Goal: Complete application form: Complete application form

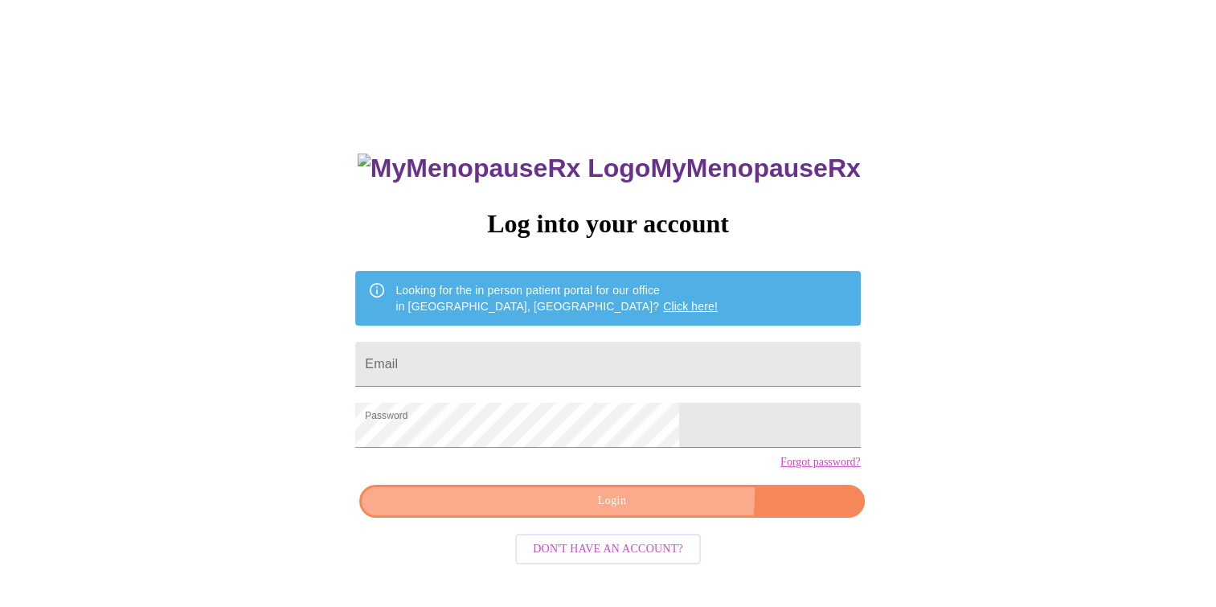
click at [647, 511] on span "Login" at bounding box center [612, 501] width 468 height 20
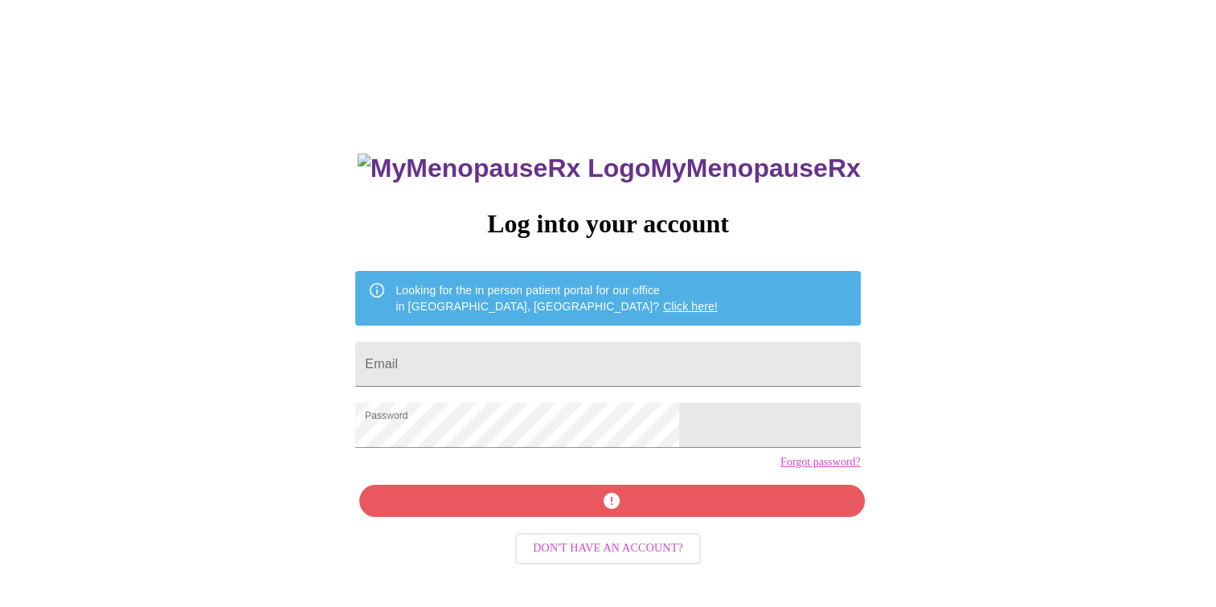
scroll to position [16, 0]
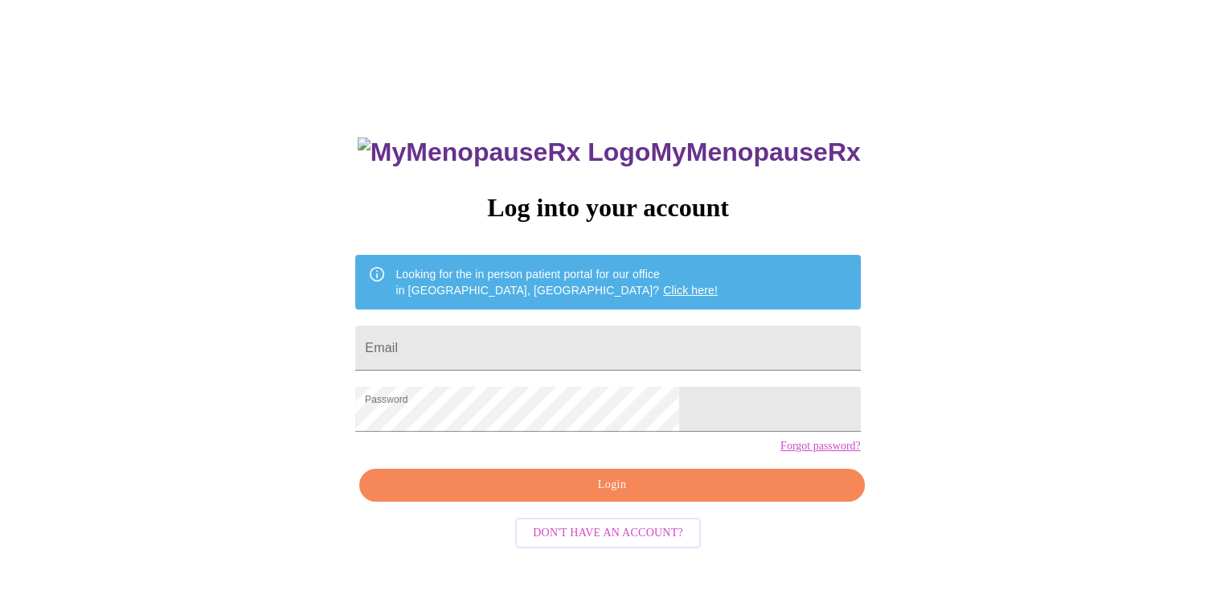
click at [618, 495] on span "Login" at bounding box center [612, 485] width 468 height 20
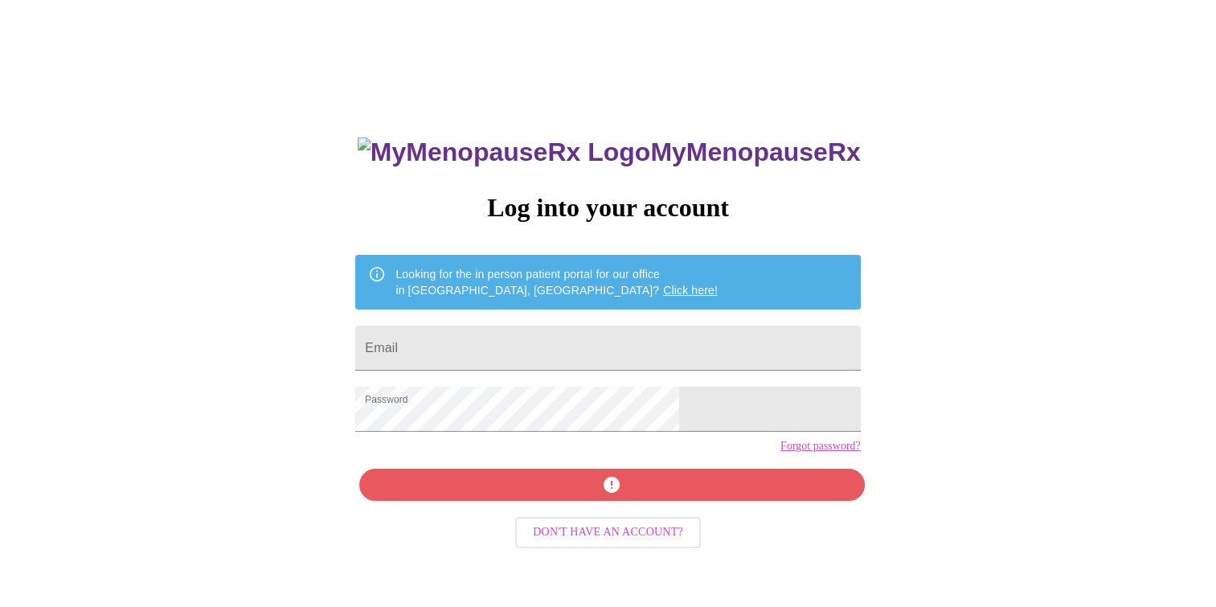
click at [618, 508] on div "MyMenopauseRx Log into your account Looking for the in person patient portal fo…" at bounding box center [607, 415] width 537 height 607
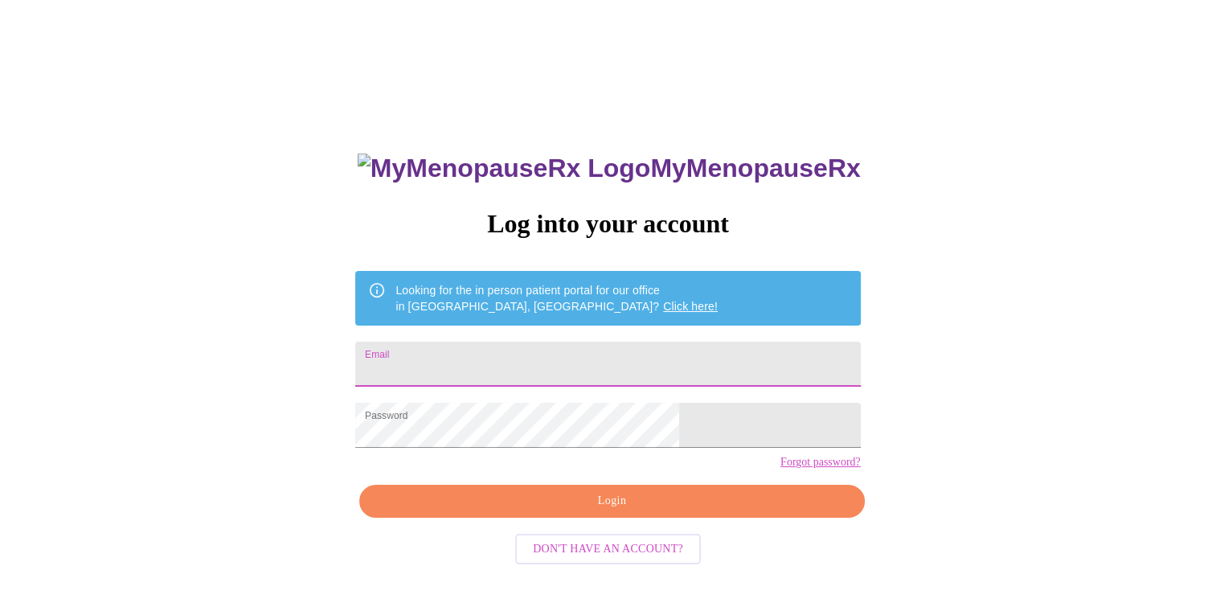
click at [542, 360] on input "Email" at bounding box center [607, 363] width 505 height 45
type input "[EMAIL_ADDRESS][DOMAIN_NAME]"
click at [576, 511] on span "Login" at bounding box center [612, 501] width 468 height 20
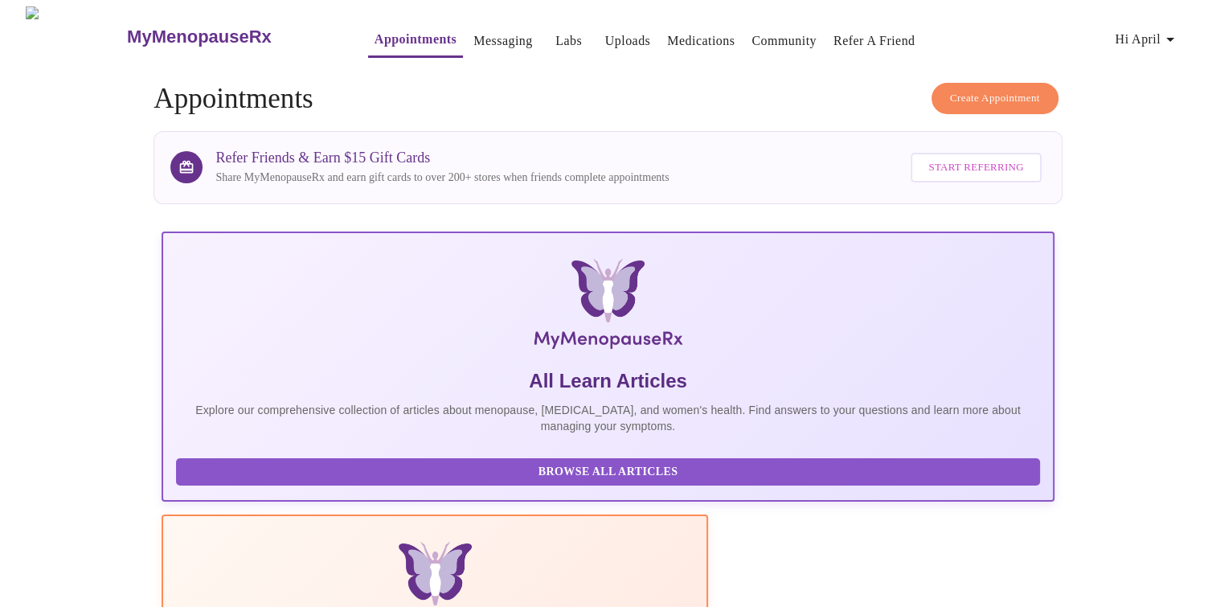
click at [475, 32] on link "Messaging" at bounding box center [502, 41] width 59 height 22
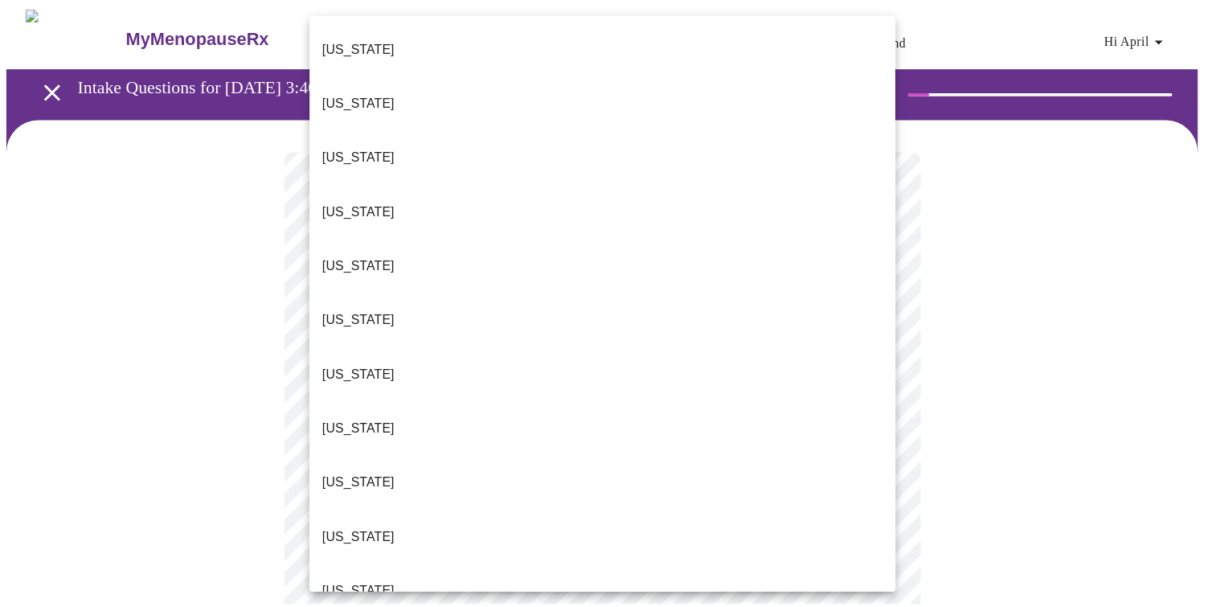
scroll to position [1282, 0]
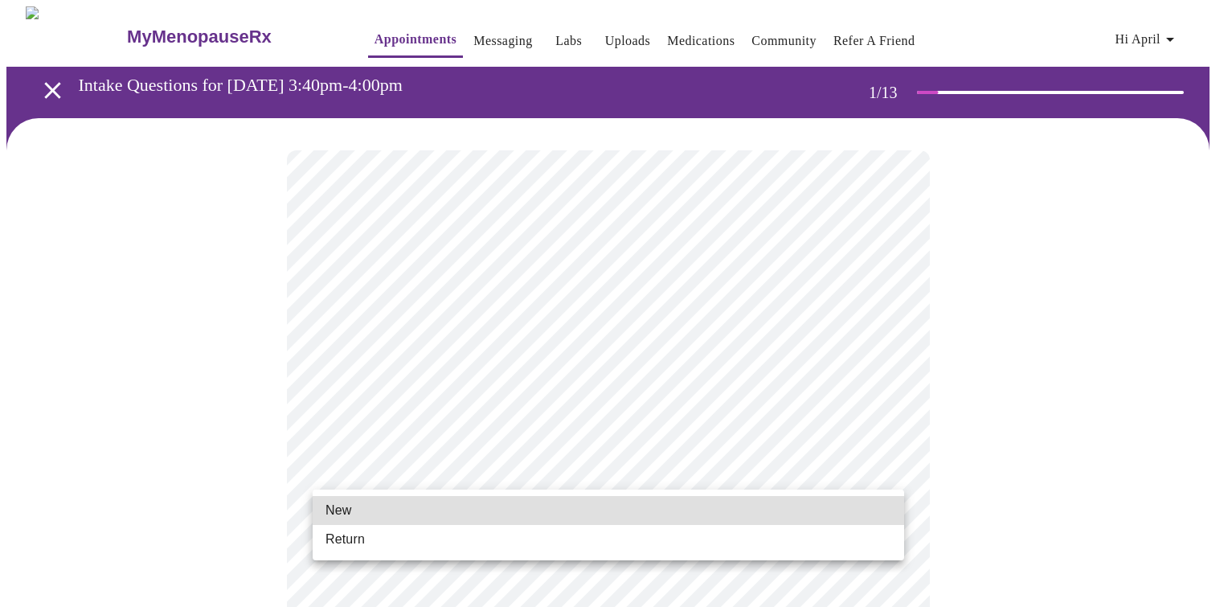
click at [703, 505] on li "New" at bounding box center [608, 510] width 591 height 29
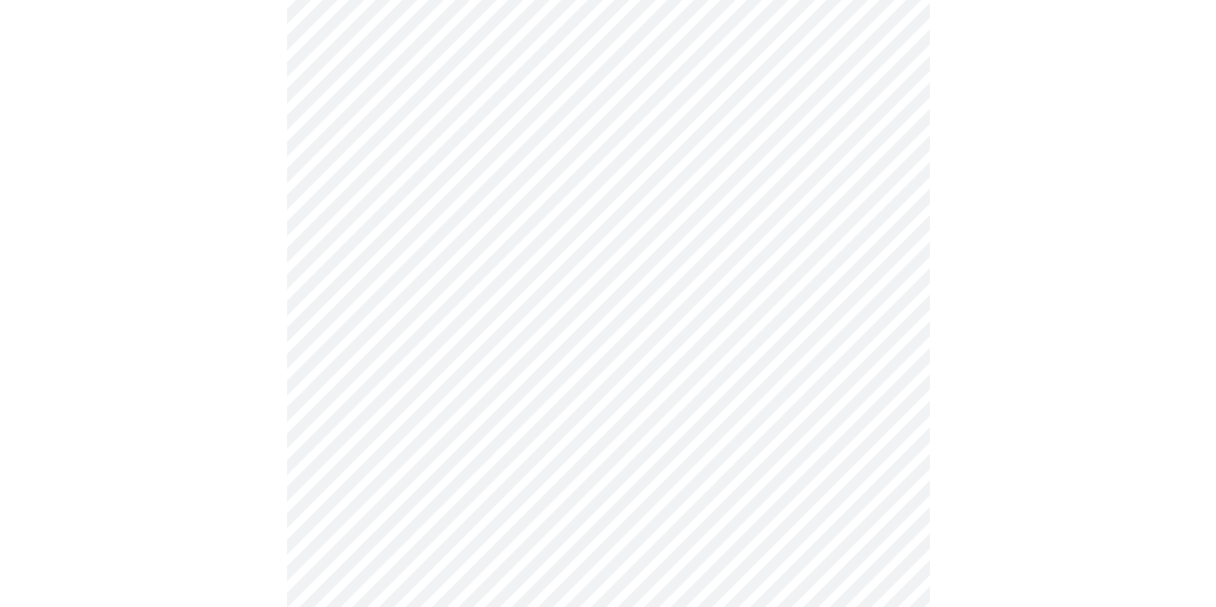
scroll to position [723, 0]
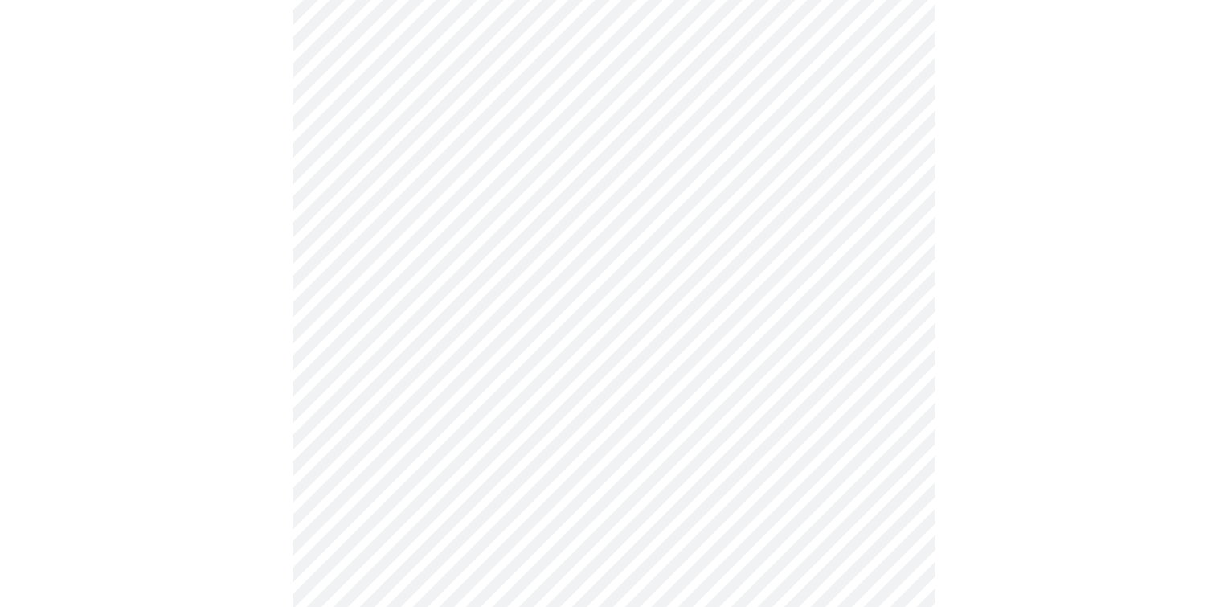
click at [884, 503] on body "MyMenopauseRx Appointments Messaging Labs Uploads Medications Community Refer a…" at bounding box center [613, 5] width 1215 height 1444
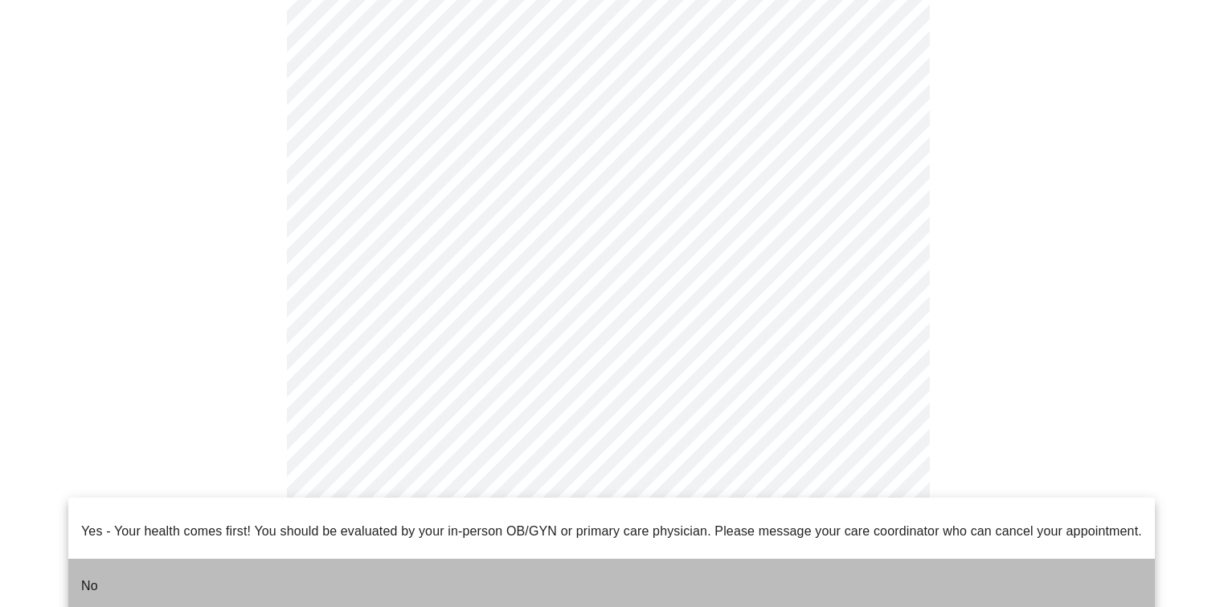
click at [730, 571] on li "No" at bounding box center [611, 585] width 1086 height 55
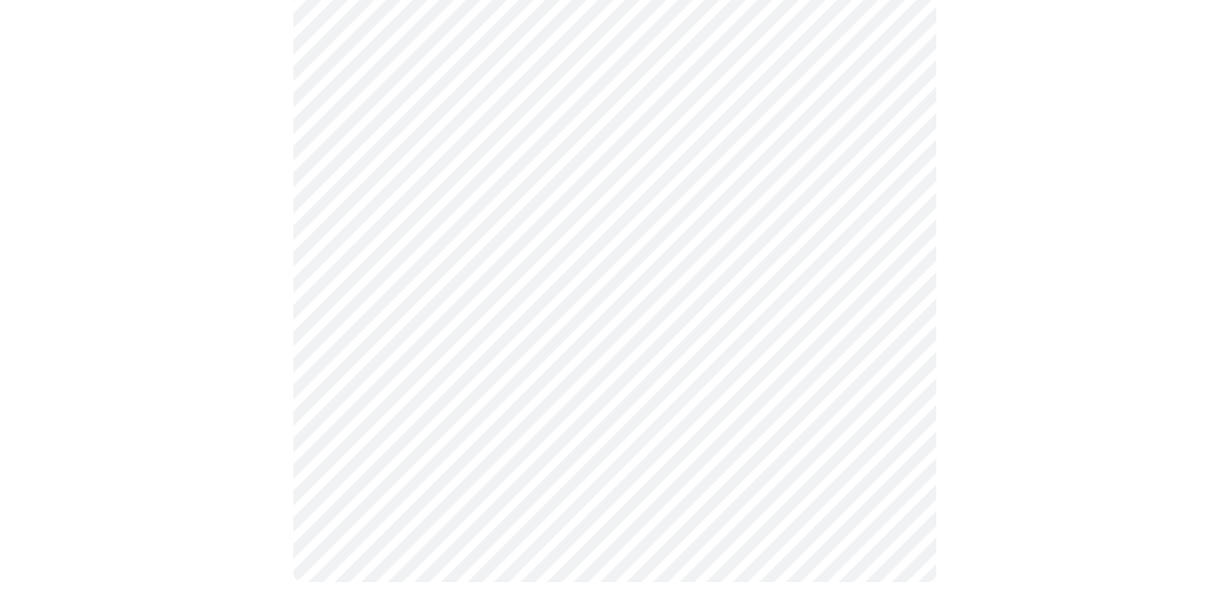
scroll to position [0, 0]
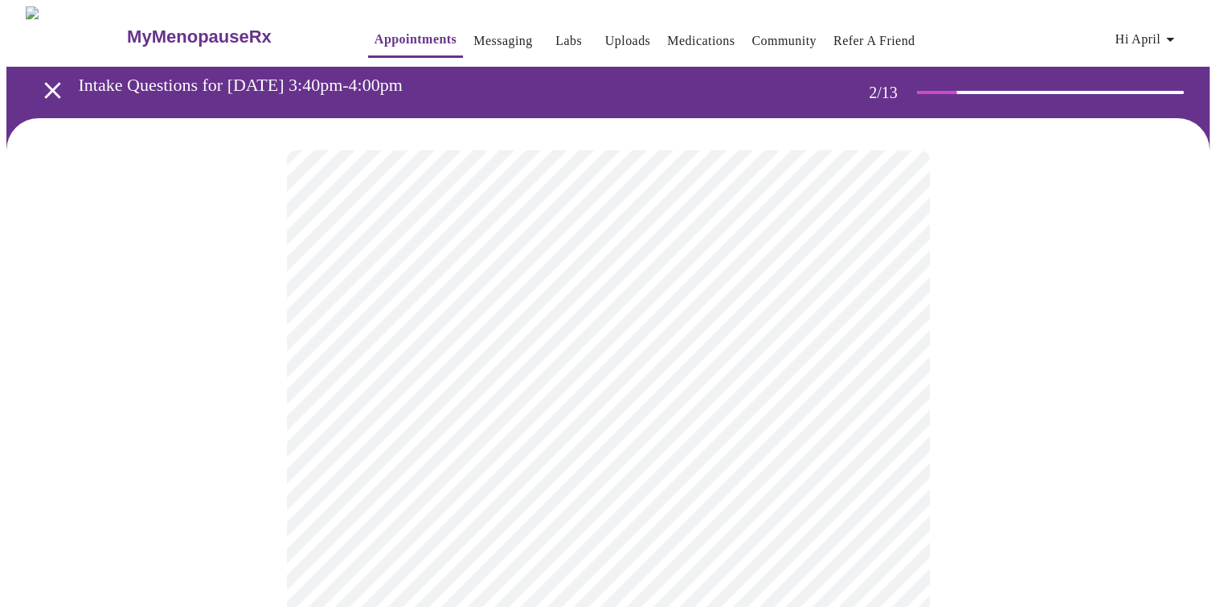
click at [885, 332] on body "MyMenopauseRx Appointments Messaging Labs Uploads Medications Community Refer a…" at bounding box center [607, 488] width 1203 height 965
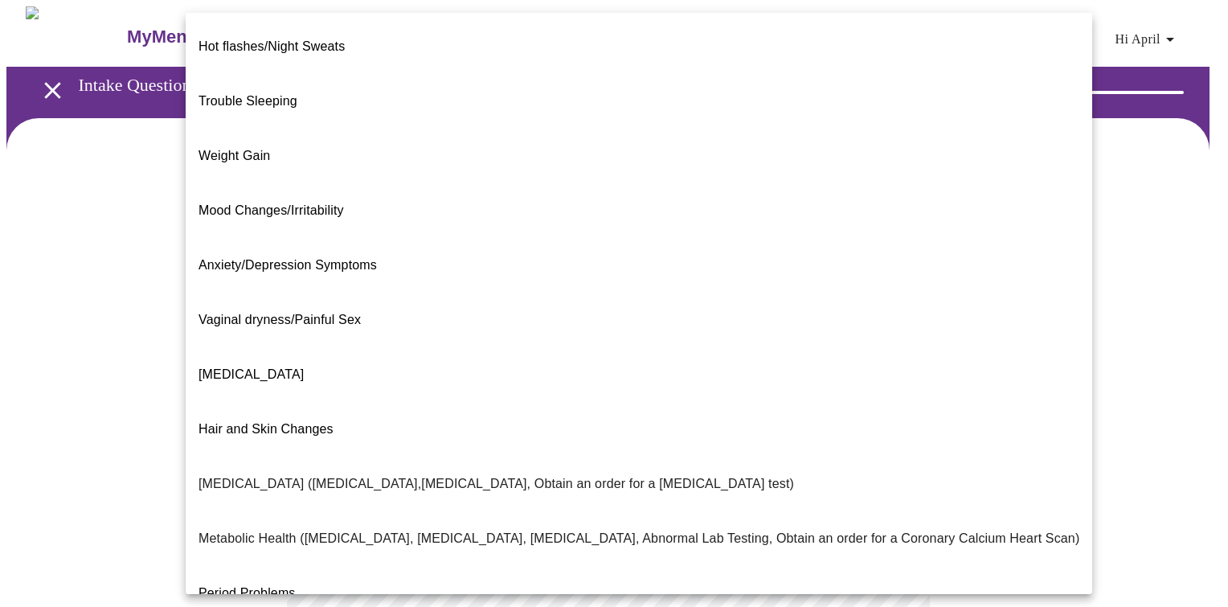
click at [637, 183] on li "Mood Changes/Irritability" at bounding box center [639, 210] width 906 height 55
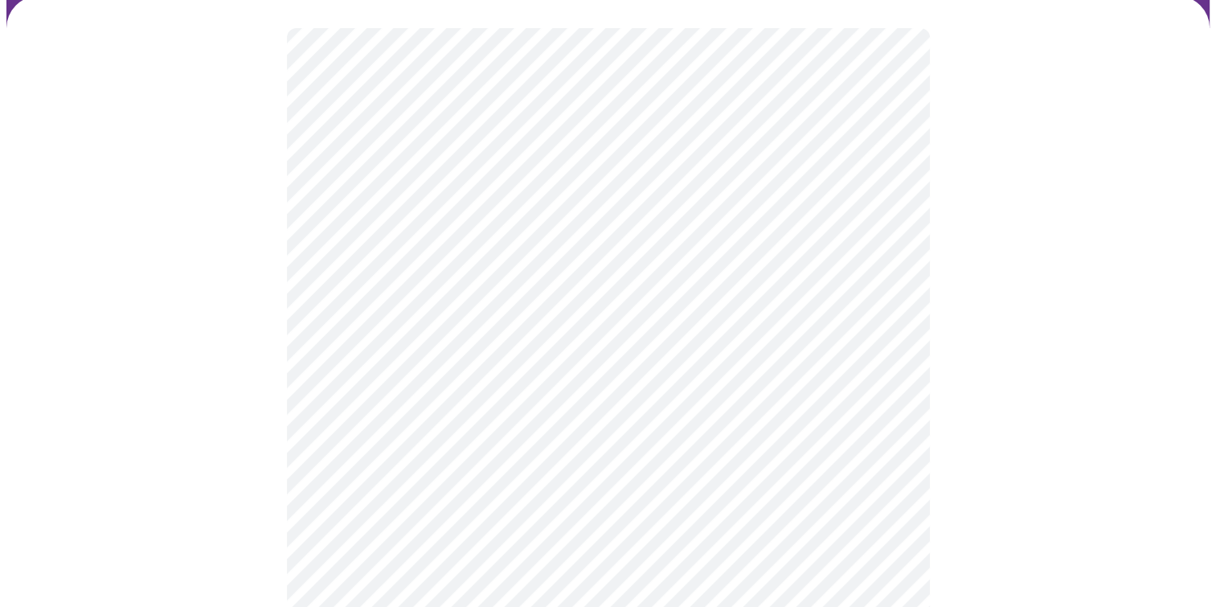
scroll to position [122, 0]
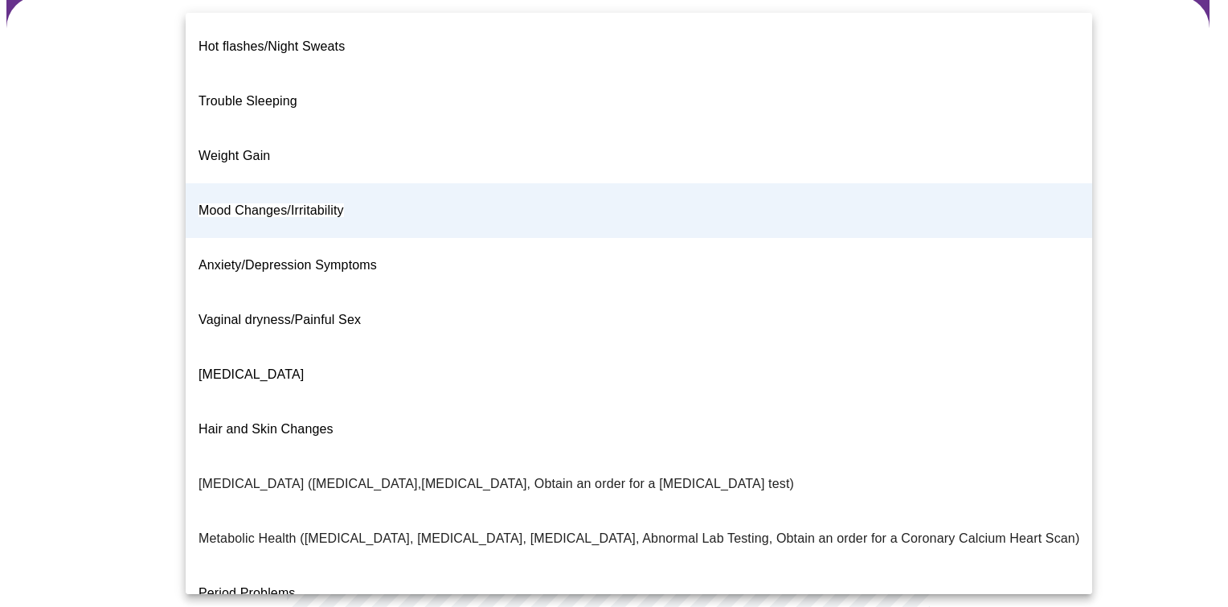
click at [891, 210] on body "MyMenopauseRx Appointments Messaging Labs Uploads Medications Community Refer a…" at bounding box center [613, 361] width 1215 height 955
click at [488, 238] on li "Anxiety/Depression Symptoms" at bounding box center [639, 265] width 906 height 55
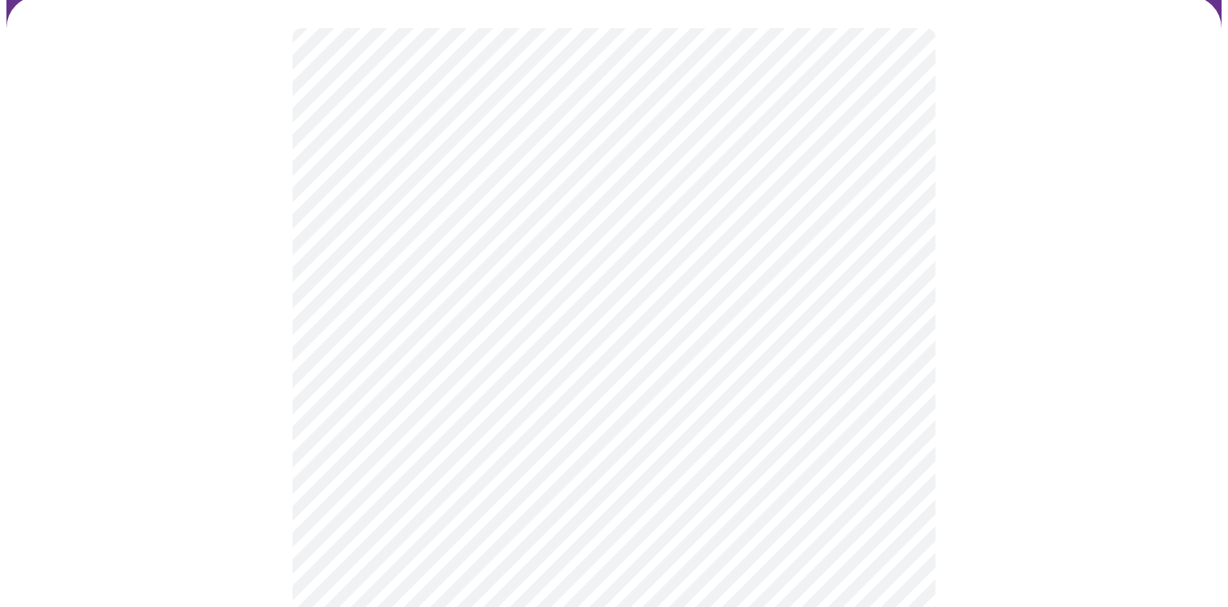
click at [884, 223] on body "MyMenopauseRx Appointments Messaging Labs Uploads Medications Community Refer a…" at bounding box center [613, 361] width 1215 height 955
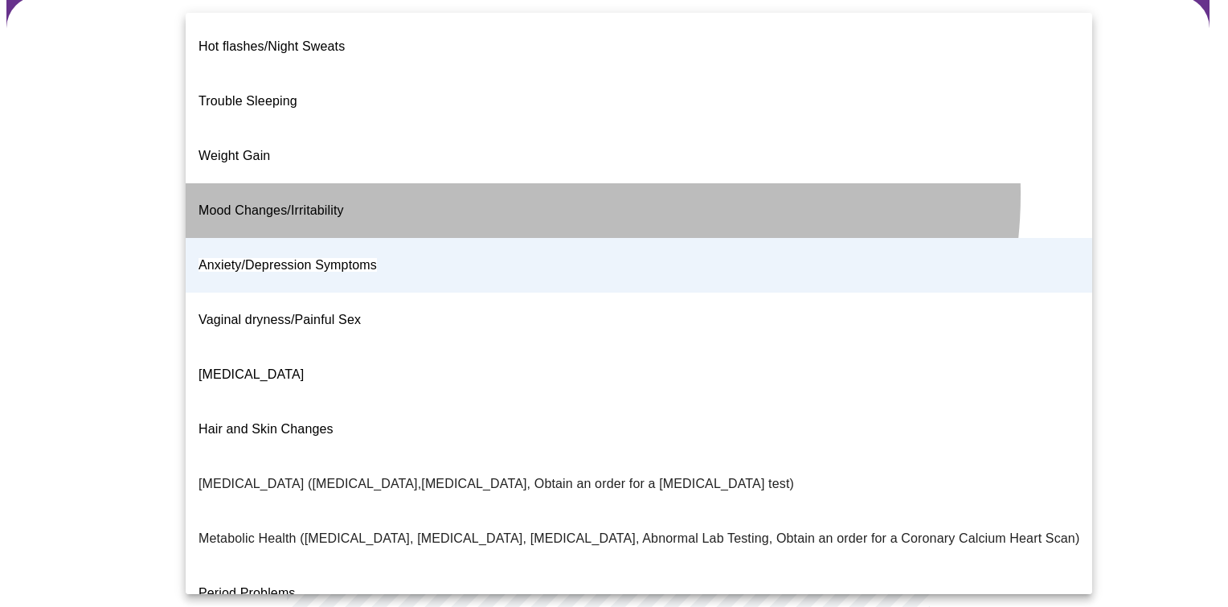
click at [590, 183] on li "Mood Changes/Irritability" at bounding box center [639, 210] width 906 height 55
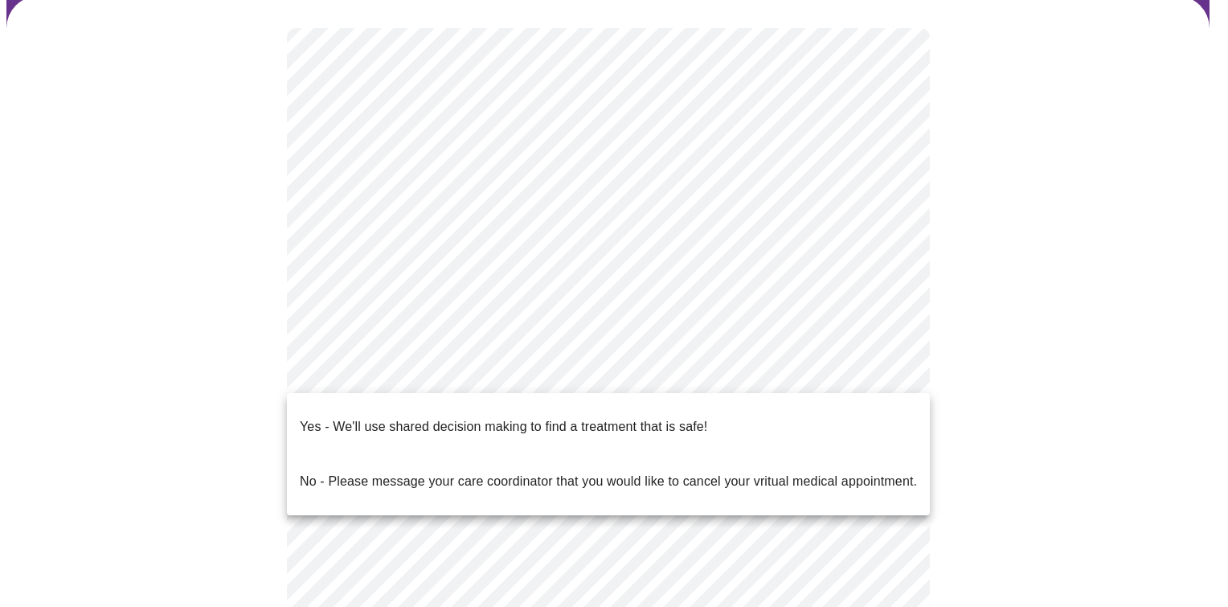
click at [883, 374] on body "MyMenopauseRx Appointments Messaging Labs Uploads Medications Community Refer a…" at bounding box center [613, 361] width 1215 height 955
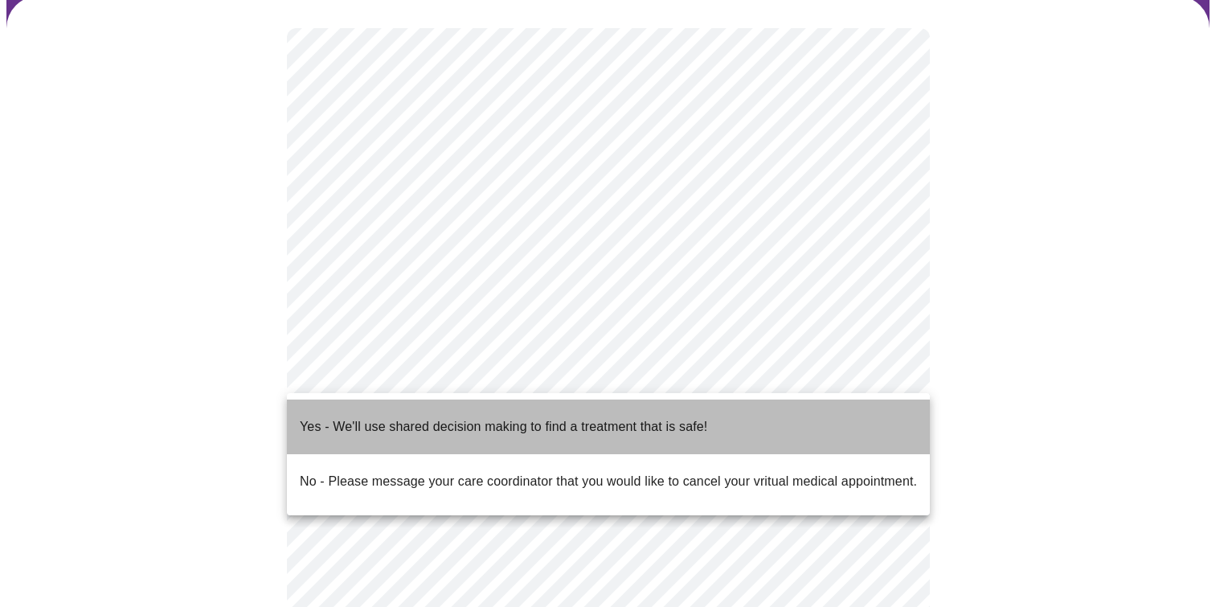
click at [812, 416] on li "Yes - We'll use shared decision making to find a treatment that is safe!" at bounding box center [608, 426] width 643 height 55
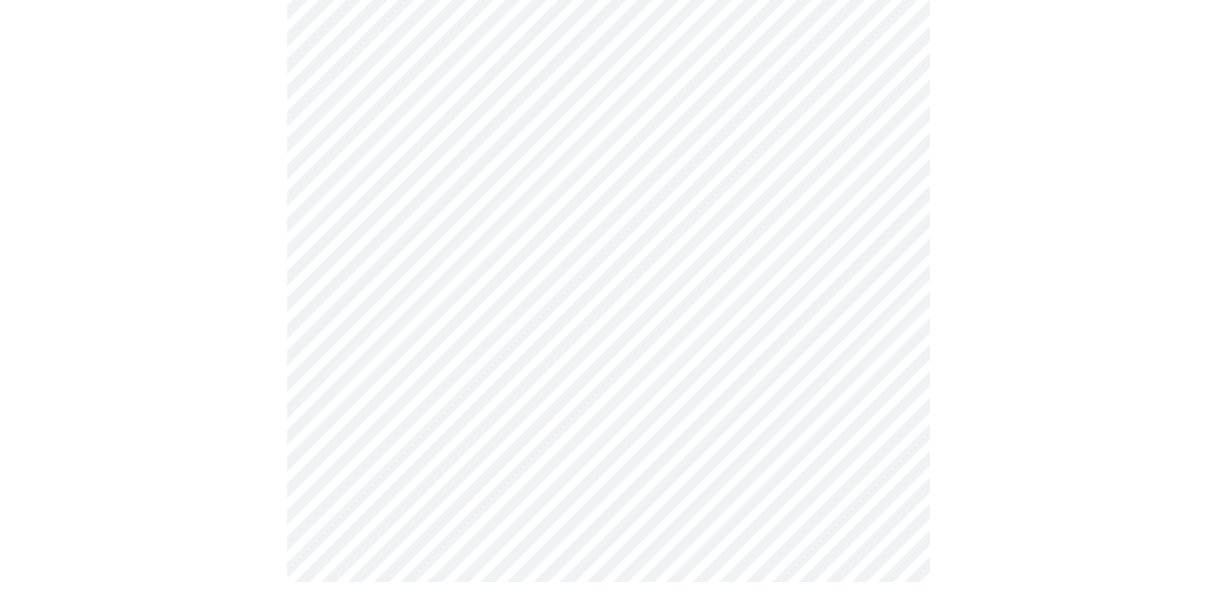
scroll to position [0, 0]
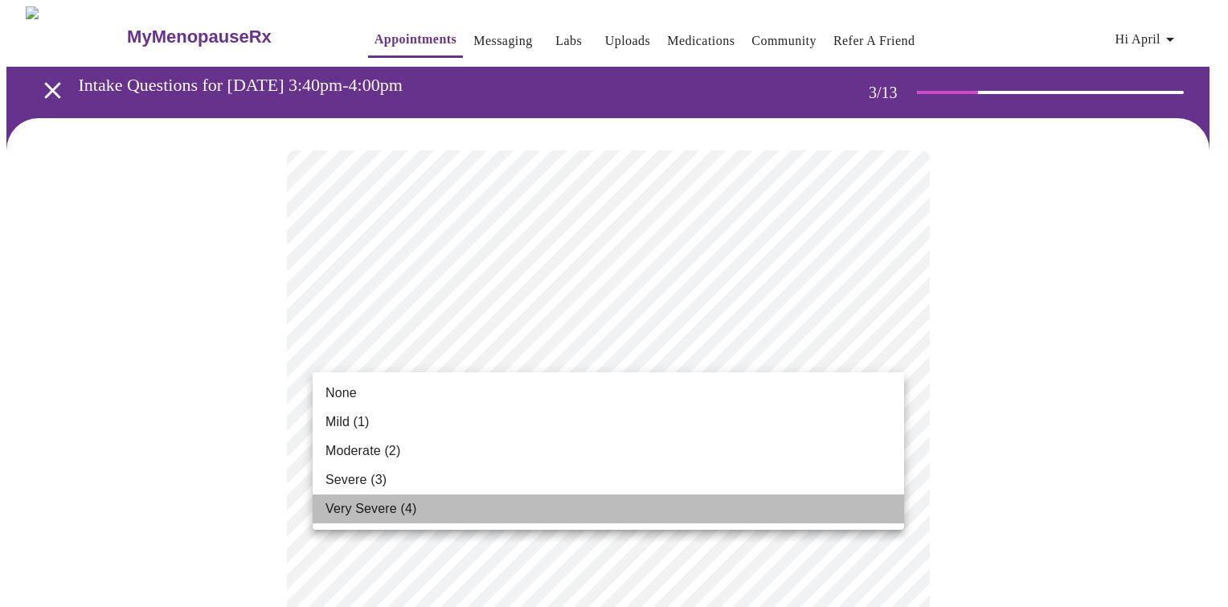
click at [462, 515] on li "Very Severe (4)" at bounding box center [608, 508] width 591 height 29
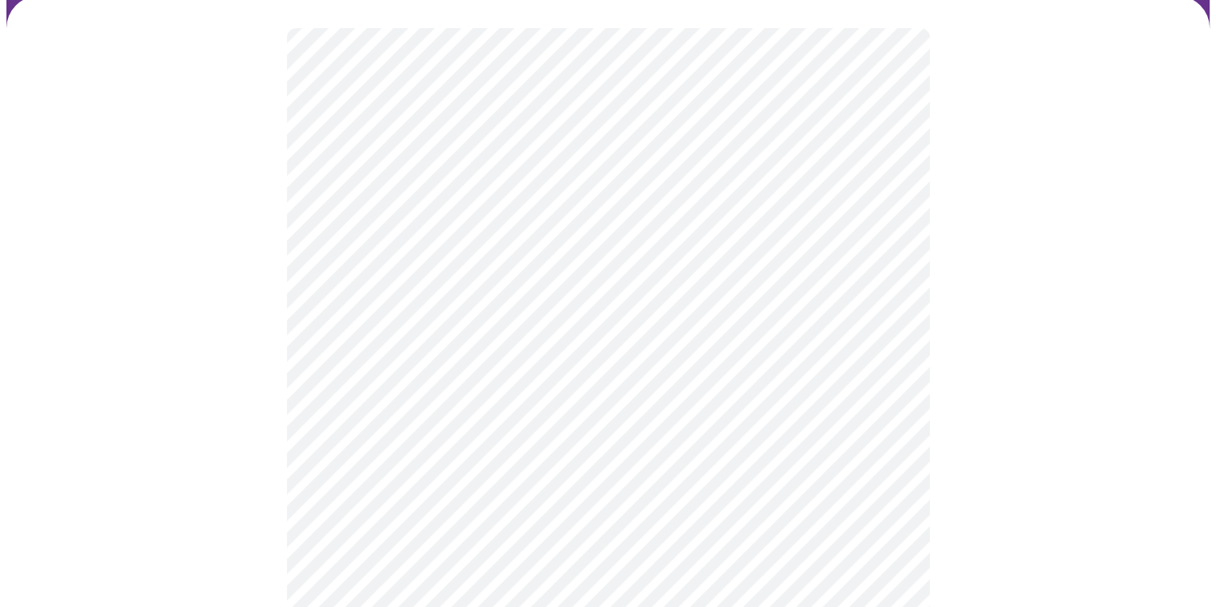
scroll to position [122, 0]
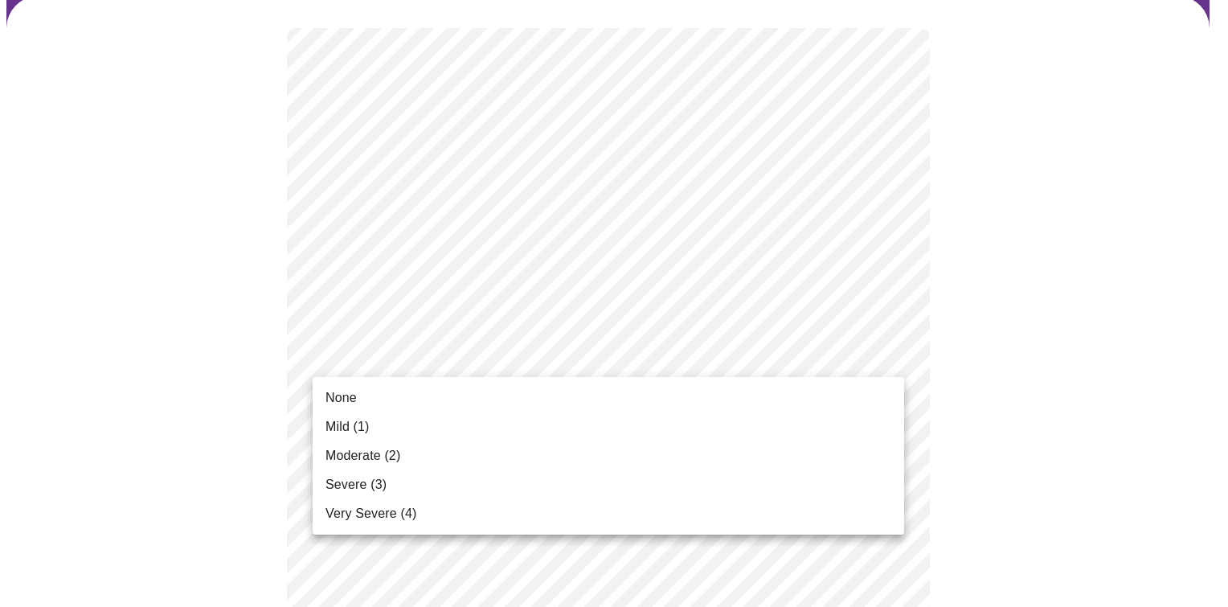
click at [423, 460] on li "Moderate (2)" at bounding box center [608, 455] width 591 height 29
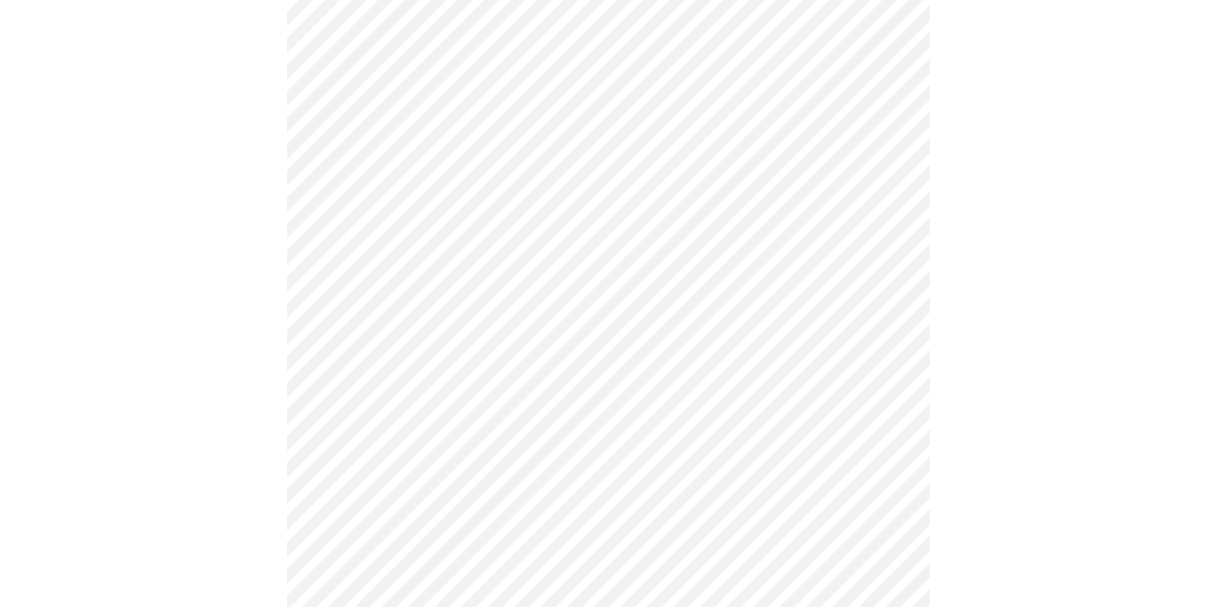
scroll to position [270, 0]
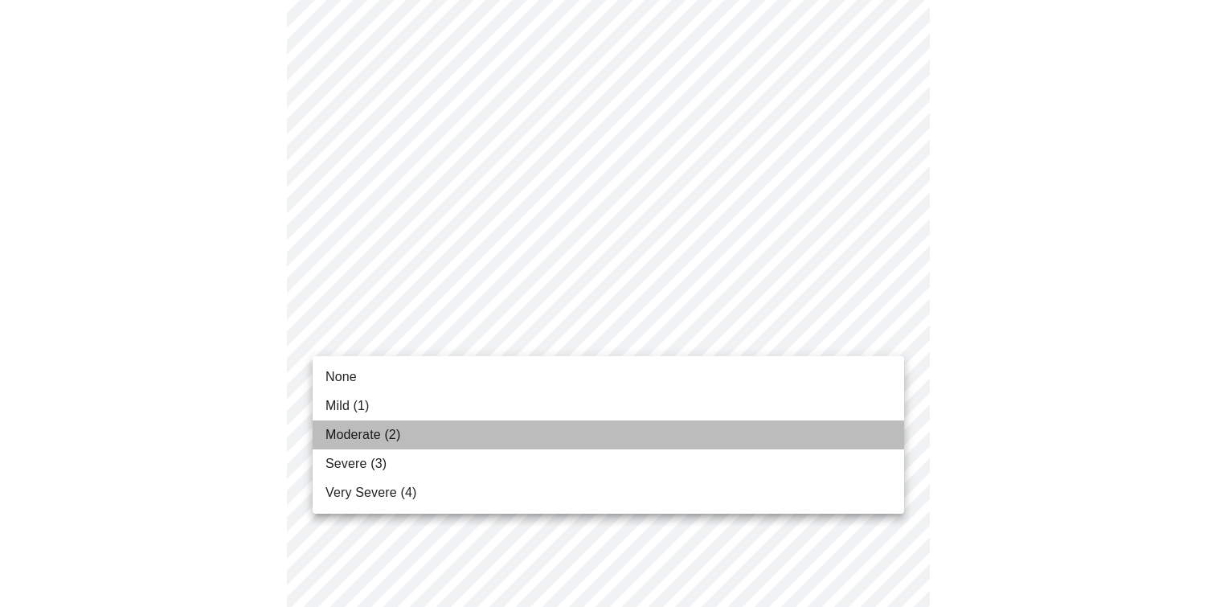
click at [649, 435] on li "Moderate (2)" at bounding box center [608, 434] width 591 height 29
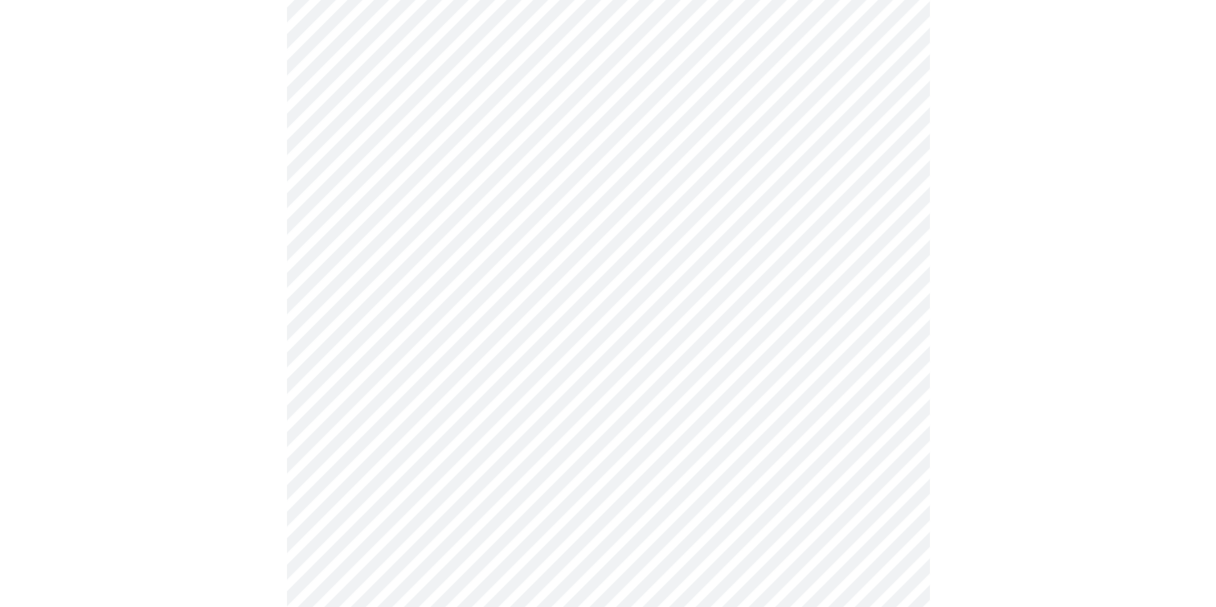
scroll to position [382, 0]
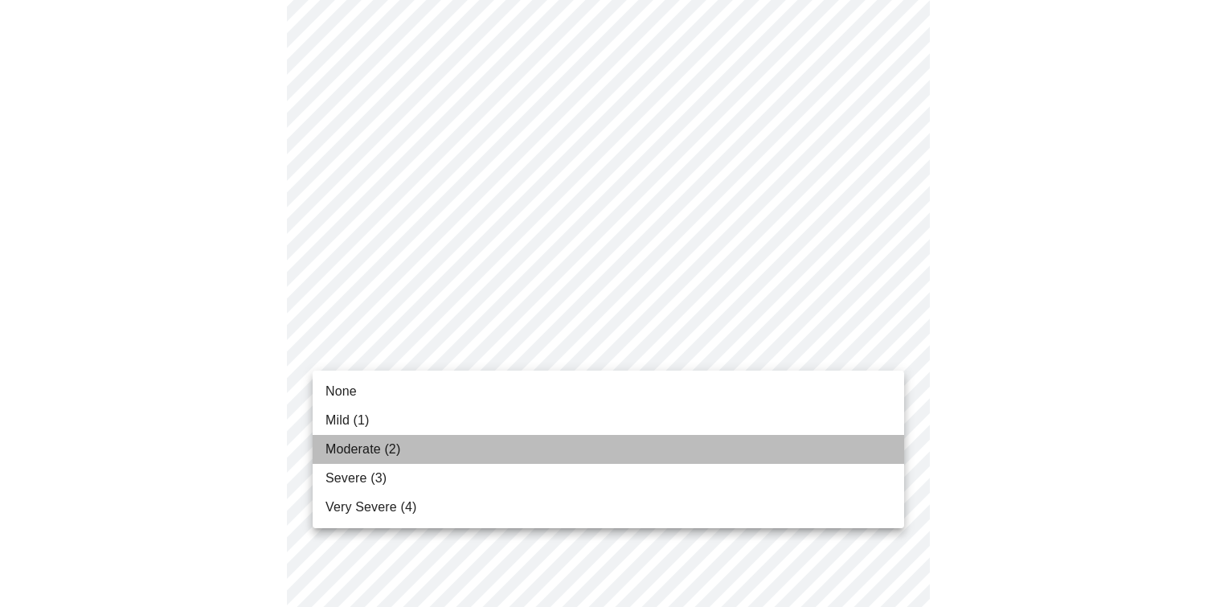
click at [636, 454] on li "Moderate (2)" at bounding box center [608, 449] width 591 height 29
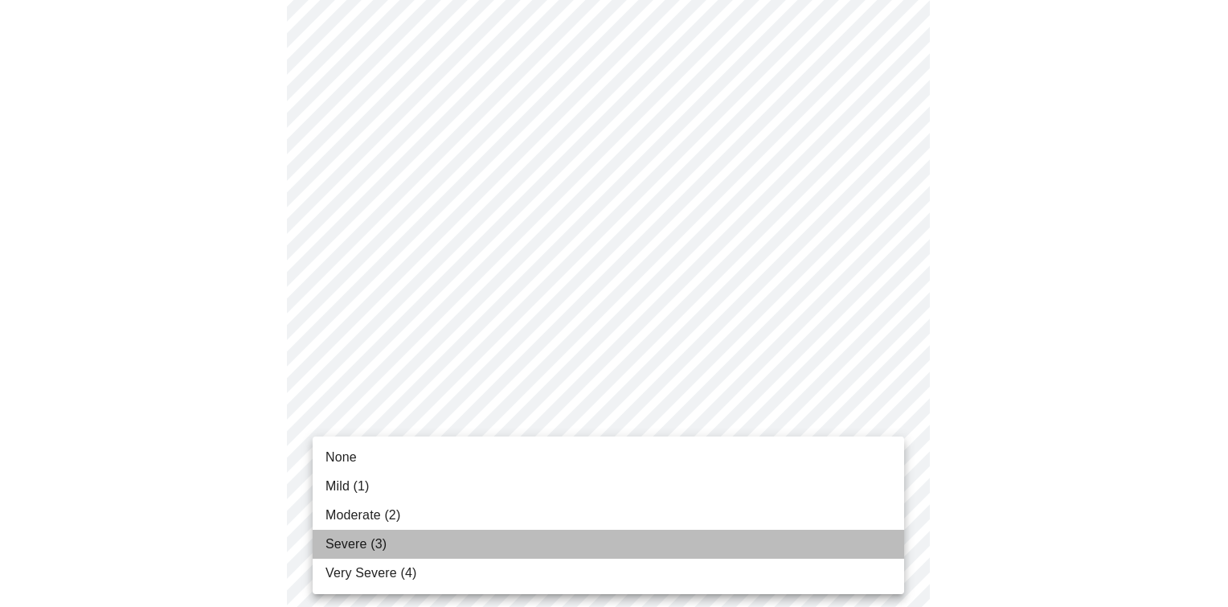
click at [679, 550] on li "Severe (3)" at bounding box center [608, 543] width 591 height 29
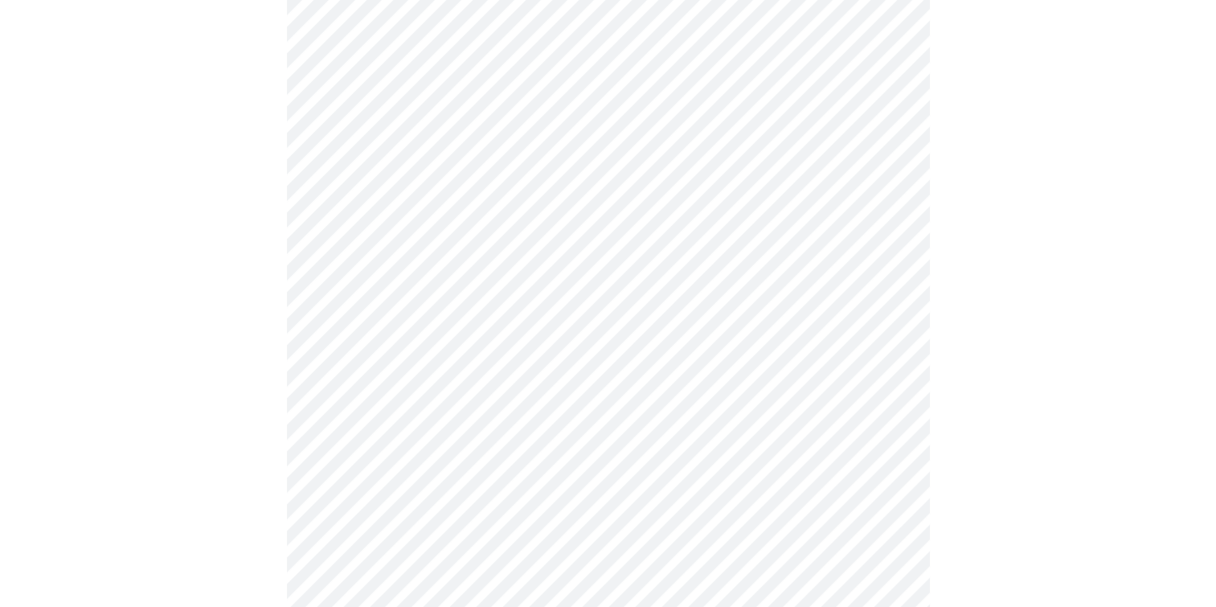
scroll to position [550, 0]
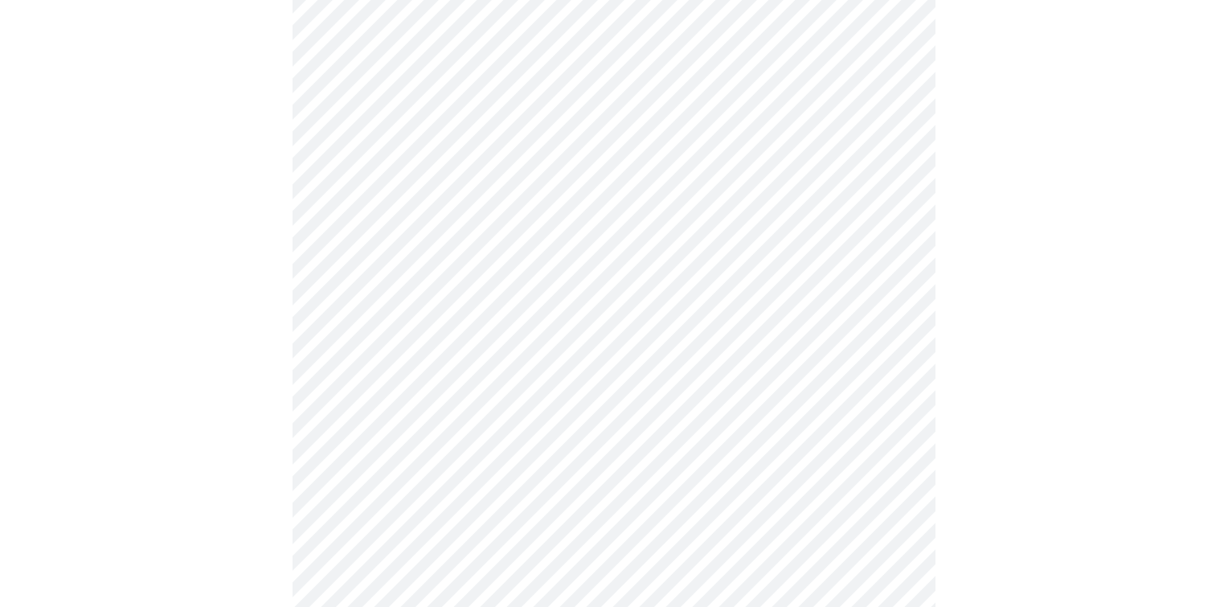
click at [891, 389] on body "MyMenopauseRx Appointments Messaging Labs Uploads Medications Community Refer a…" at bounding box center [613, 469] width 1215 height 2024
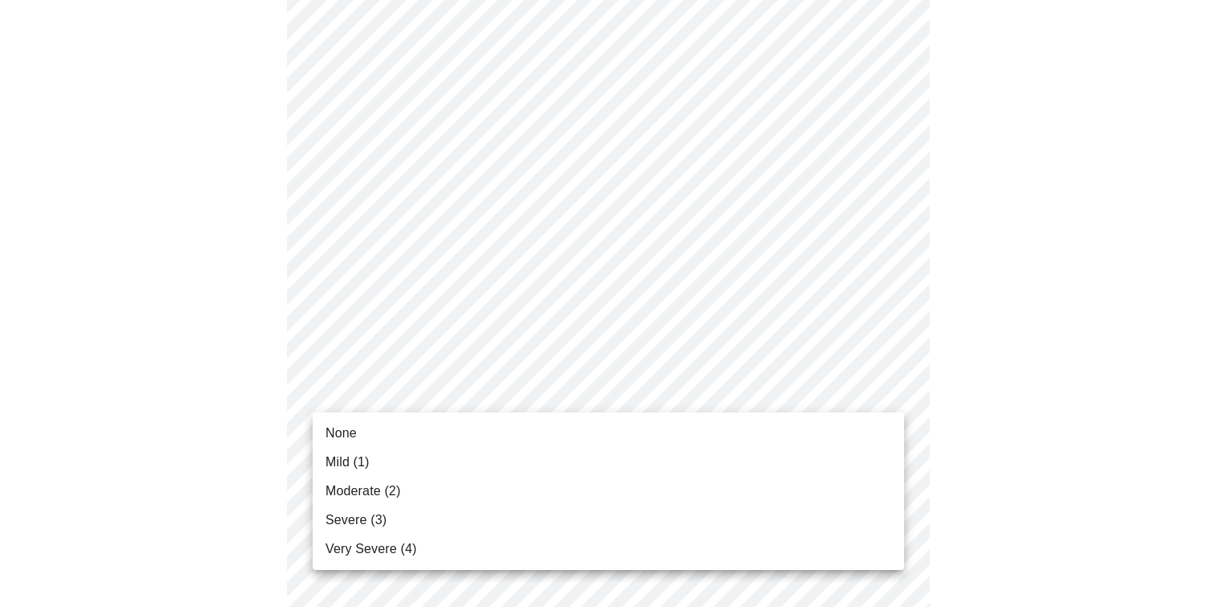
click at [689, 540] on li "Very Severe (4)" at bounding box center [608, 548] width 591 height 29
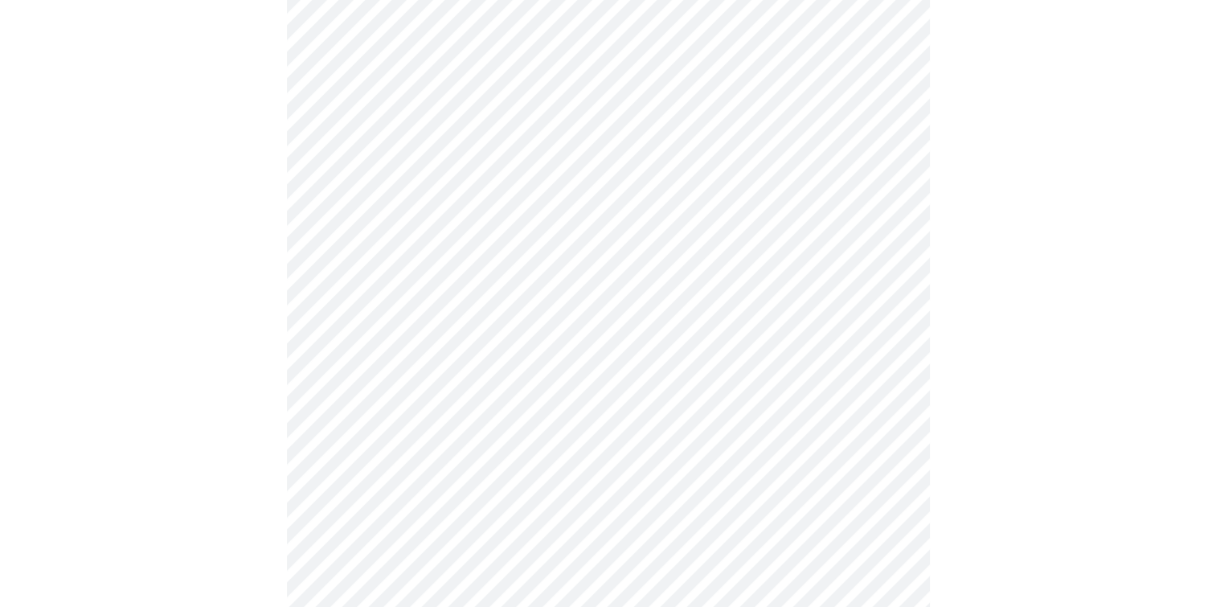
scroll to position [643, 0]
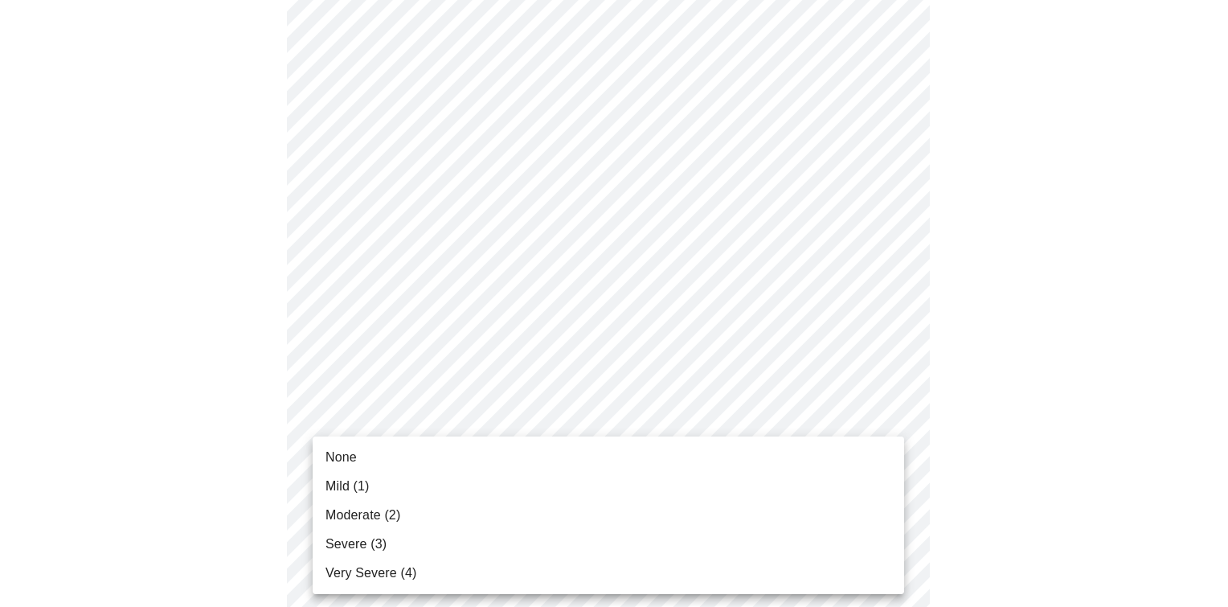
click at [890, 431] on body "MyMenopauseRx Appointments Messaging Labs Uploads Medications Community Refer a…" at bounding box center [613, 364] width 1215 height 2001
click at [608, 574] on li "Very Severe (4)" at bounding box center [608, 572] width 591 height 29
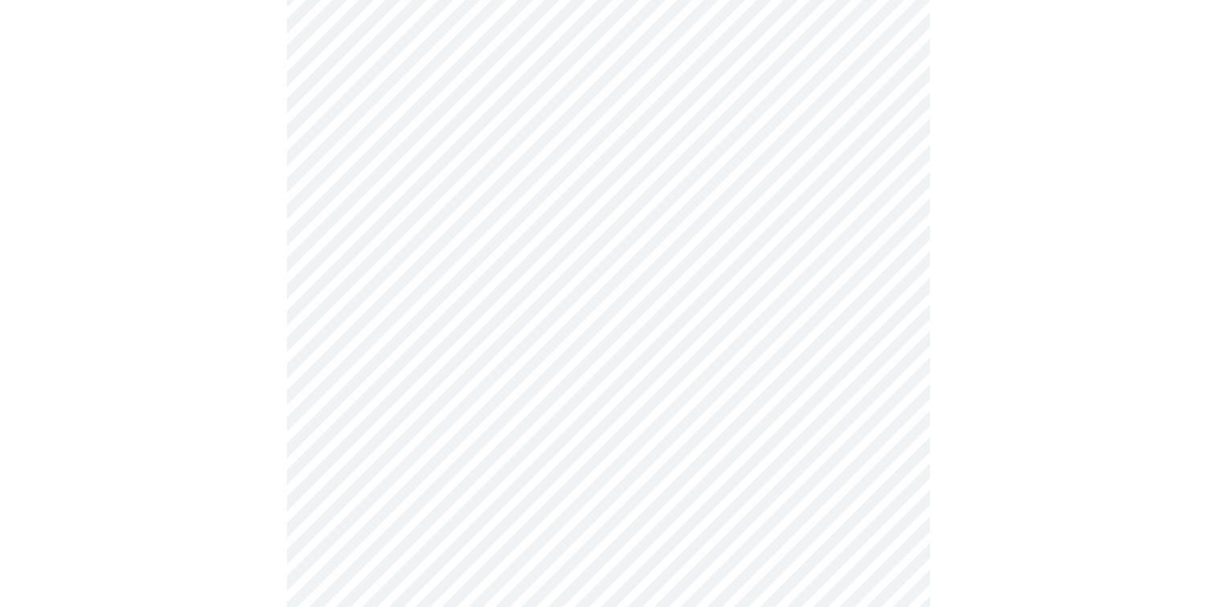
scroll to position [837, 0]
click at [890, 363] on body "MyMenopauseRx Appointments Messaging Labs Uploads Medications Community Refer a…" at bounding box center [607, 158] width 1203 height 1979
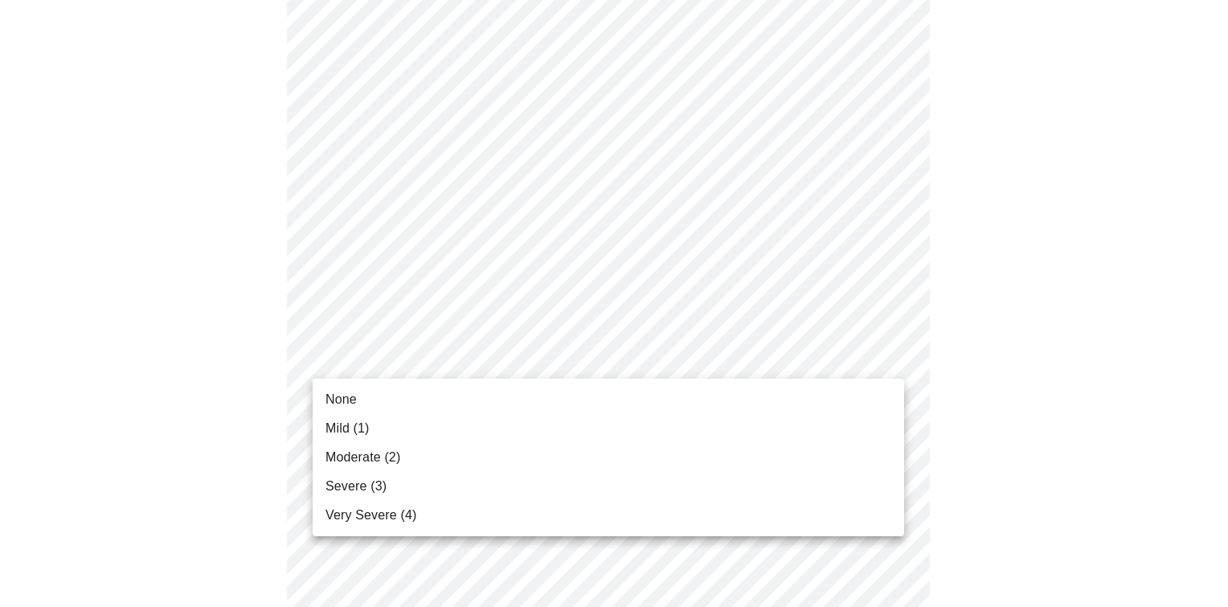
click at [689, 454] on li "Moderate (2)" at bounding box center [608, 457] width 591 height 29
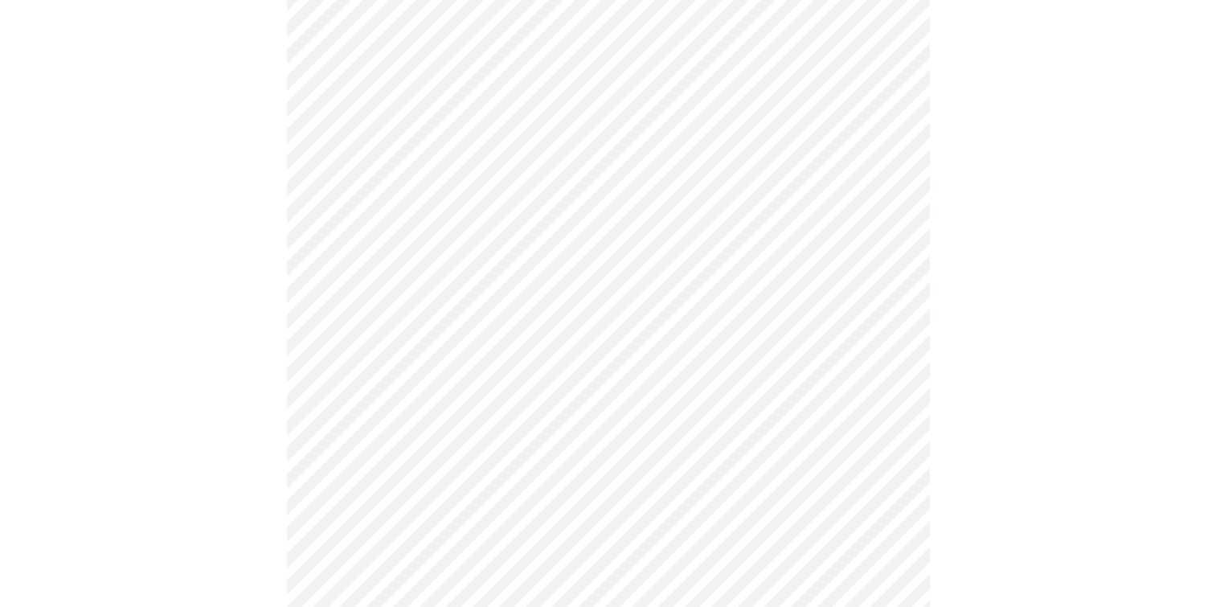
scroll to position [948, 0]
click at [887, 374] on body "MyMenopauseRx Appointments Messaging Labs Uploads Medications Community Refer a…" at bounding box center [607, 36] width 1203 height 1956
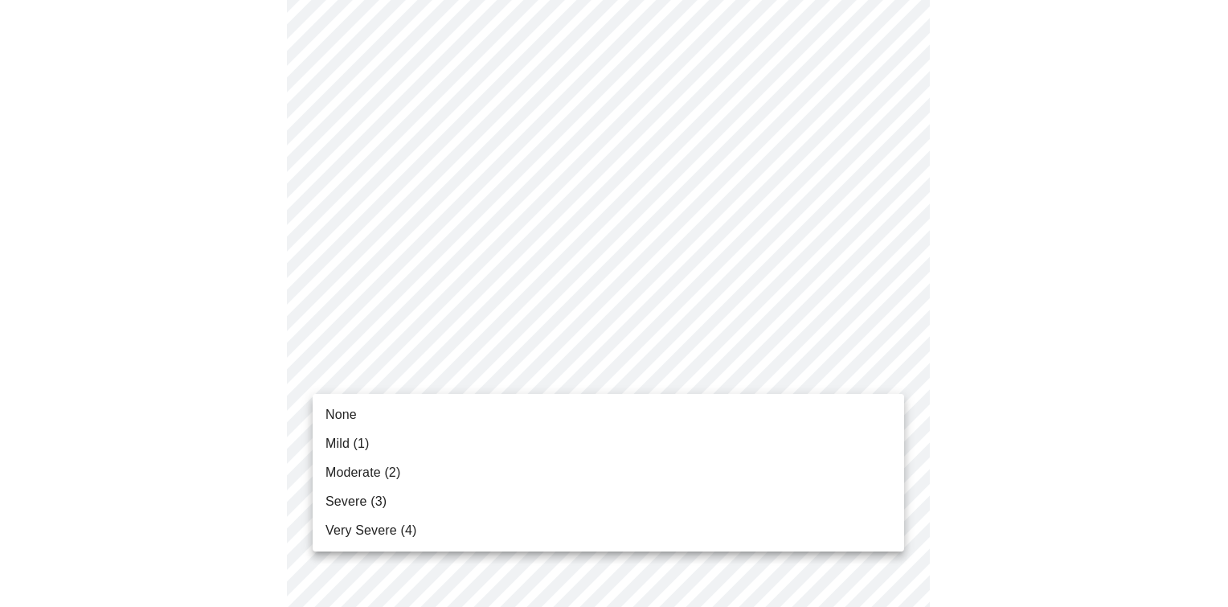
click at [582, 536] on li "Very Severe (4)" at bounding box center [608, 530] width 591 height 29
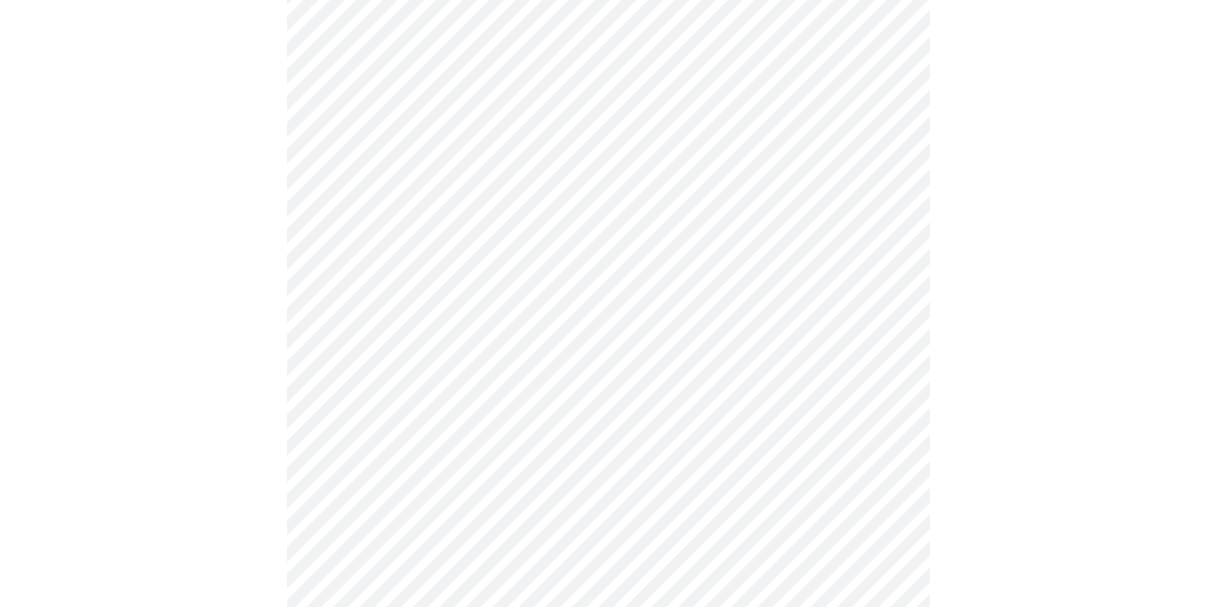
scroll to position [1065, 0]
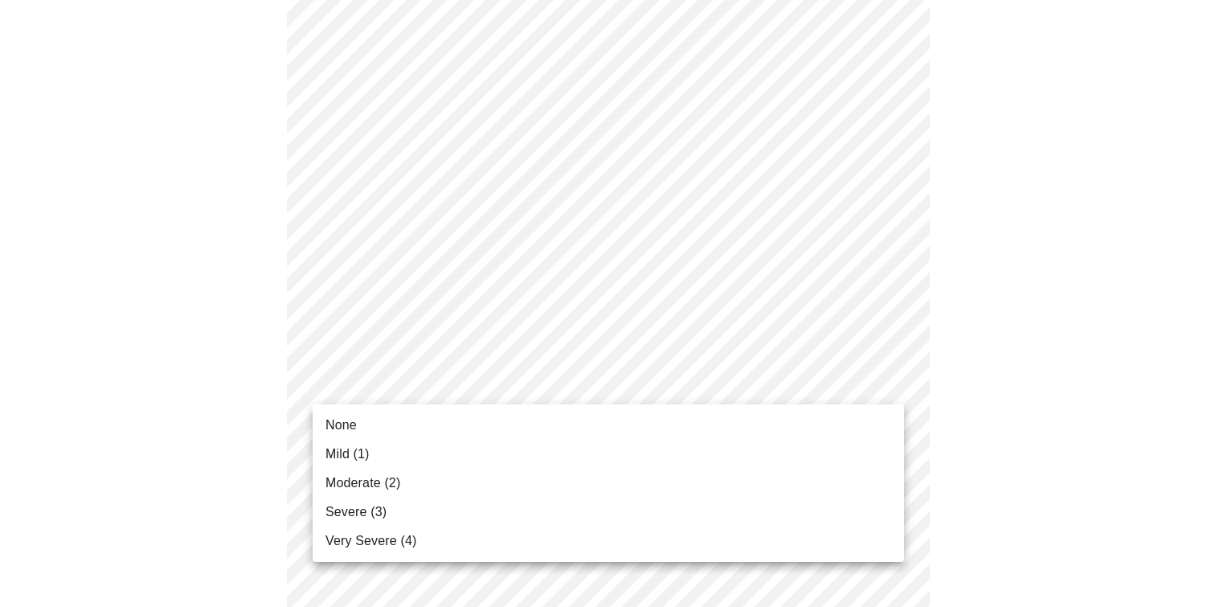
click at [617, 487] on li "Moderate (2)" at bounding box center [608, 482] width 591 height 29
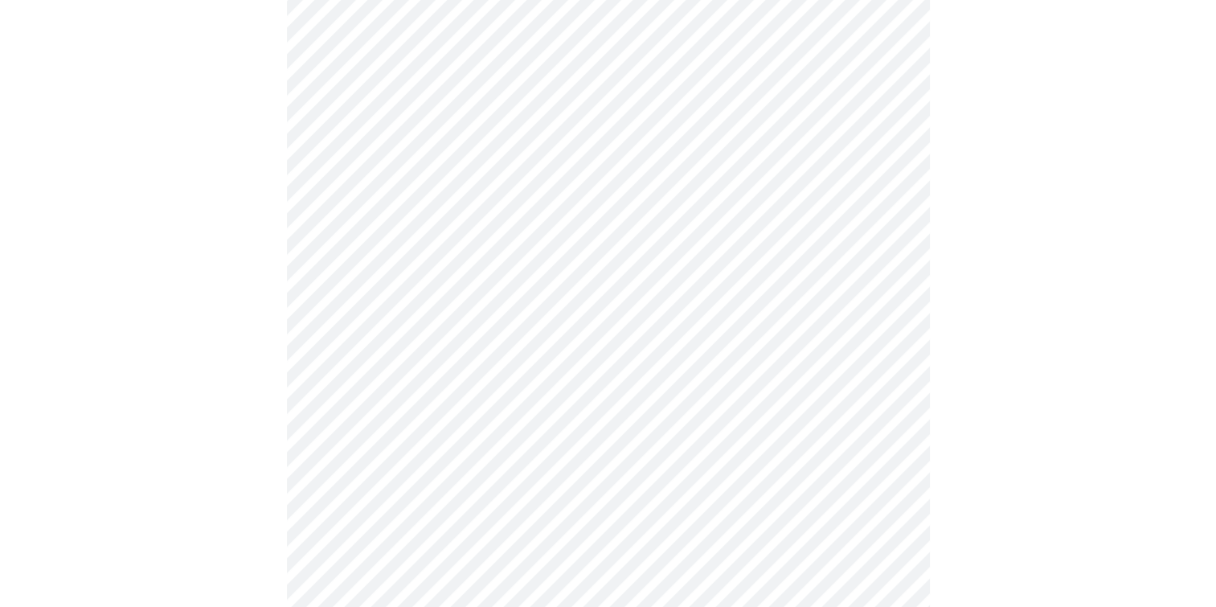
scroll to position [1170, 0]
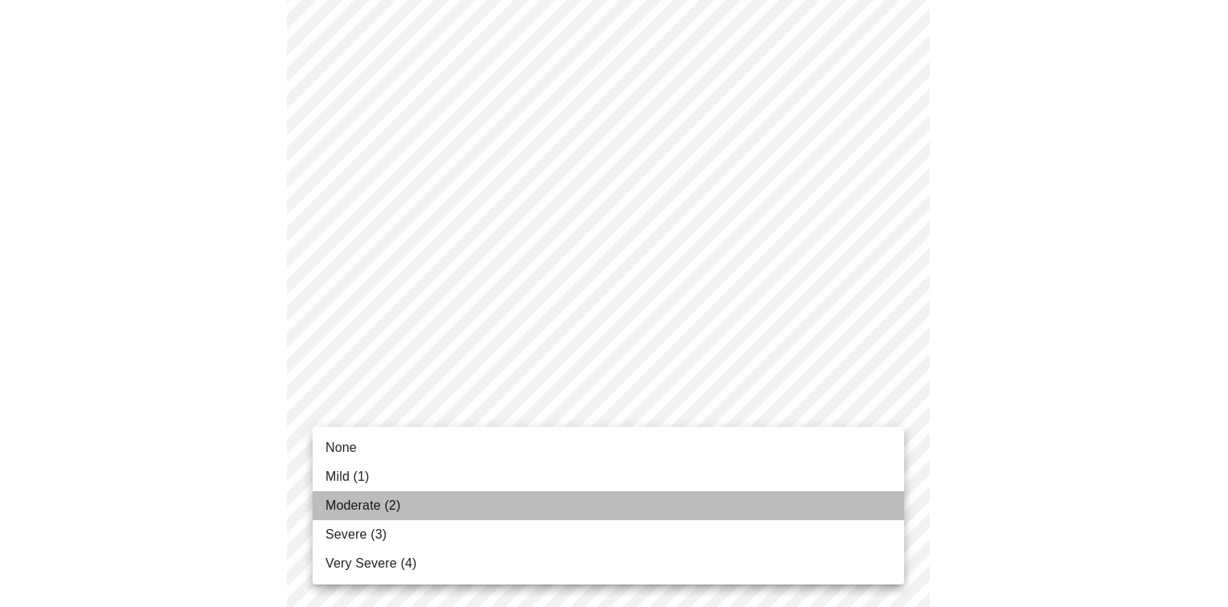
click at [709, 503] on li "Moderate (2)" at bounding box center [608, 505] width 591 height 29
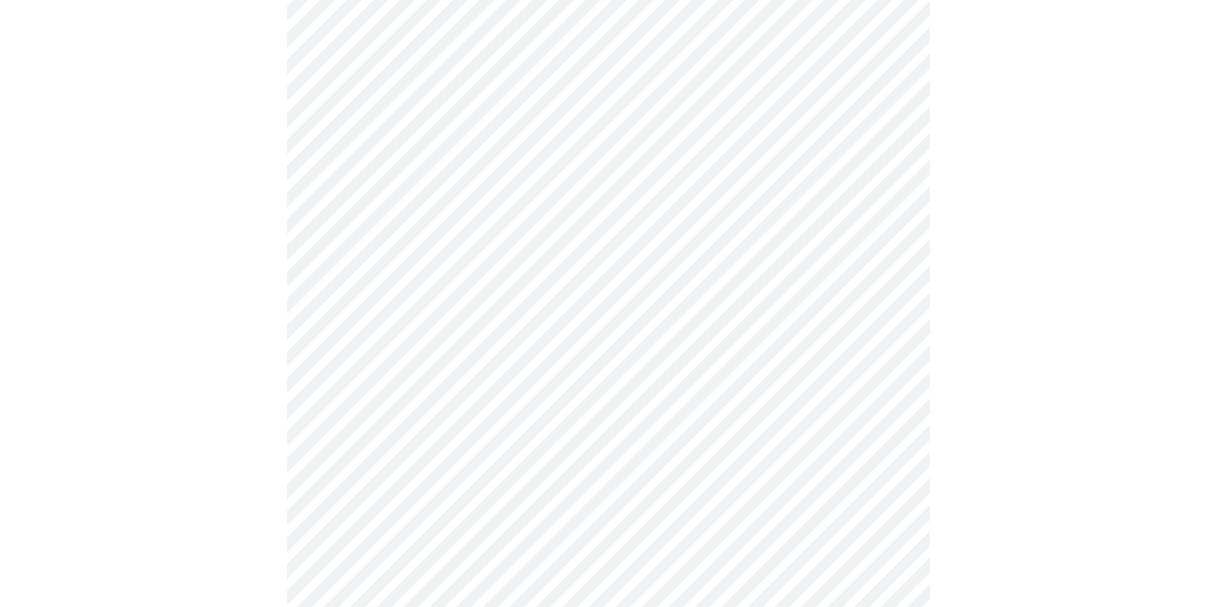
scroll to position [649, 0]
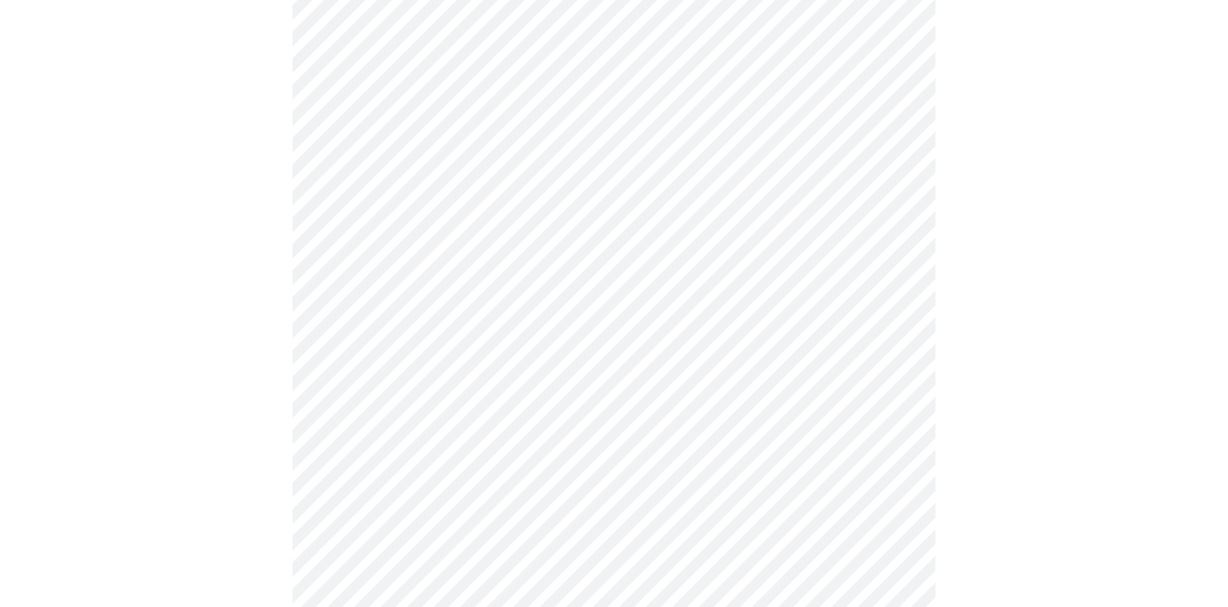
click at [894, 329] on body "MyMenopauseRx Appointments Messaging Labs Uploads Medications Community Refer a…" at bounding box center [613, 149] width 1215 height 1584
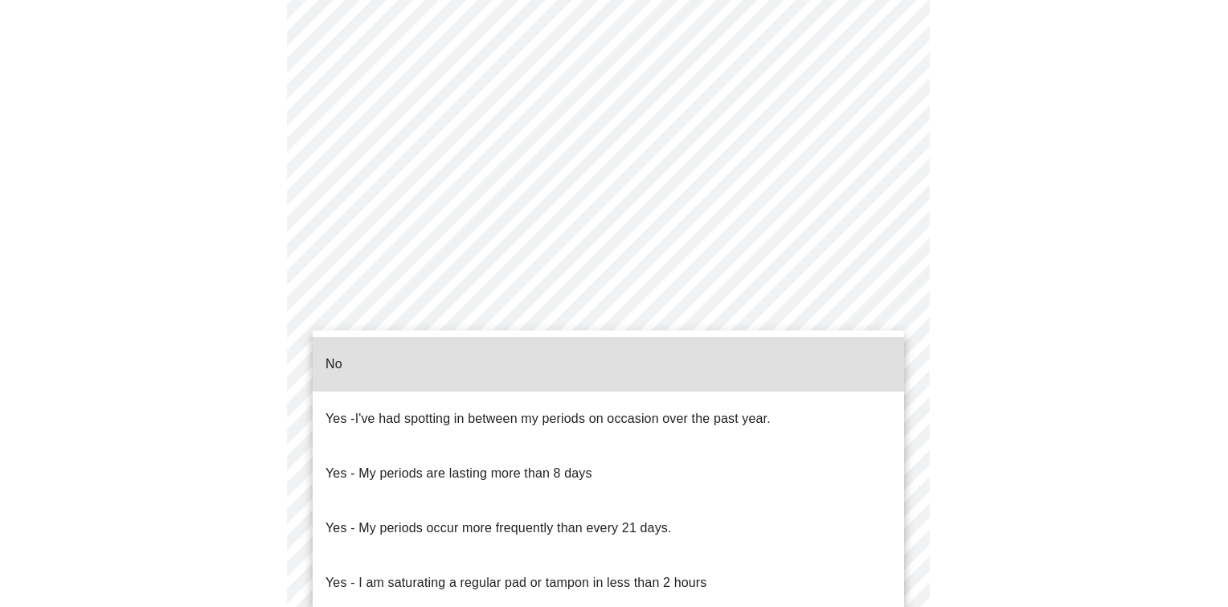
click at [749, 352] on li "No" at bounding box center [608, 364] width 591 height 55
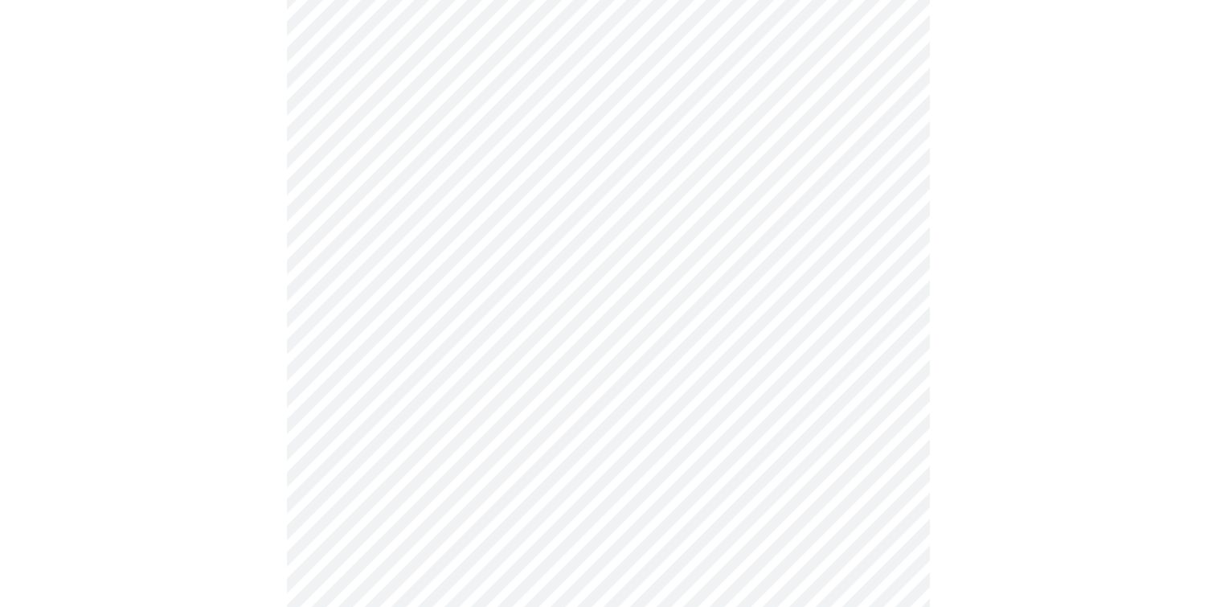
scroll to position [716, 0]
click at [877, 392] on body "MyMenopauseRx Appointments Messaging Labs Uploads Medications Community Refer a…" at bounding box center [607, 78] width 1203 height 1575
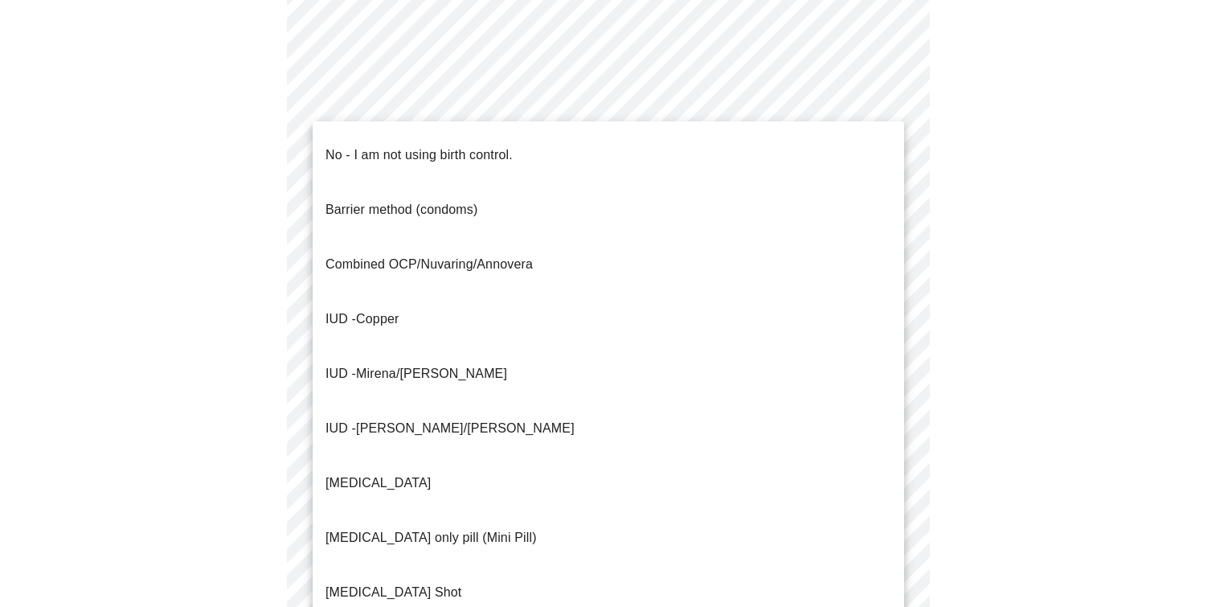
click at [661, 510] on li "Progesterone only pill (Mini Pill)" at bounding box center [608, 537] width 591 height 55
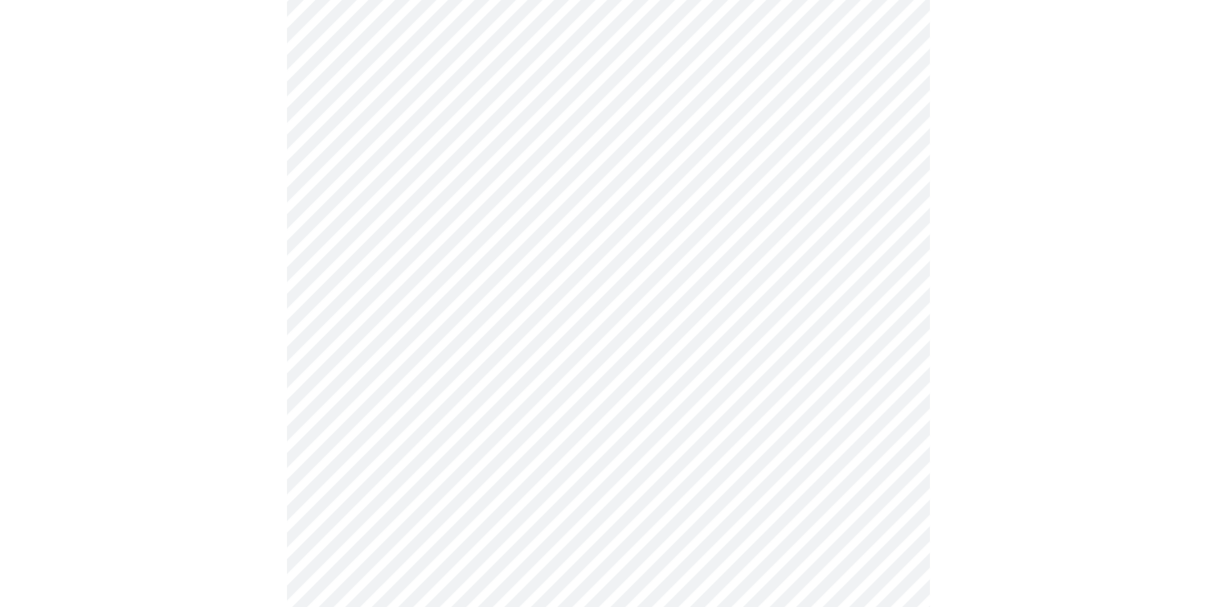
scroll to position [840, 0]
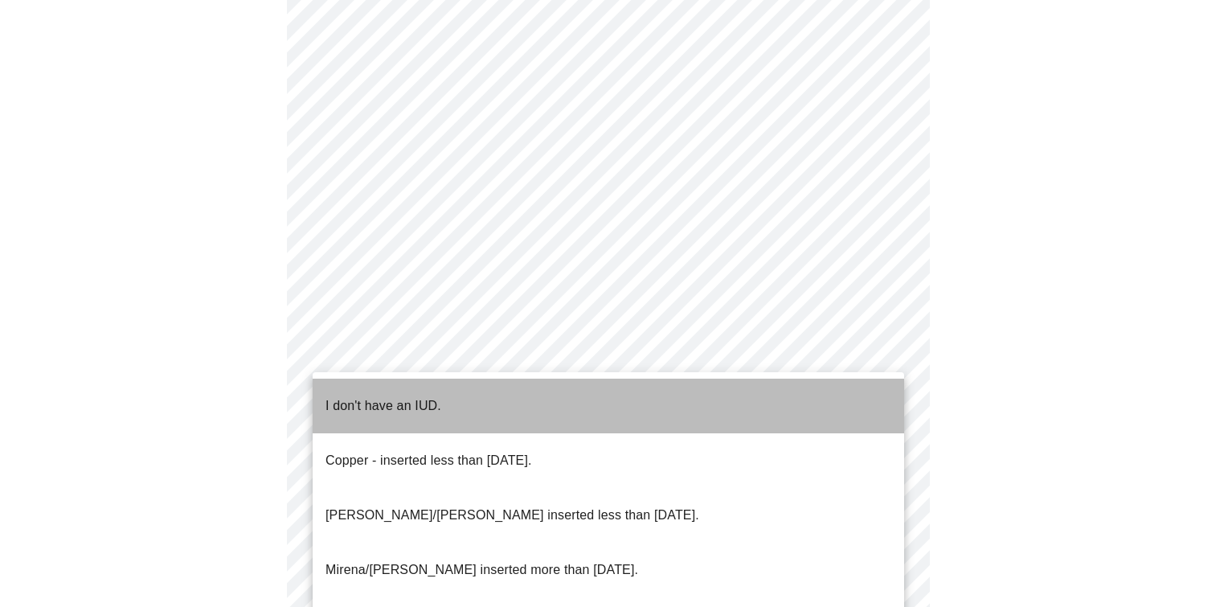
click at [755, 405] on li "I don't have an IUD." at bounding box center [608, 405] width 591 height 55
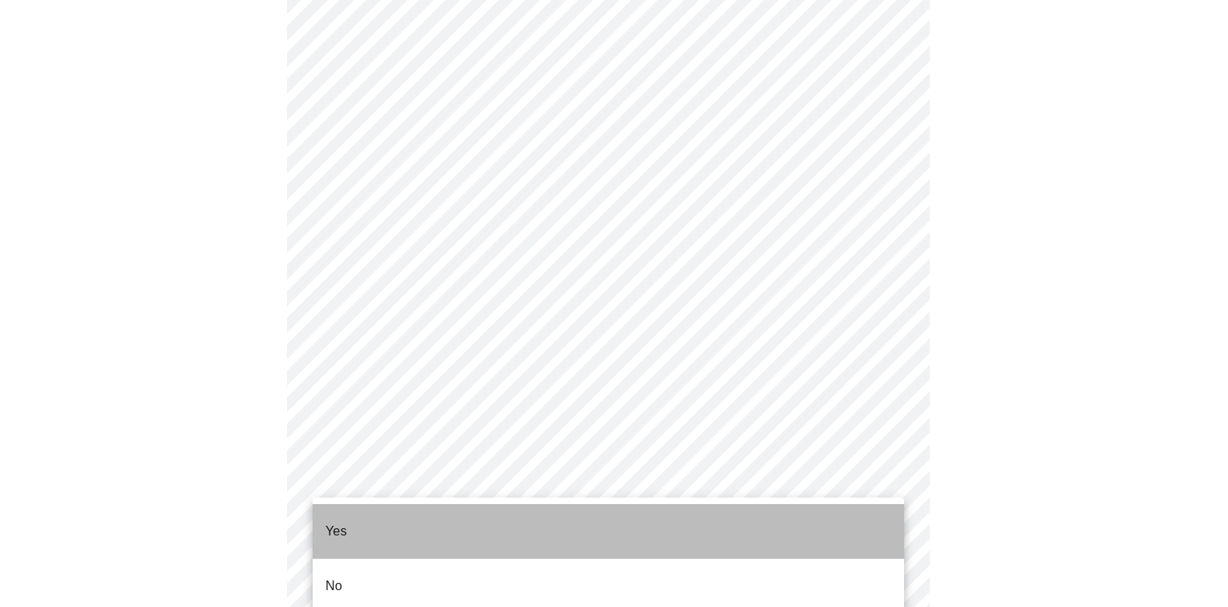
click at [765, 520] on li "Yes" at bounding box center [608, 531] width 591 height 55
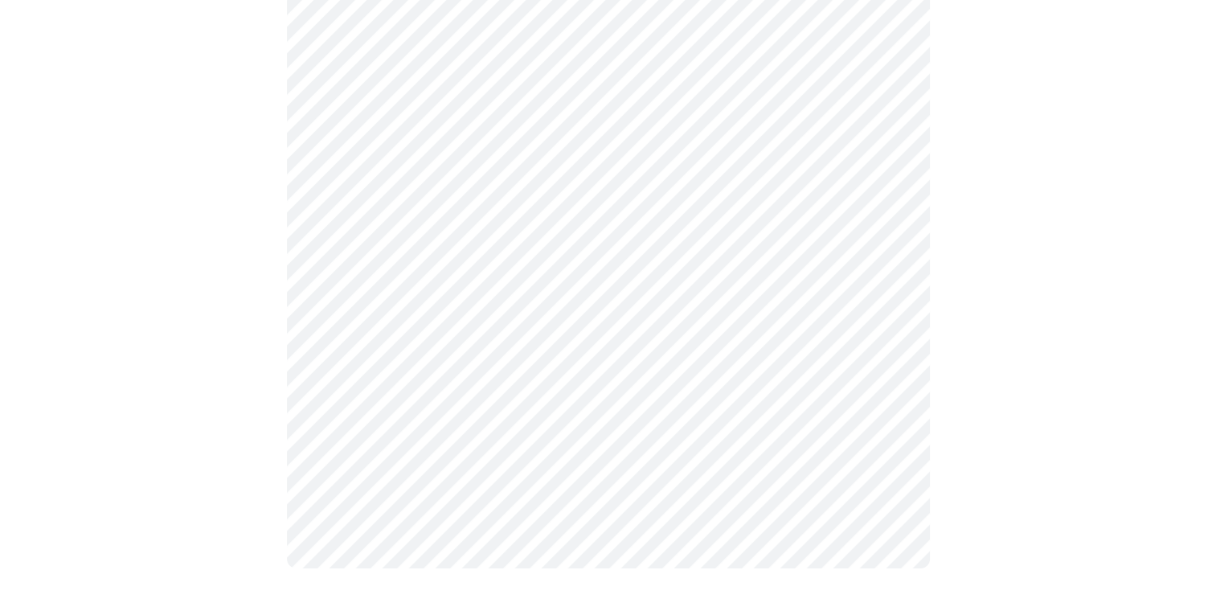
scroll to position [0, 0]
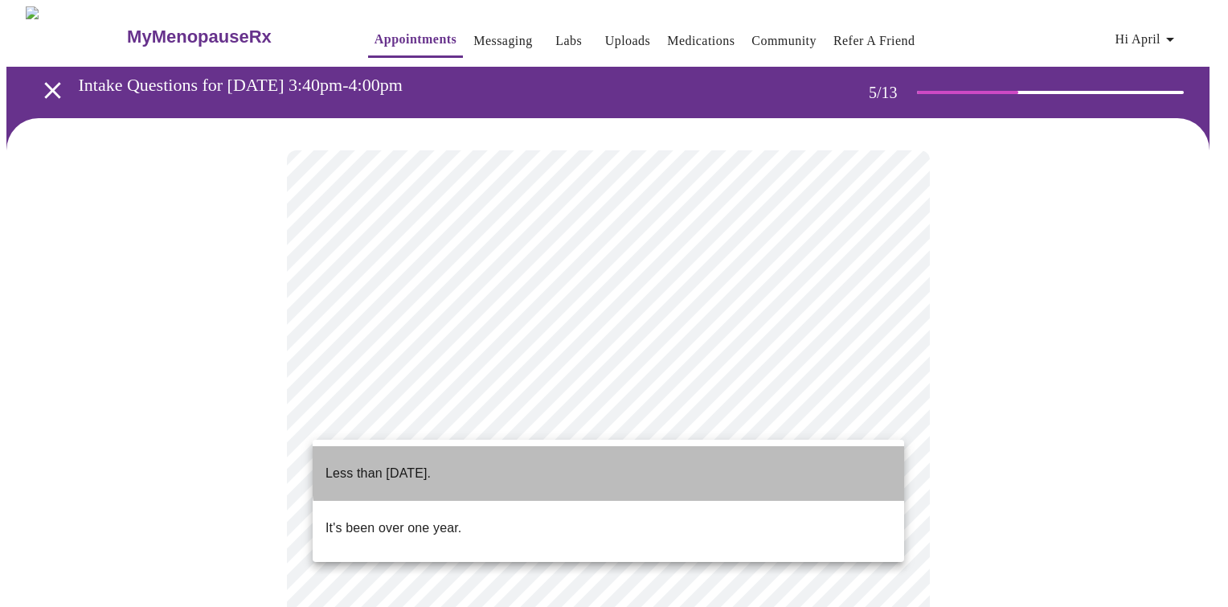
click at [635, 463] on li "Less than one year ago." at bounding box center [608, 473] width 591 height 55
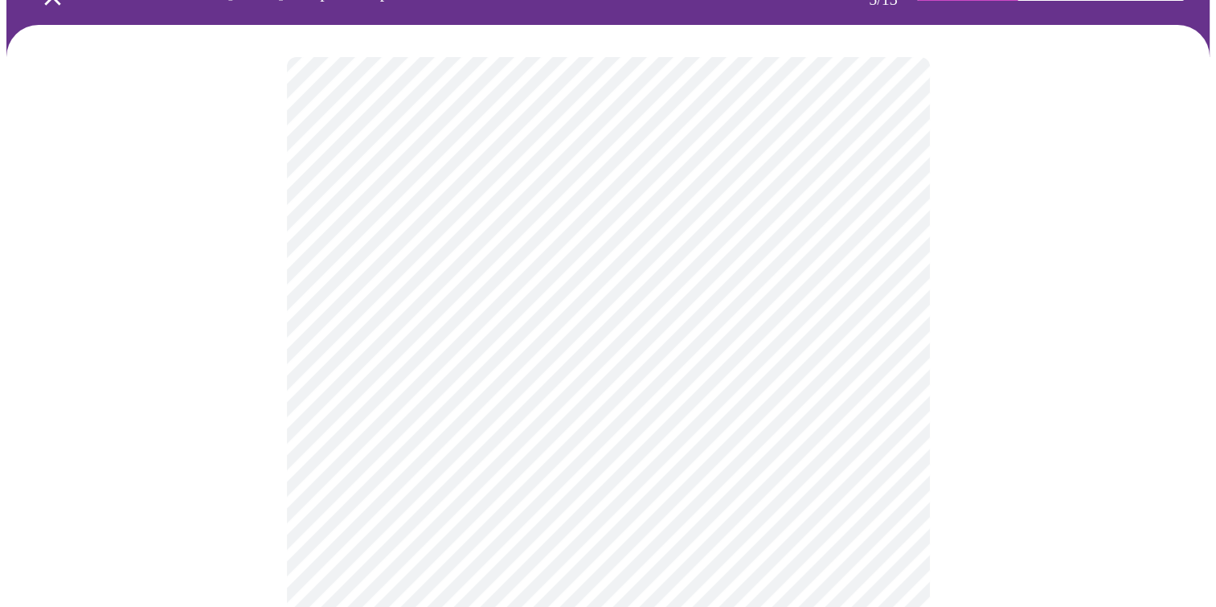
scroll to position [93, 0]
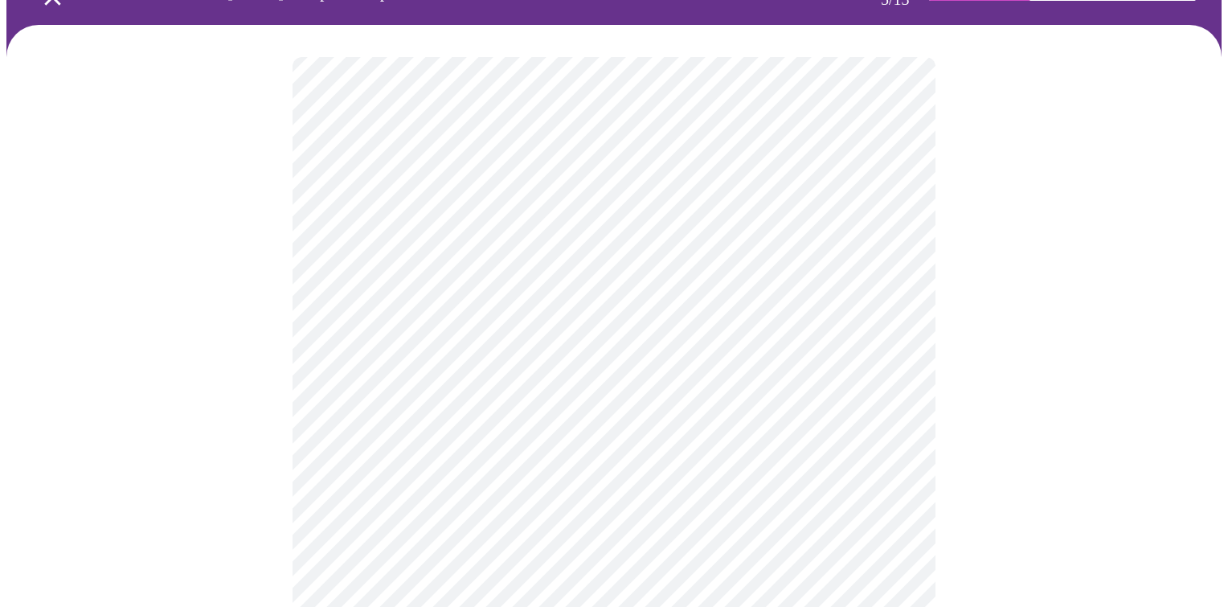
click at [894, 462] on body "MyMenopauseRx Appointments Messaging Labs Uploads Medications Community Refer a…" at bounding box center [613, 558] width 1215 height 1291
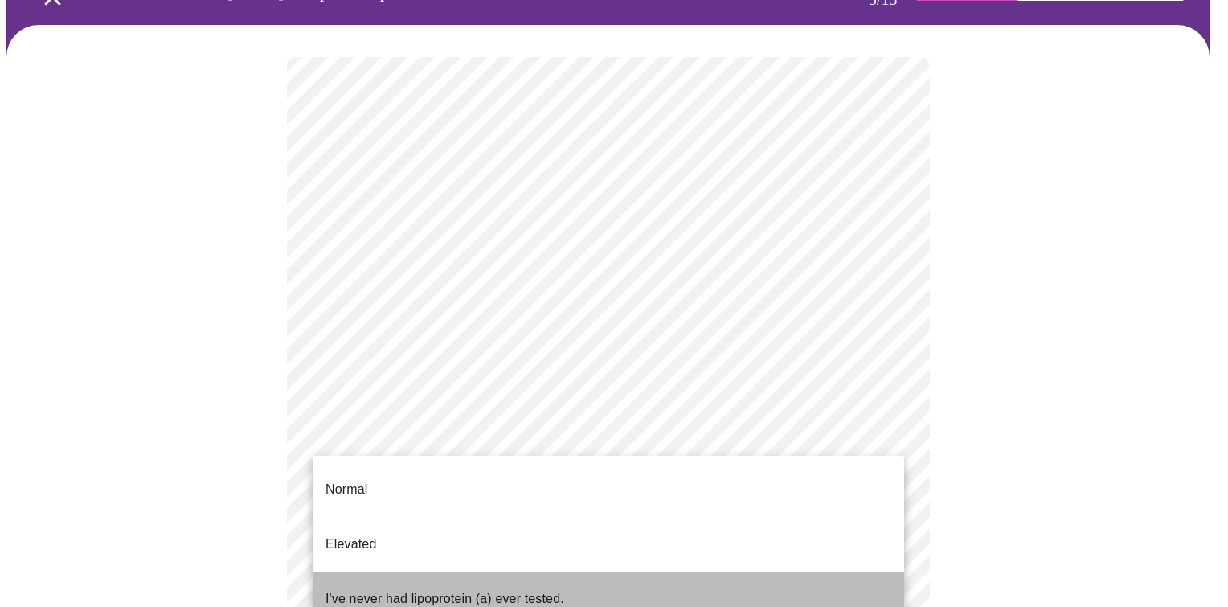
click at [707, 571] on li "I've never had lipoprotein (a) ever tested." at bounding box center [608, 598] width 591 height 55
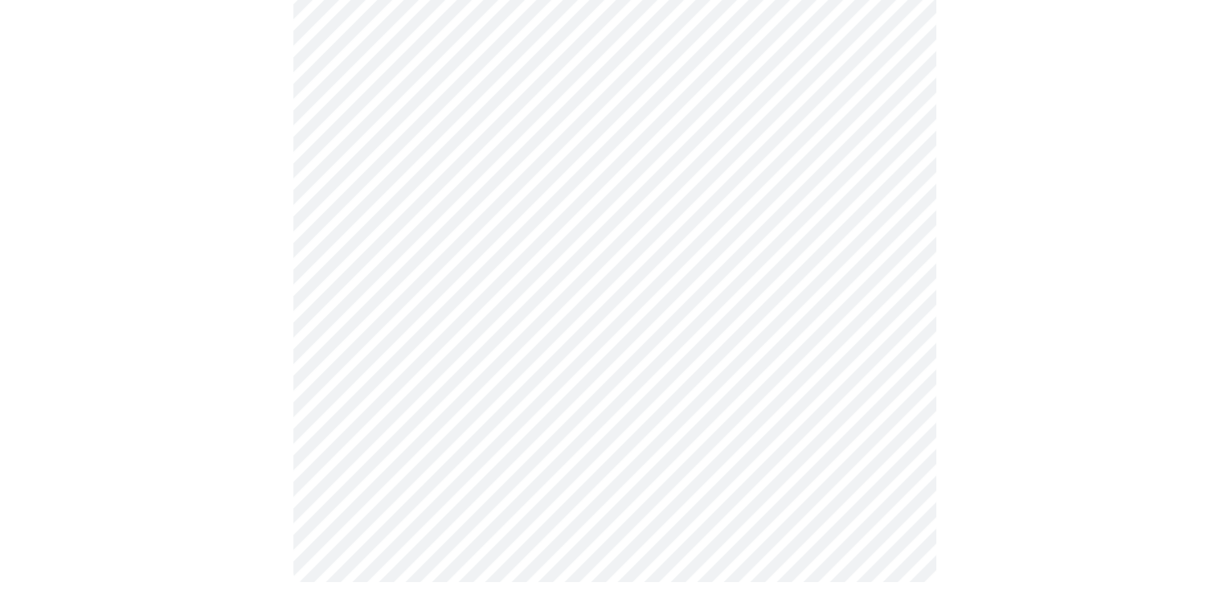
scroll to position [0, 0]
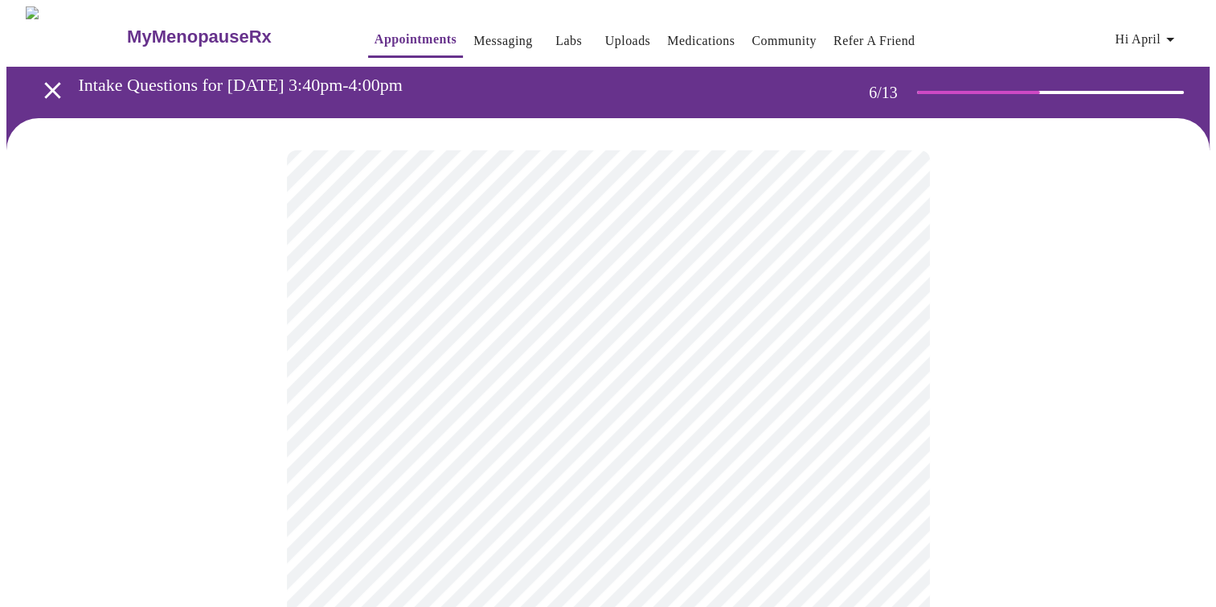
click at [881, 469] on body "MyMenopauseRx Appointments Messaging Labs Uploads Medications Community Refer a…" at bounding box center [607, 434] width 1203 height 857
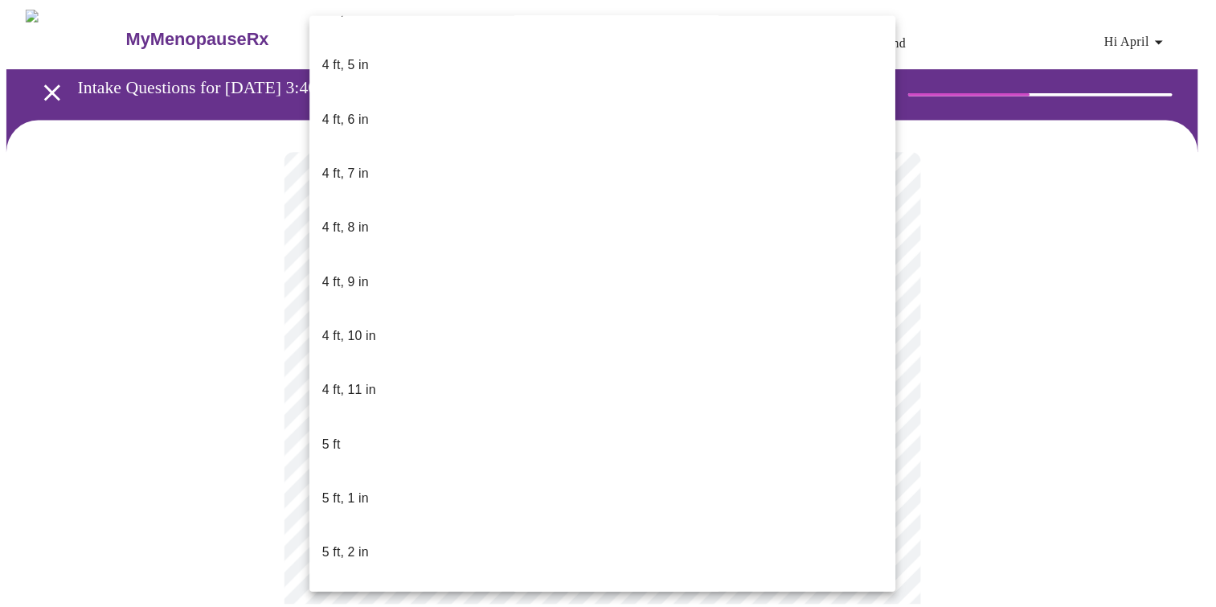
scroll to position [913, 0]
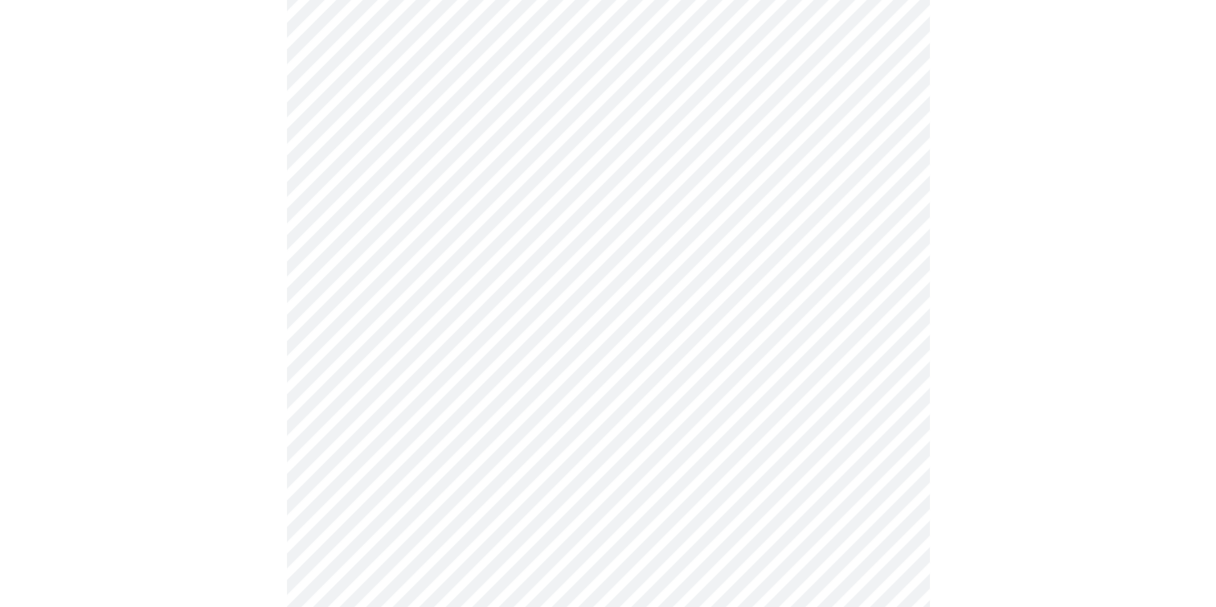
scroll to position [4051, 0]
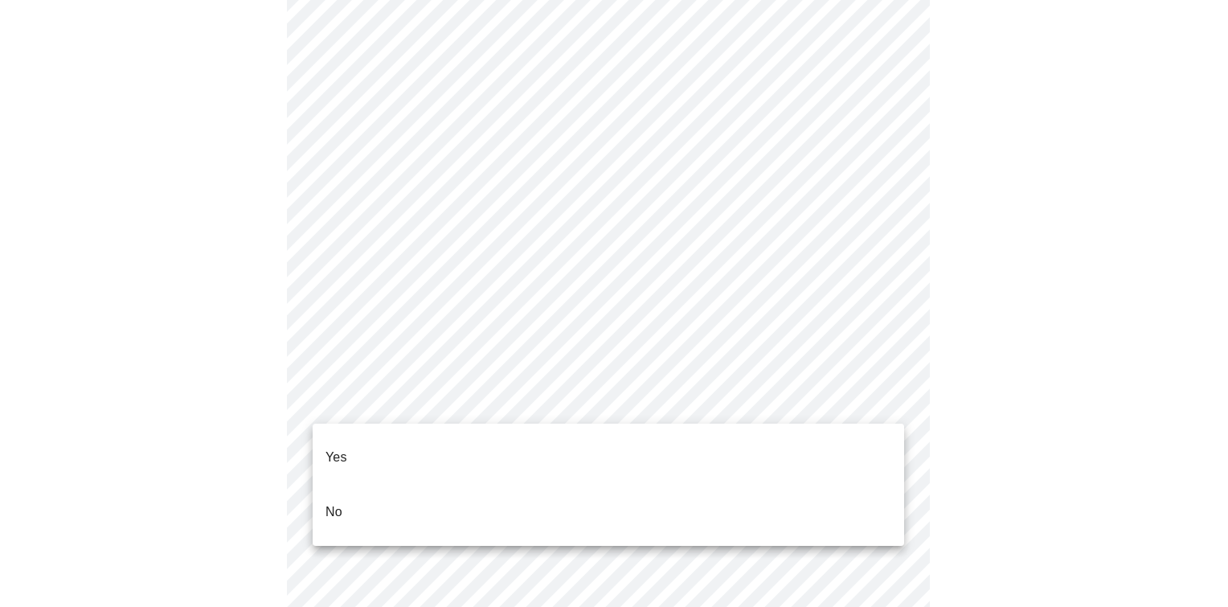
click at [711, 484] on li "No" at bounding box center [608, 511] width 591 height 55
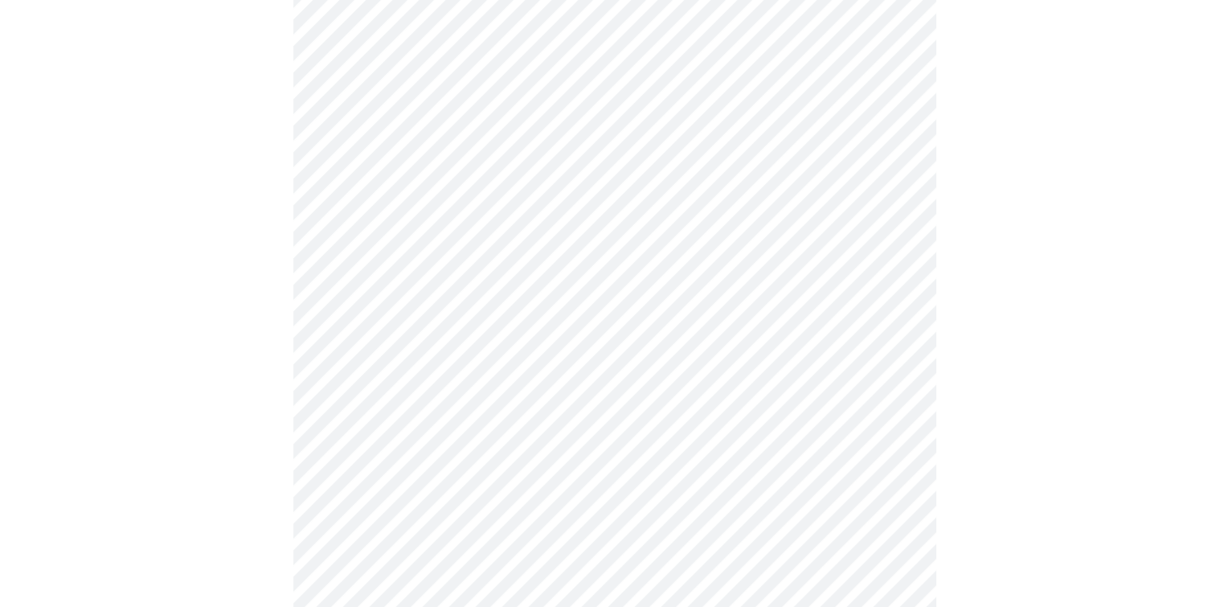
scroll to position [951, 0]
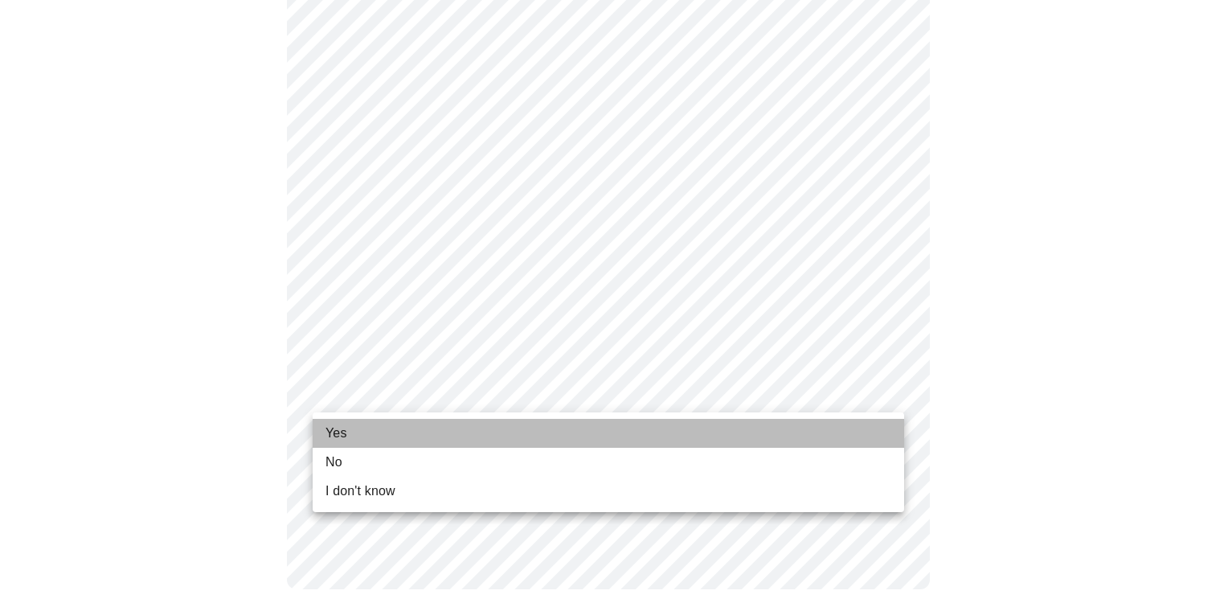
click at [730, 421] on li "Yes" at bounding box center [608, 433] width 591 height 29
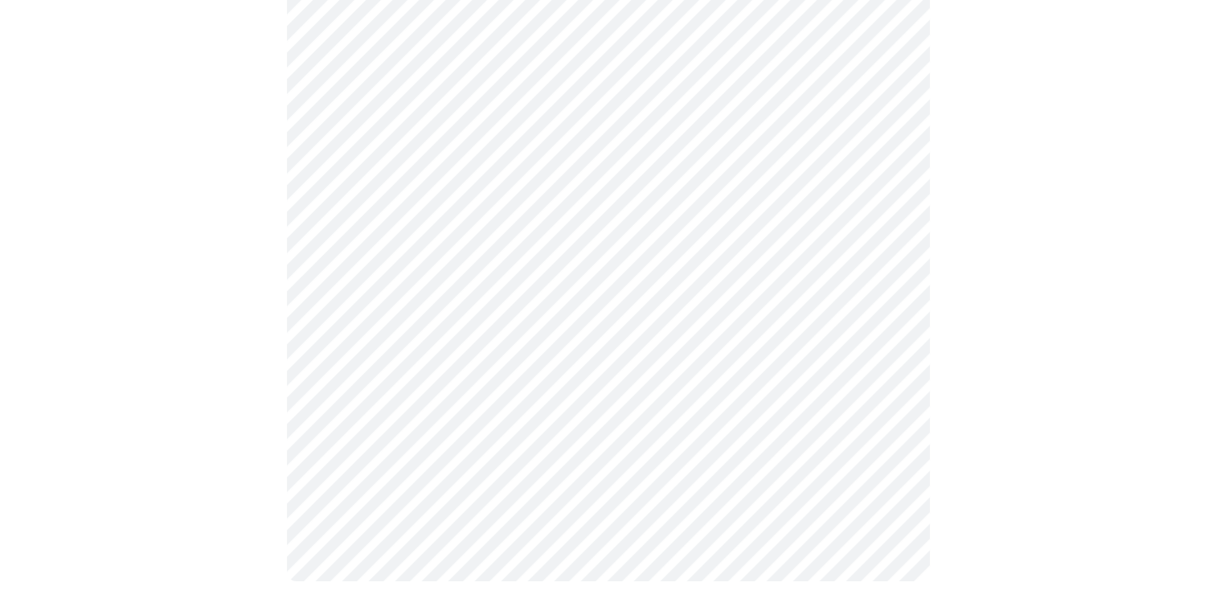
scroll to position [0, 0]
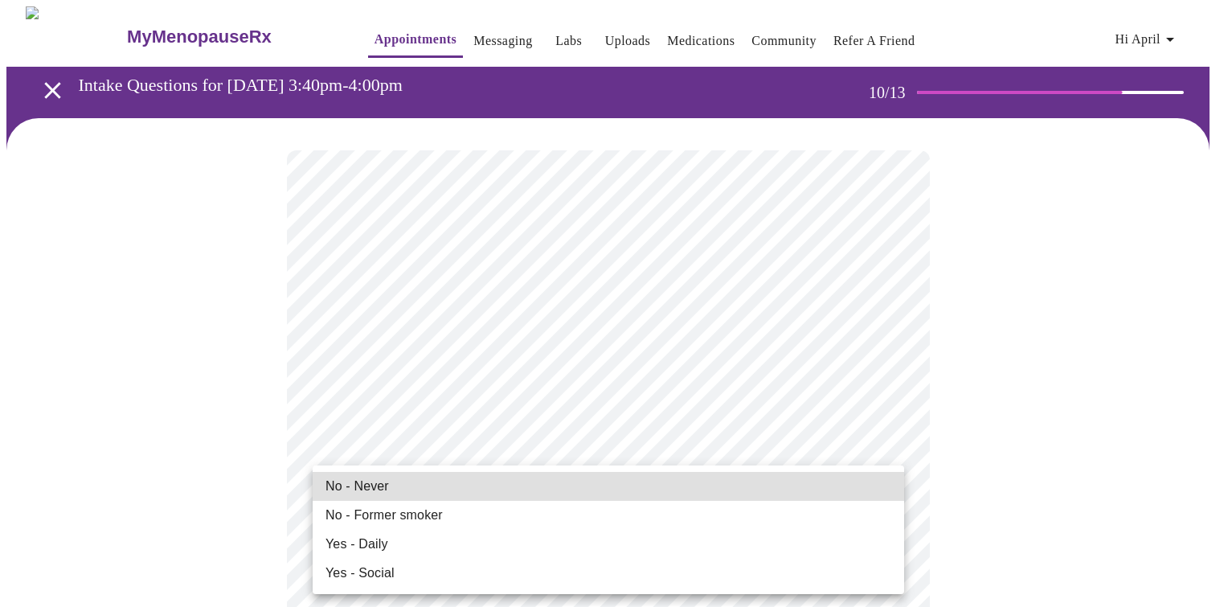
click at [736, 516] on li "No - Former smoker" at bounding box center [608, 515] width 591 height 29
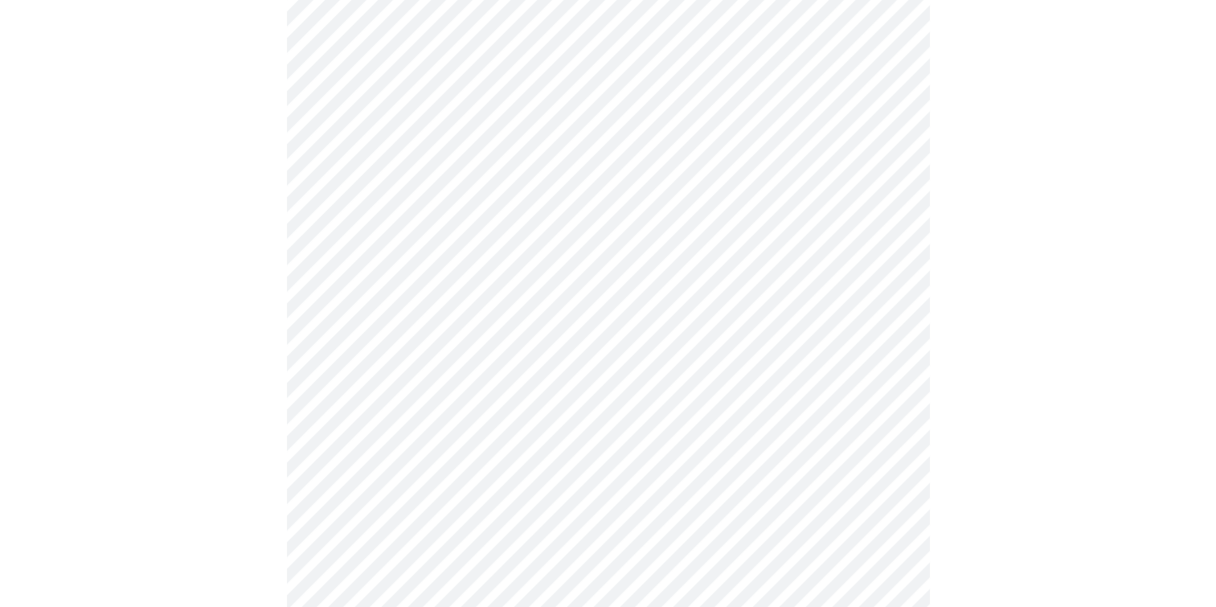
scroll to position [1189, 0]
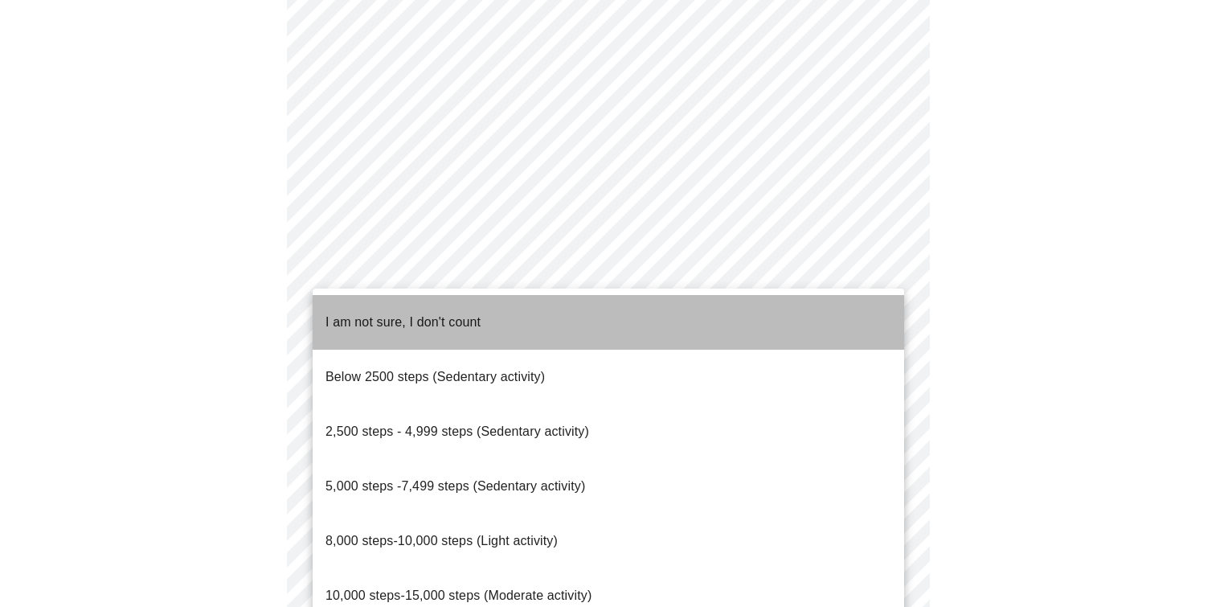
click at [644, 309] on li "I am not sure, I don't count" at bounding box center [608, 322] width 591 height 55
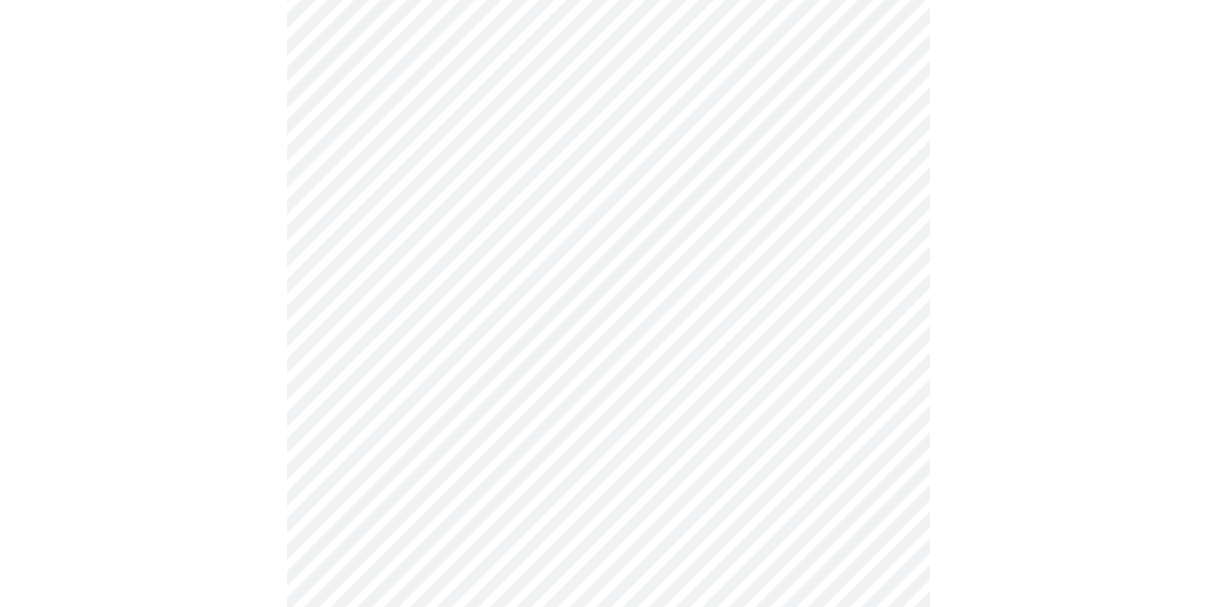
scroll to position [1367, 0]
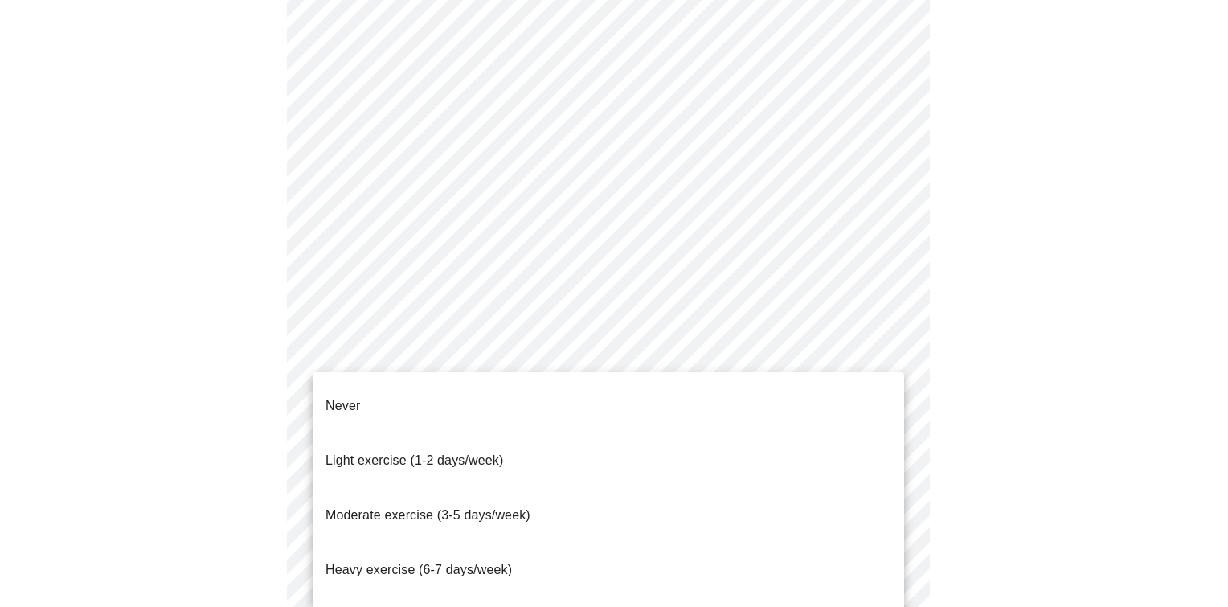
click at [762, 434] on li "Light exercise (1-2 days/week)" at bounding box center [608, 460] width 591 height 55
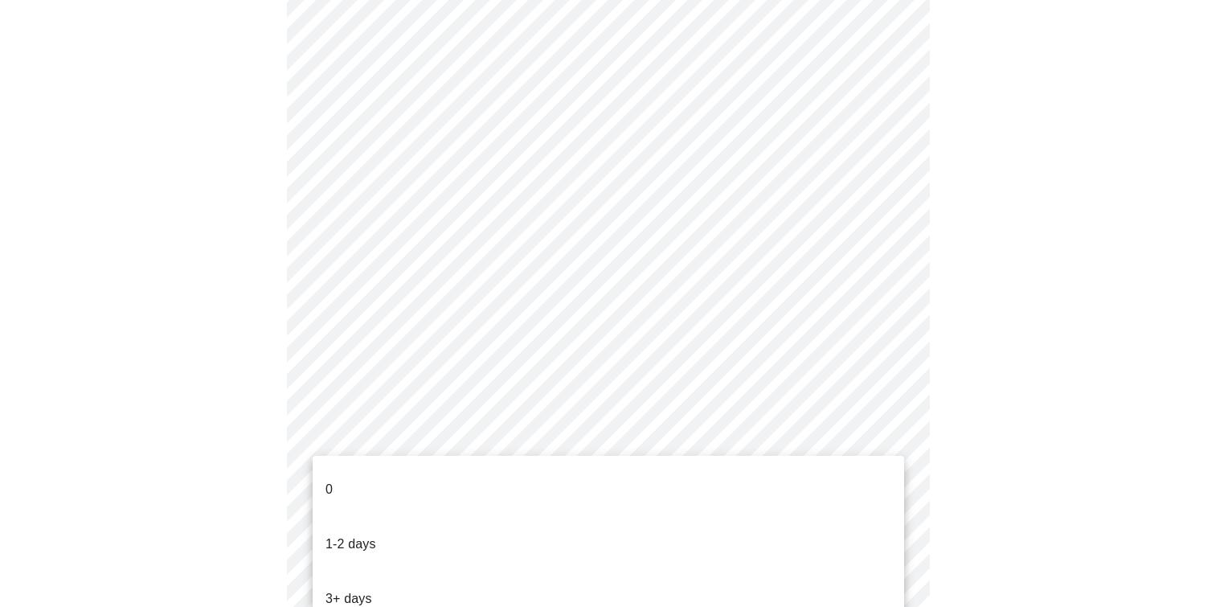
click at [887, 380] on div at bounding box center [614, 303] width 1228 height 607
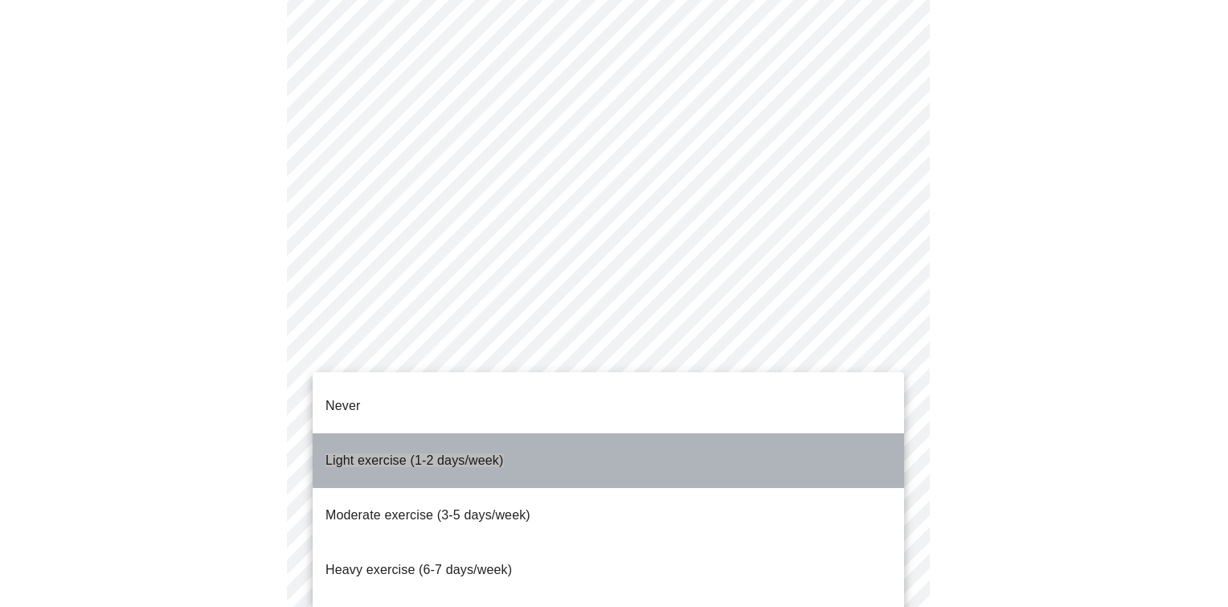
click at [666, 438] on li "Light exercise (1-2 days/week)" at bounding box center [608, 460] width 591 height 55
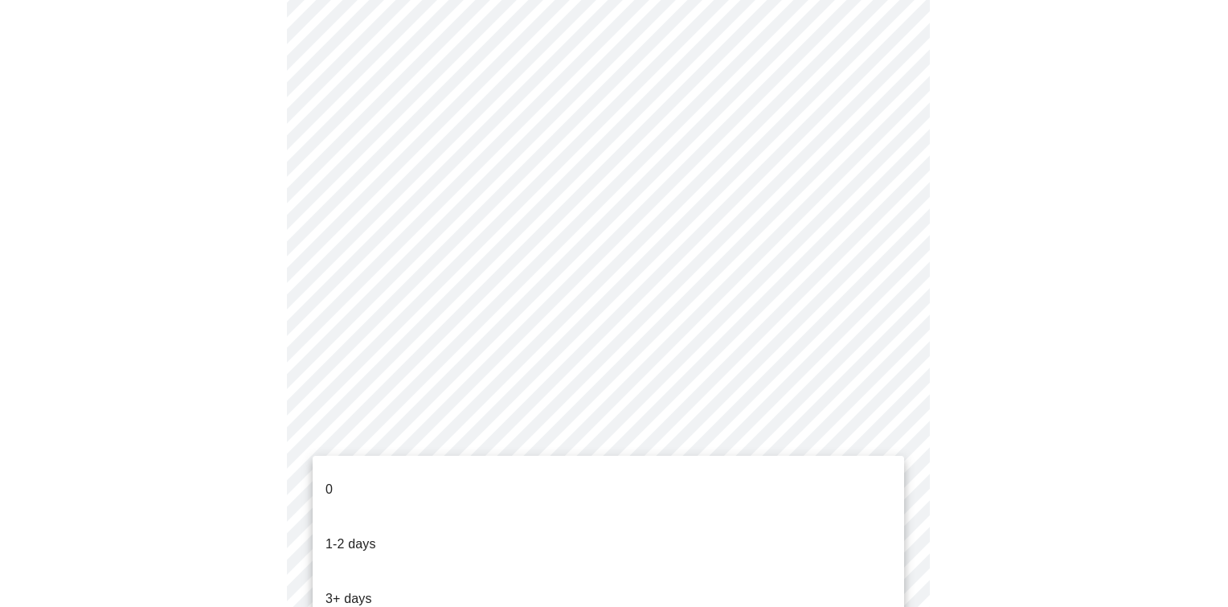
click at [492, 481] on li "0" at bounding box center [608, 489] width 591 height 55
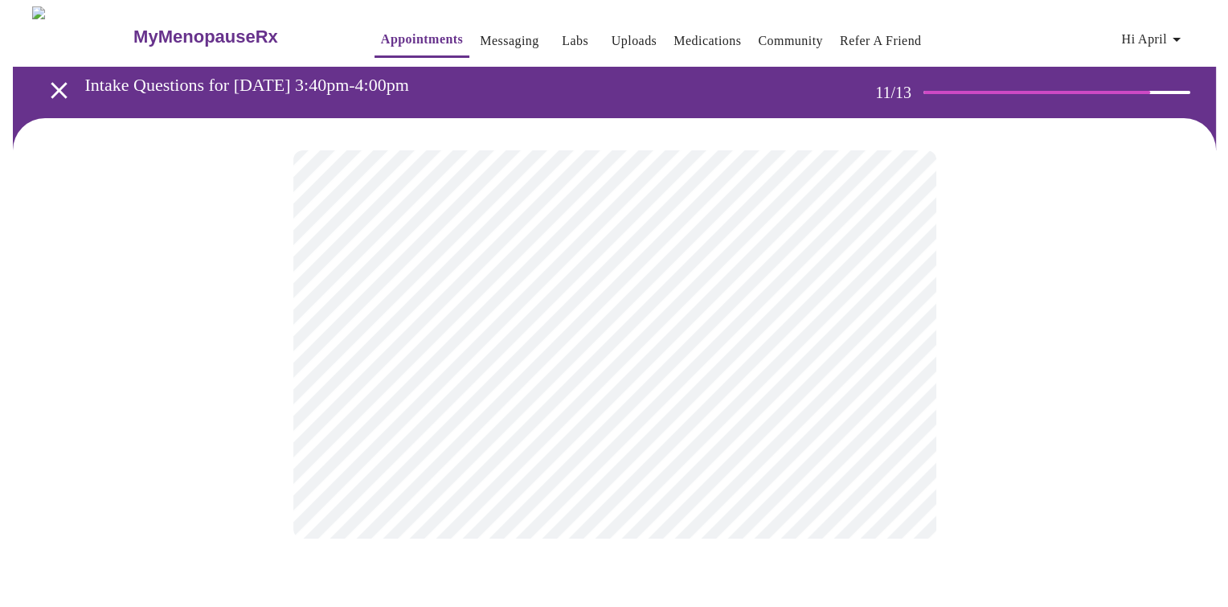
scroll to position [0, 0]
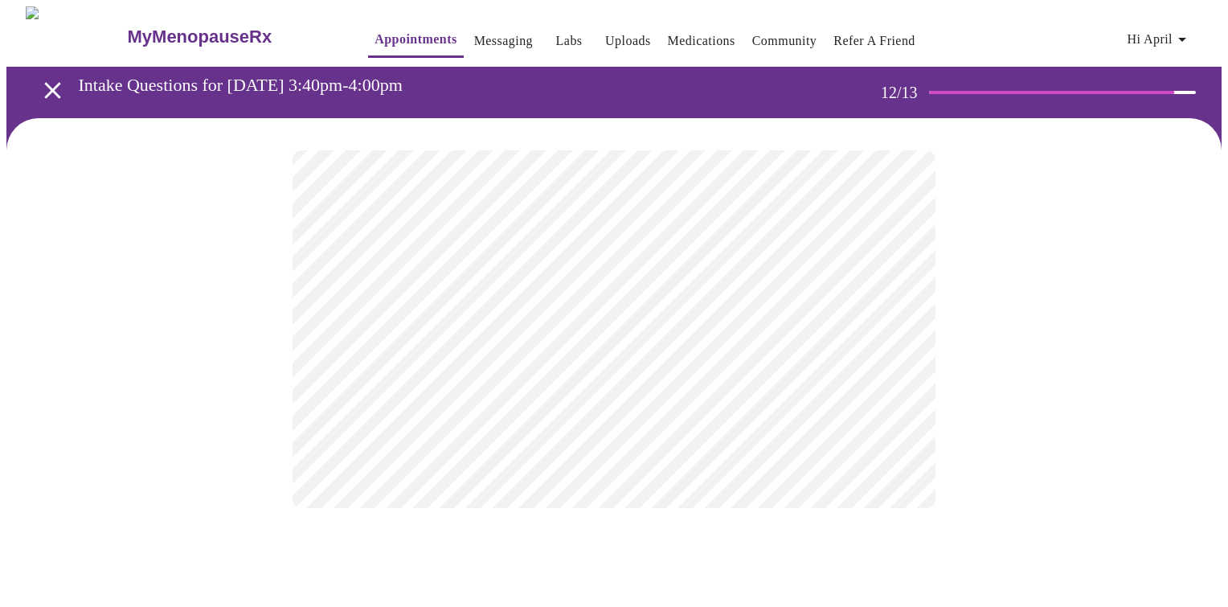
click at [892, 334] on body "MyMenopauseRx Appointments Messaging Labs Uploads Medications Community Refer a…" at bounding box center [613, 272] width 1215 height 533
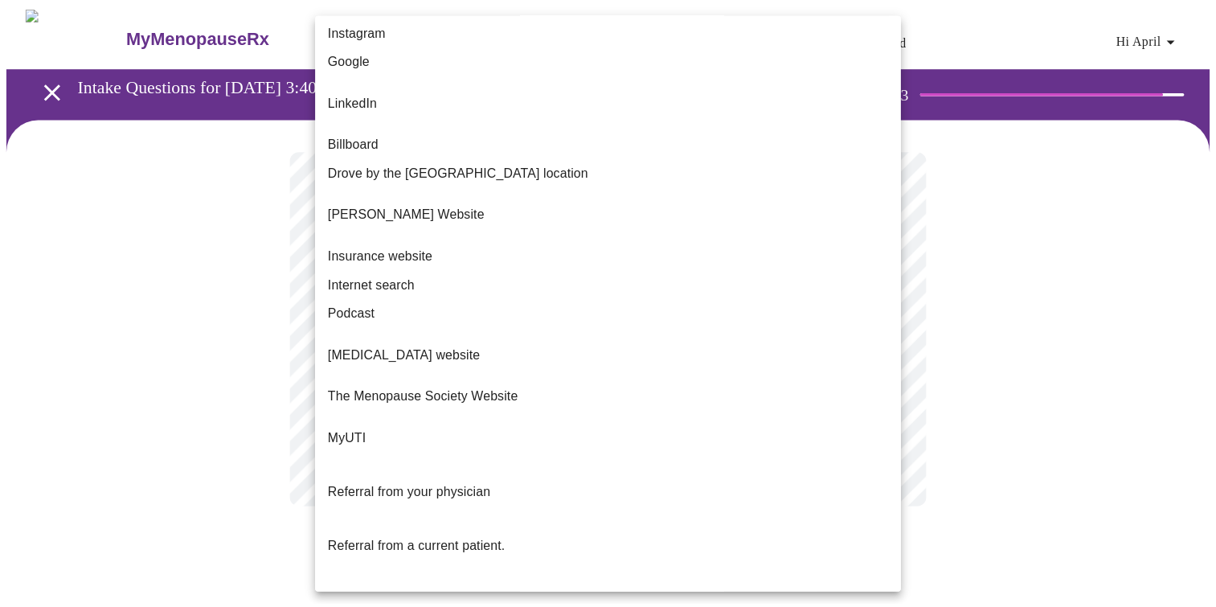
scroll to position [96, 0]
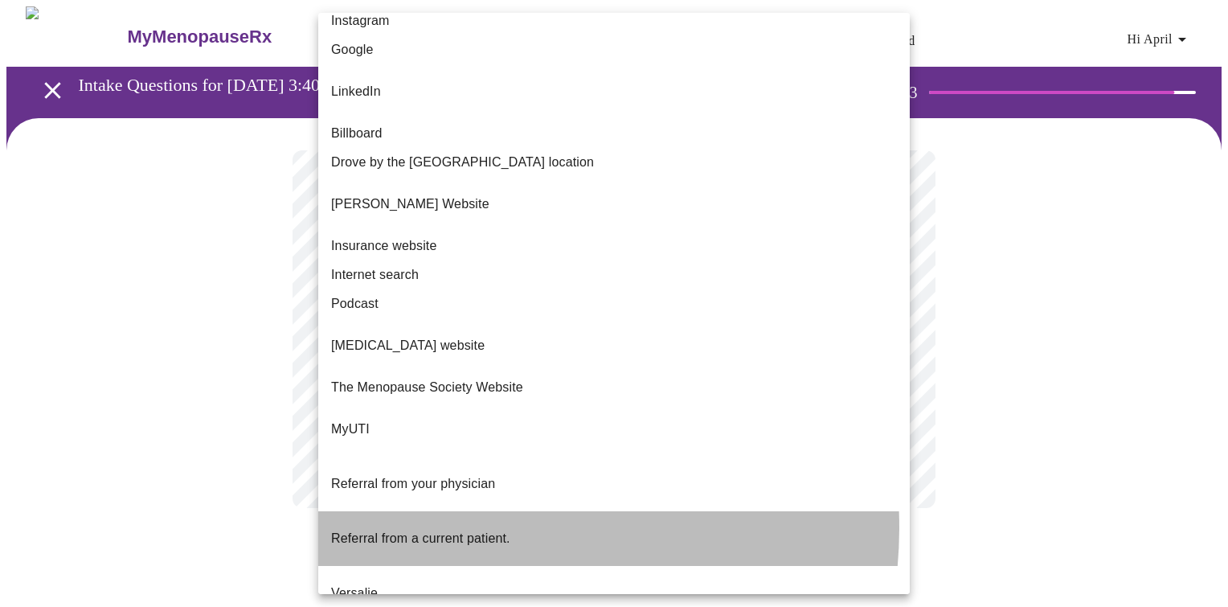
click at [464, 531] on span "Referral from a current patient." at bounding box center [420, 538] width 179 height 14
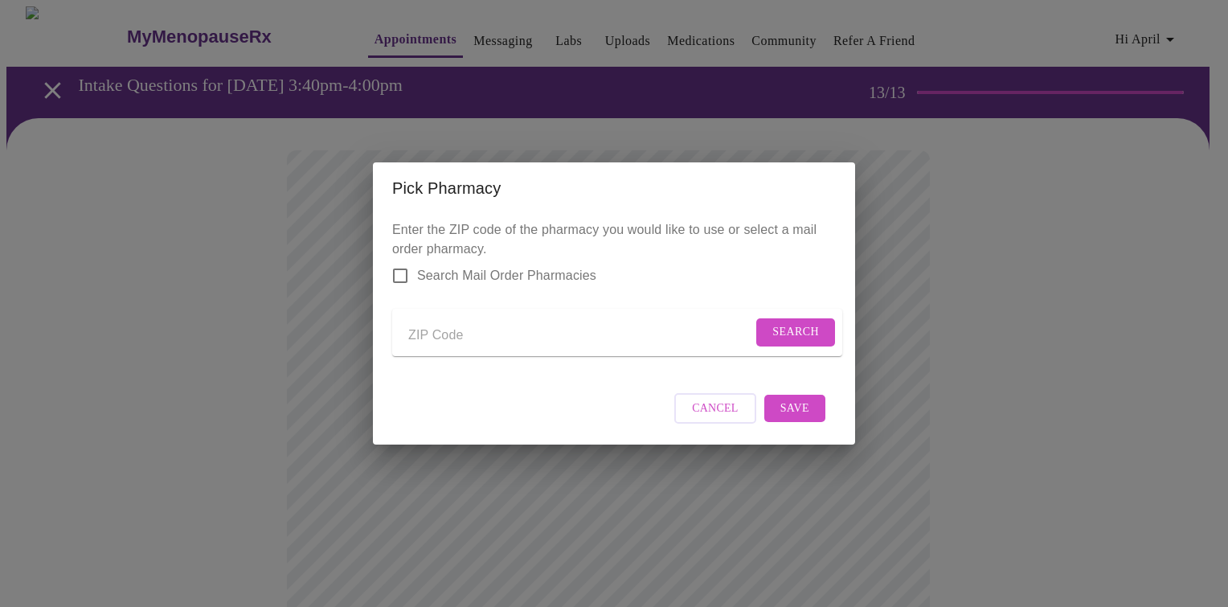
click at [446, 336] on input "Send a message to your care team" at bounding box center [580, 335] width 344 height 26
type input "16417"
click at [789, 328] on span "Search" at bounding box center [795, 332] width 47 height 20
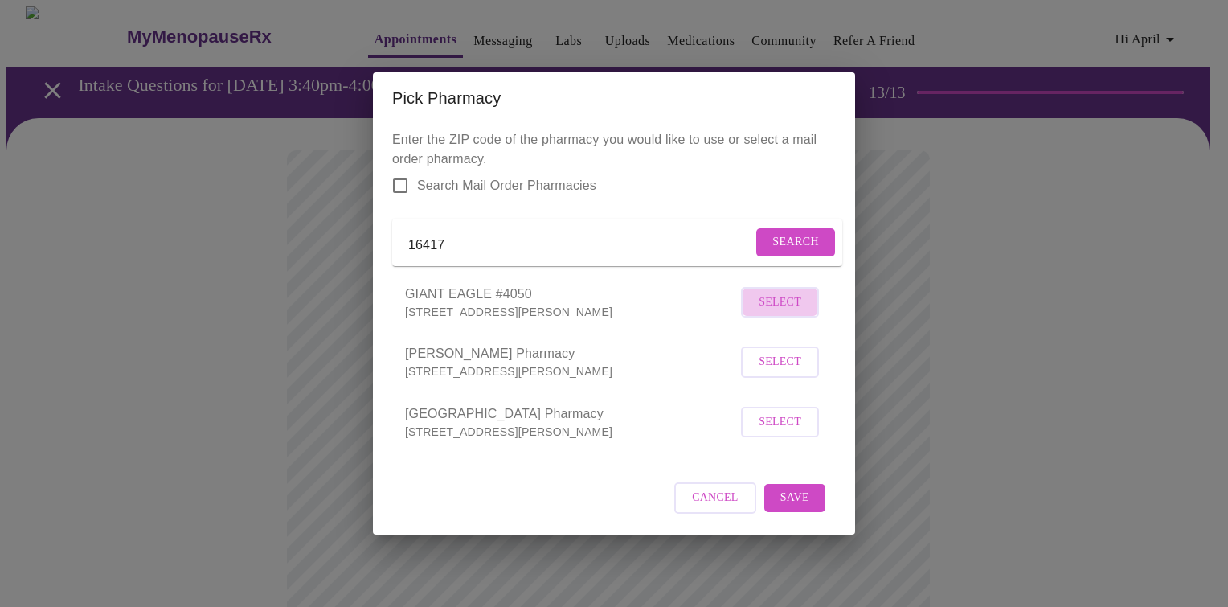
click at [783, 313] on span "Select" at bounding box center [779, 302] width 43 height 20
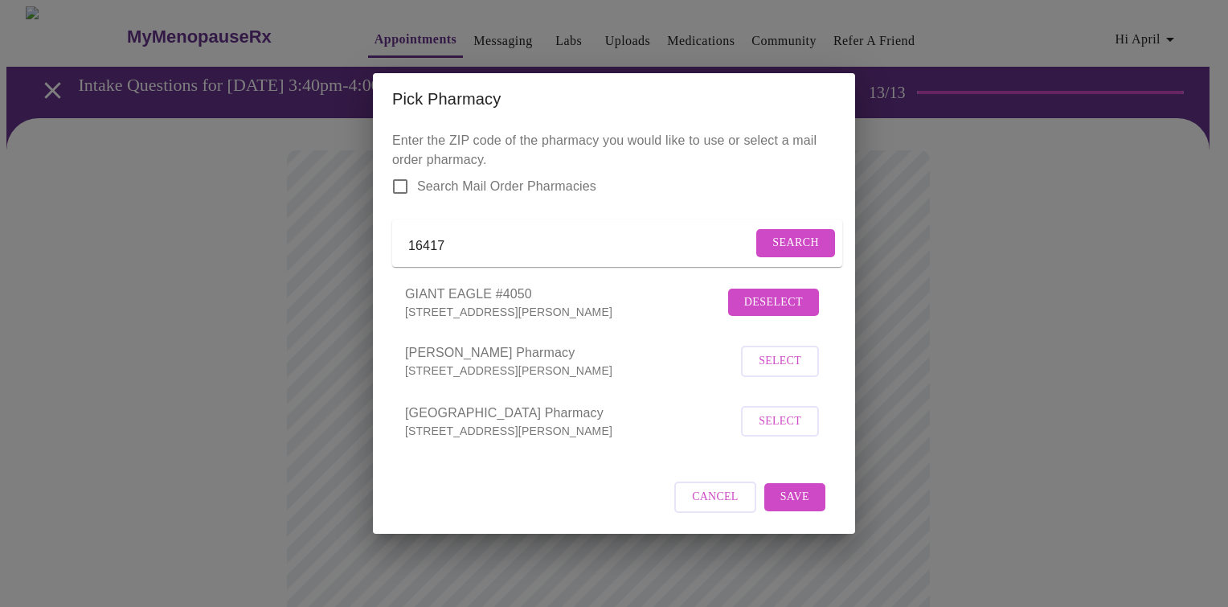
click at [805, 505] on span "Save" at bounding box center [794, 497] width 29 height 20
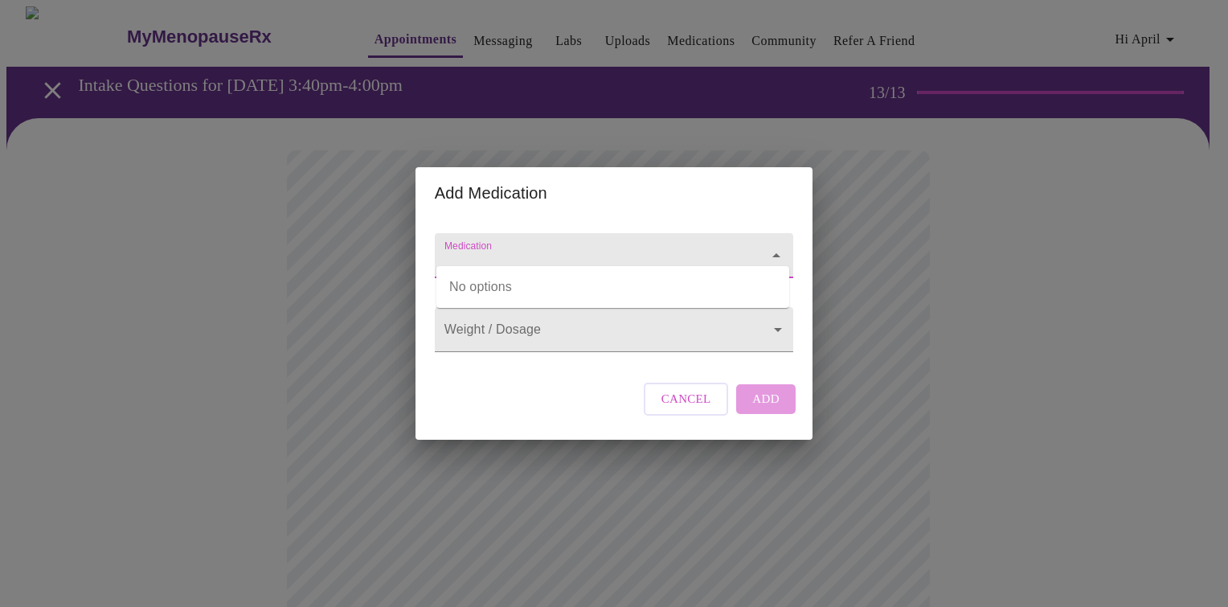
click at [517, 248] on input "Medication" at bounding box center [591, 263] width 300 height 30
type input "Cymbalta"
click at [581, 341] on body "MyMenopauseRx Appointments Messaging Labs Uploads Medications Community Refer a…" at bounding box center [613, 609] width 1215 height 1206
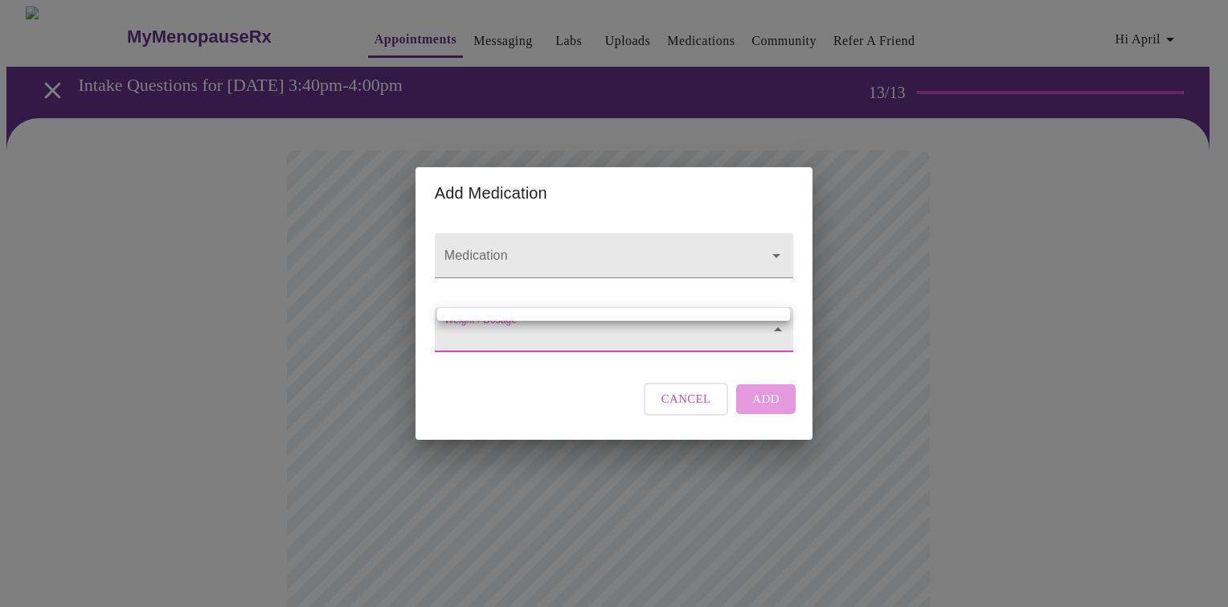
click at [778, 337] on div at bounding box center [614, 303] width 1228 height 607
click at [770, 337] on body "MyMenopauseRx Appointments Messaging Labs Uploads Medications Community Refer a…" at bounding box center [613, 609] width 1215 height 1206
click at [770, 337] on div at bounding box center [614, 303] width 1228 height 607
click at [521, 341] on body "MyMenopauseRx Appointments Messaging Labs Uploads Medications Community Refer a…" at bounding box center [613, 609] width 1215 height 1206
click at [521, 341] on div at bounding box center [614, 303] width 1228 height 607
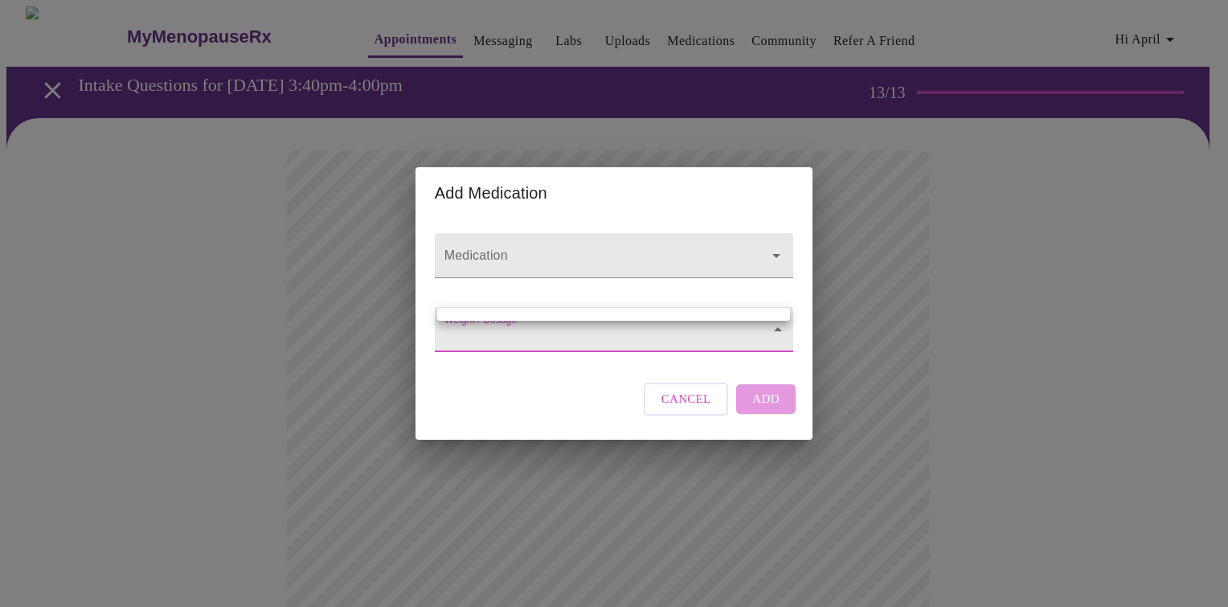
click at [538, 321] on body "MyMenopauseRx Appointments Messaging Labs Uploads Medications Community Refer a…" at bounding box center [613, 609] width 1215 height 1206
click at [760, 349] on div at bounding box center [614, 303] width 1228 height 607
click at [691, 330] on body "MyMenopauseRx Appointments Messaging Labs Uploads Medications Community Refer a…" at bounding box center [613, 609] width 1215 height 1206
click at [760, 250] on div at bounding box center [614, 303] width 1228 height 607
click at [773, 246] on icon "Open" at bounding box center [775, 255] width 19 height 19
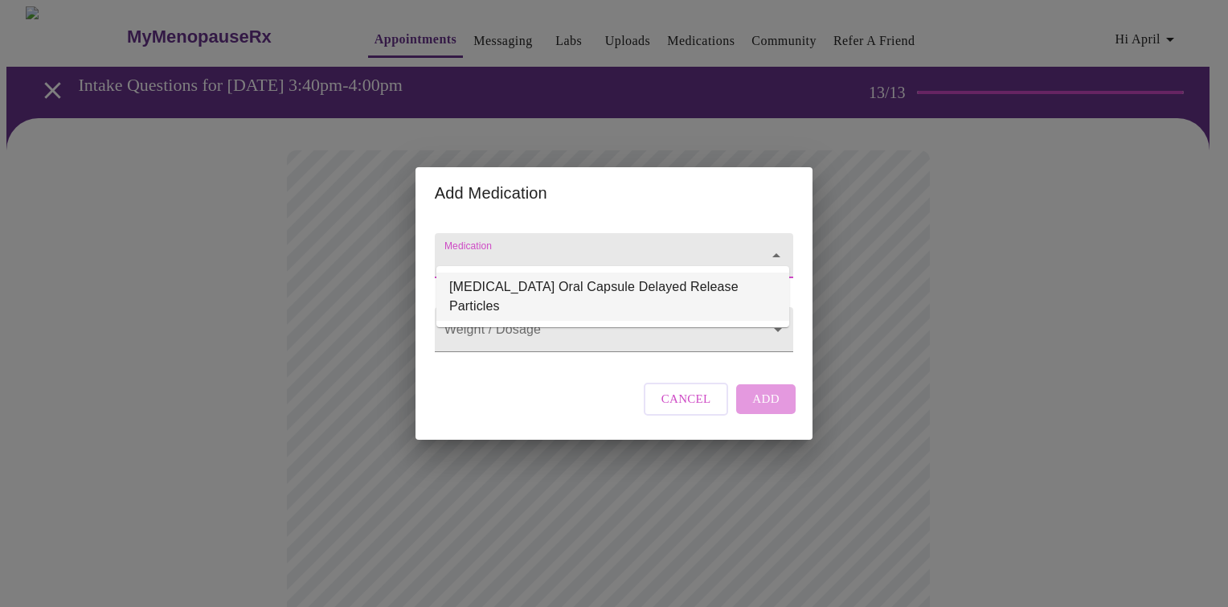
click at [675, 292] on li "Cymbalta Oral Capsule Delayed Release Particles" at bounding box center [612, 296] width 353 height 48
type input "Cymbalta Oral Capsule Delayed Release Particles"
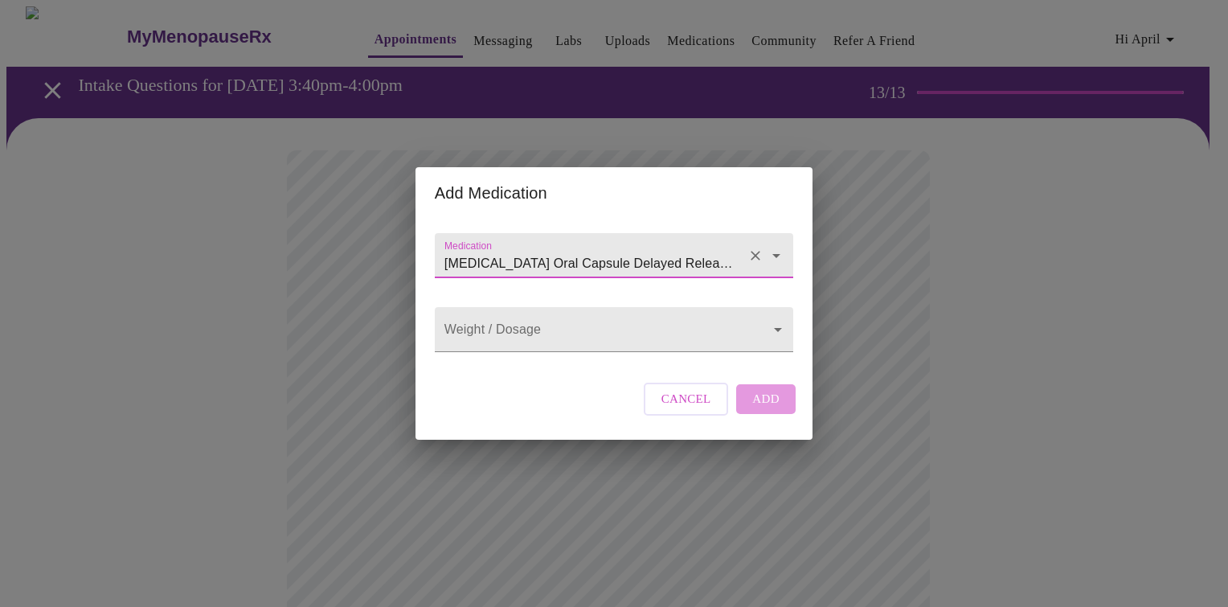
click at [773, 246] on icon "Open" at bounding box center [775, 255] width 19 height 19
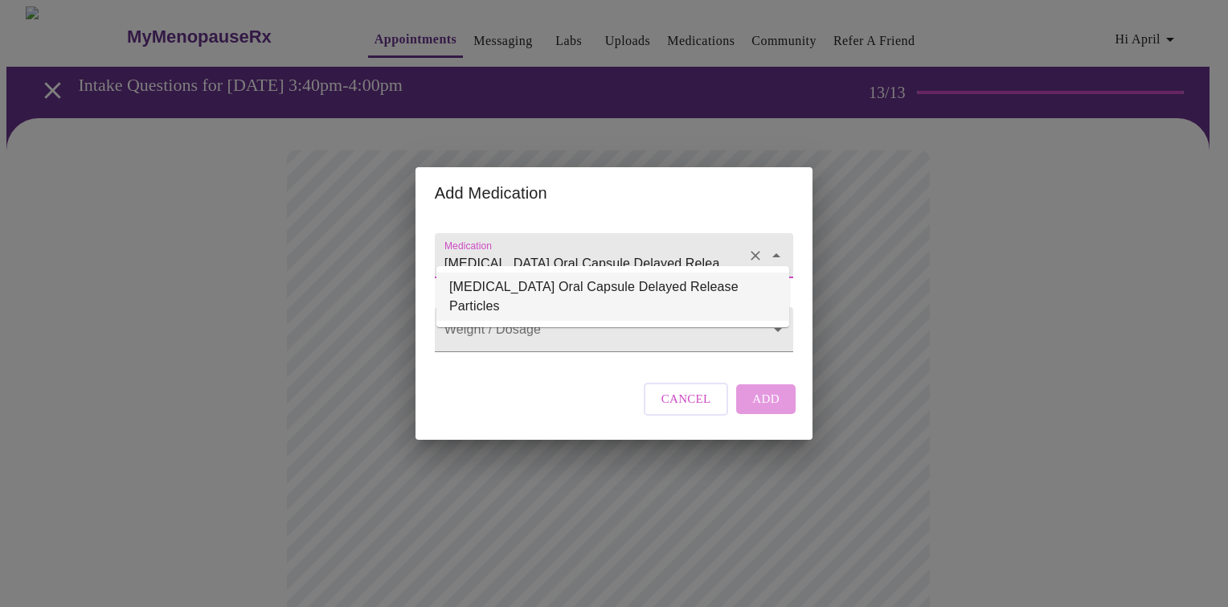
click at [672, 291] on li "Cymbalta Oral Capsule Delayed Release Particles" at bounding box center [612, 296] width 353 height 48
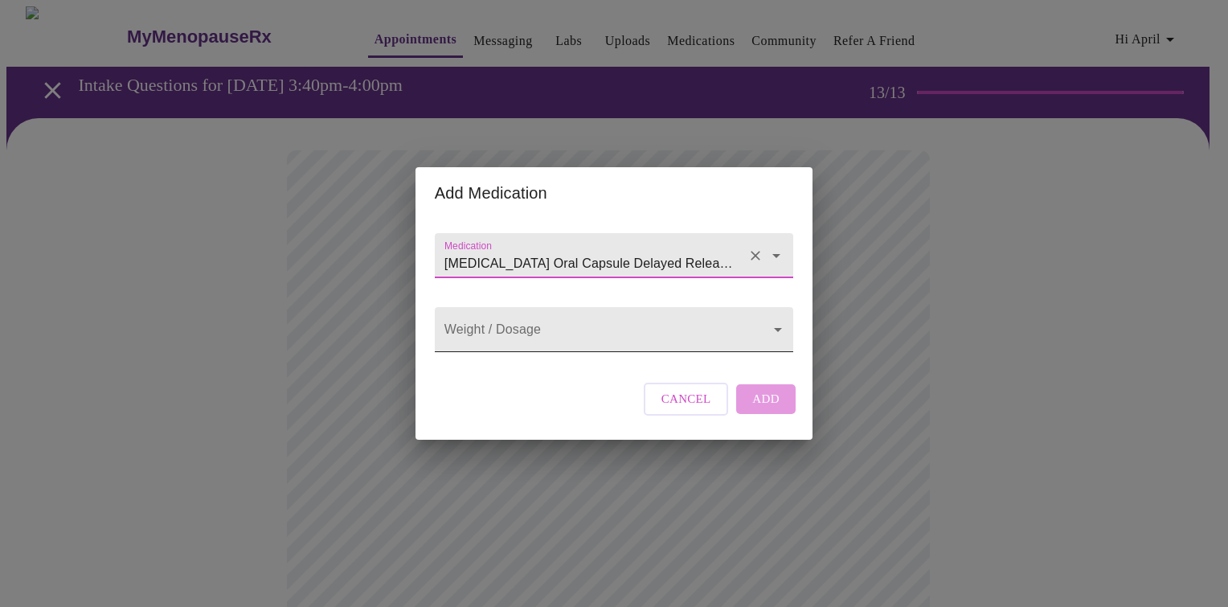
click at [627, 330] on body "MyMenopauseRx Appointments Messaging Labs Uploads Medications Community Refer a…" at bounding box center [613, 609] width 1215 height 1206
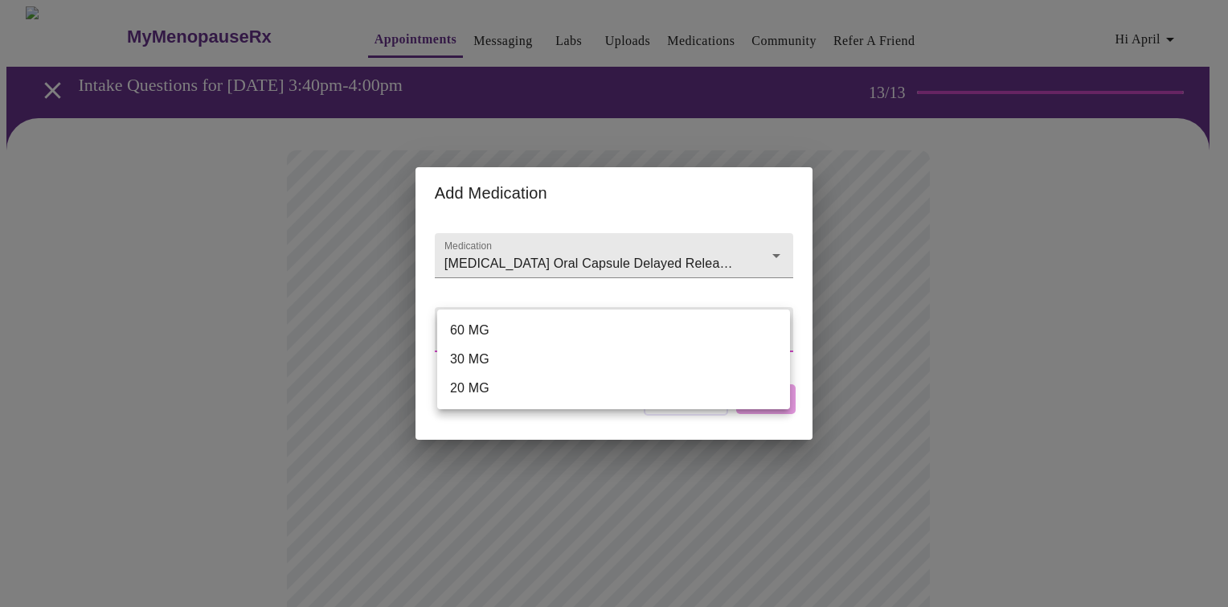
click at [627, 330] on li "60 MG" at bounding box center [613, 330] width 353 height 29
type input "60 MG"
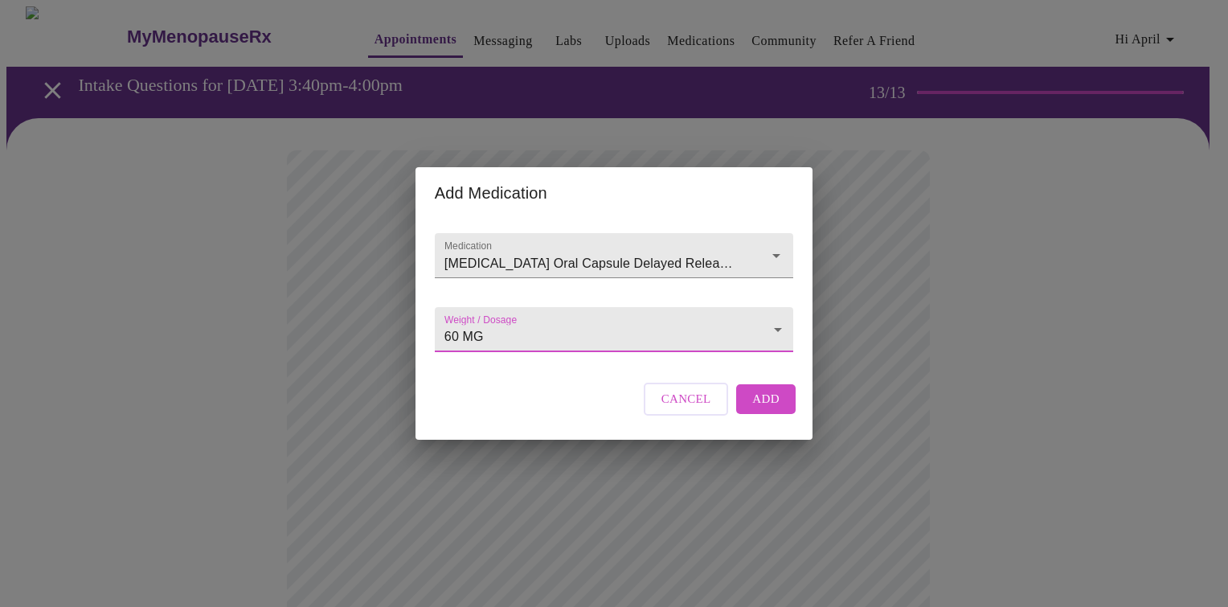
click at [638, 337] on body "MyMenopauseRx Appointments Messaging Labs Uploads Medications Community Refer a…" at bounding box center [613, 609] width 1215 height 1206
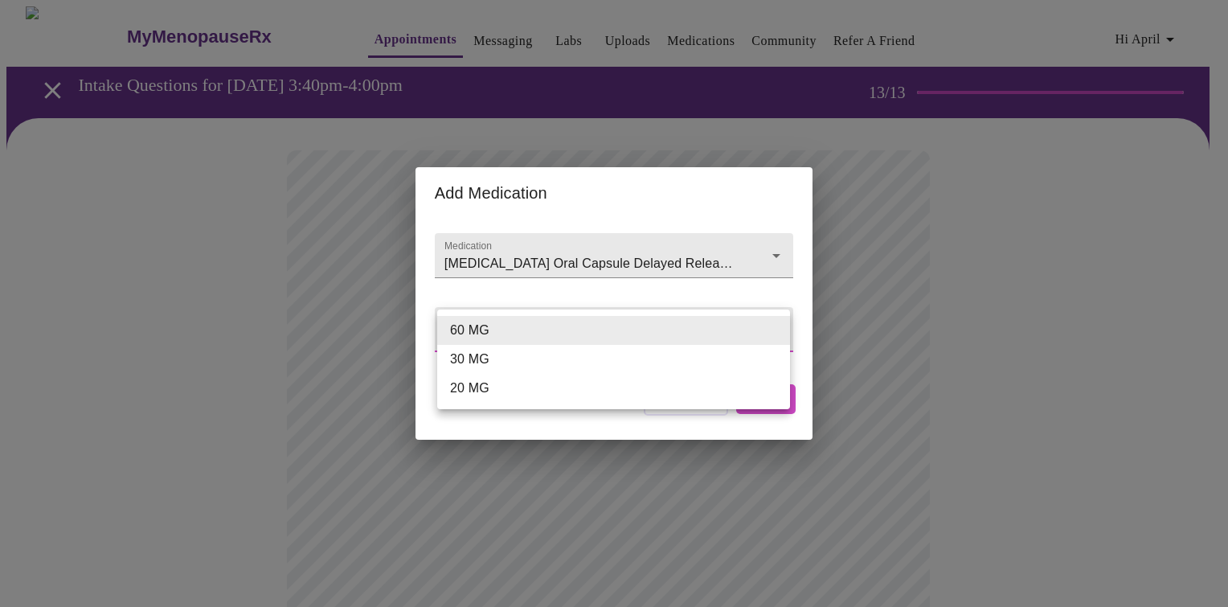
click at [611, 333] on li "60 MG" at bounding box center [613, 330] width 353 height 29
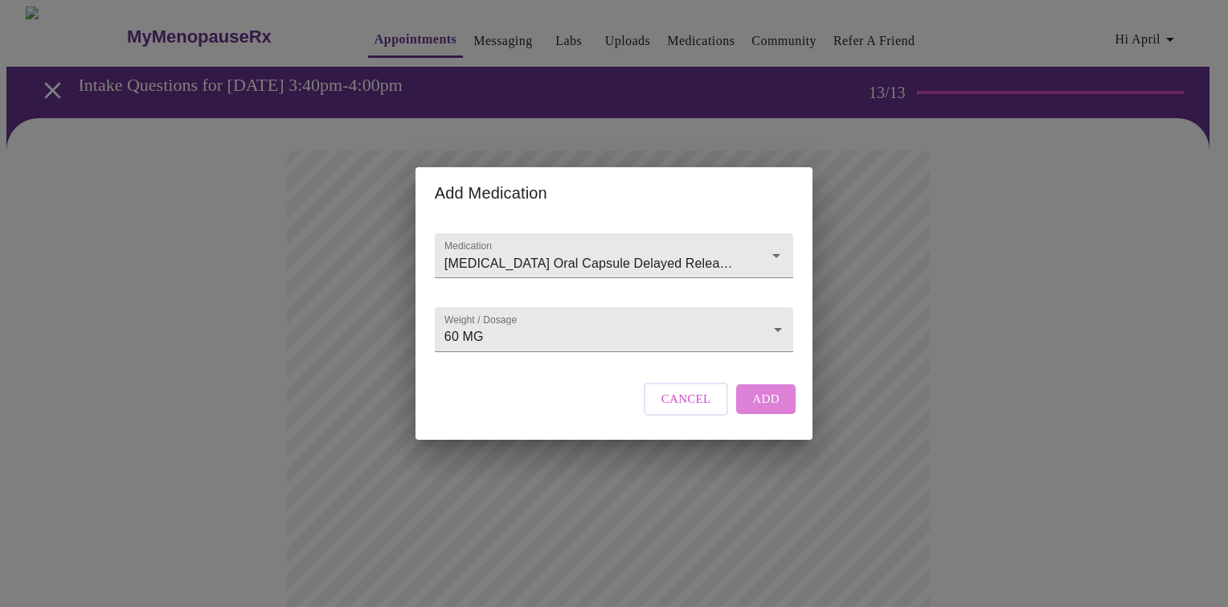
click at [778, 413] on button "Add" at bounding box center [765, 398] width 59 height 29
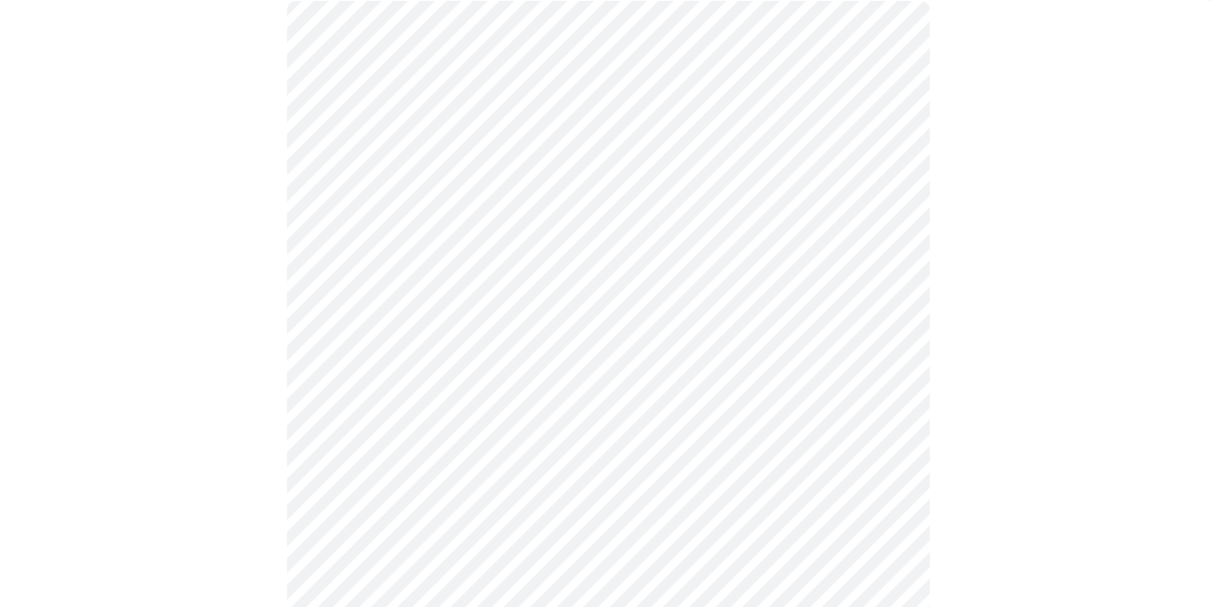
scroll to position [148, 0]
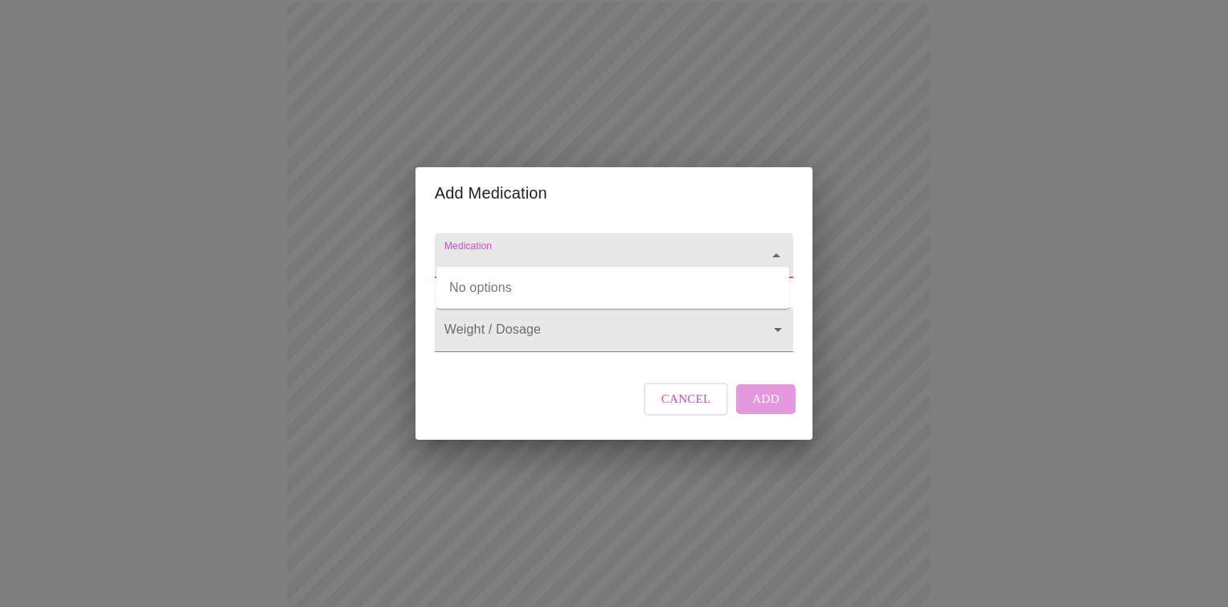
click at [545, 248] on input "Medication" at bounding box center [591, 263] width 300 height 30
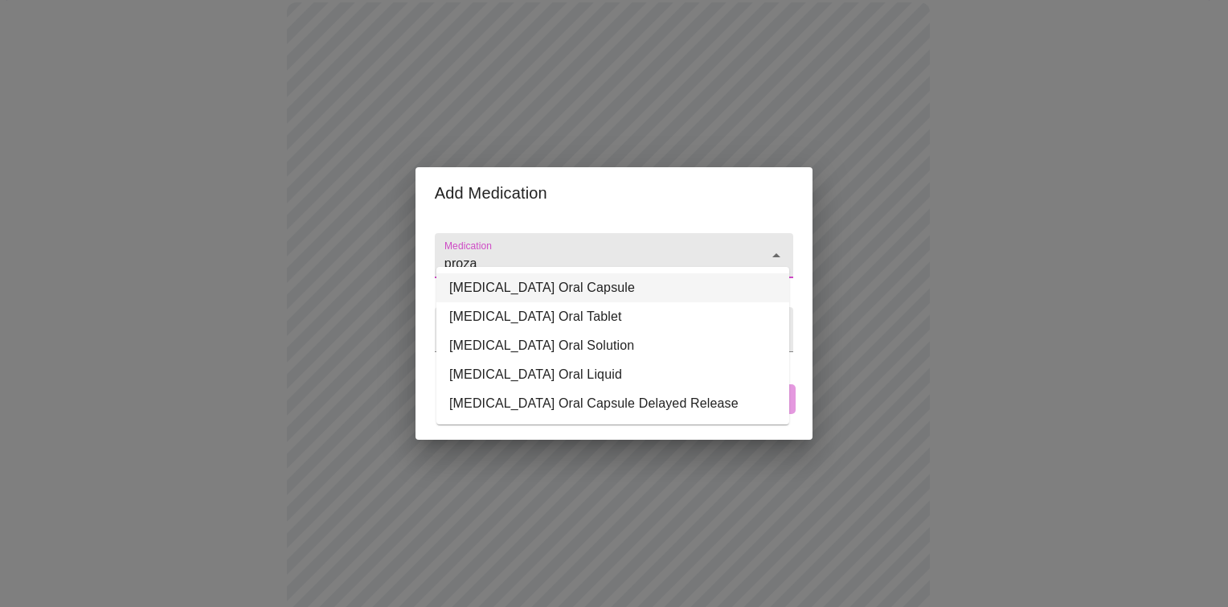
click at [546, 287] on li "PROzac Oral Capsule" at bounding box center [612, 287] width 353 height 29
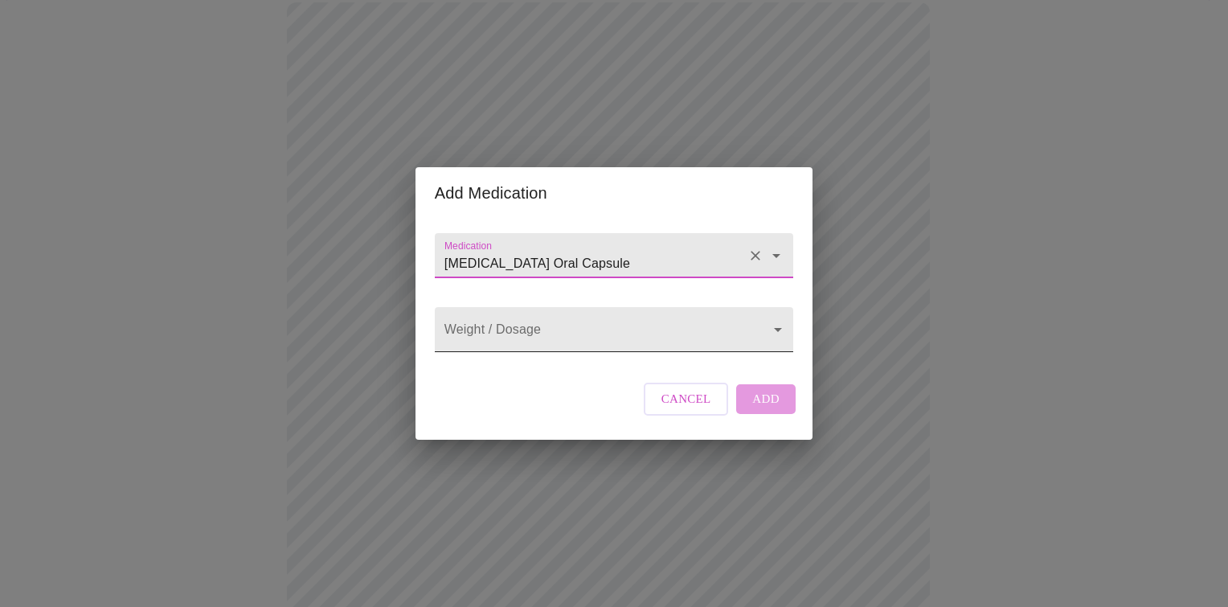
type input "PROzac Oral Capsule"
click at [697, 339] on body "MyMenopauseRx Appointments Messaging Labs Uploads Medications Community Refer a…" at bounding box center [613, 479] width 1215 height 1240
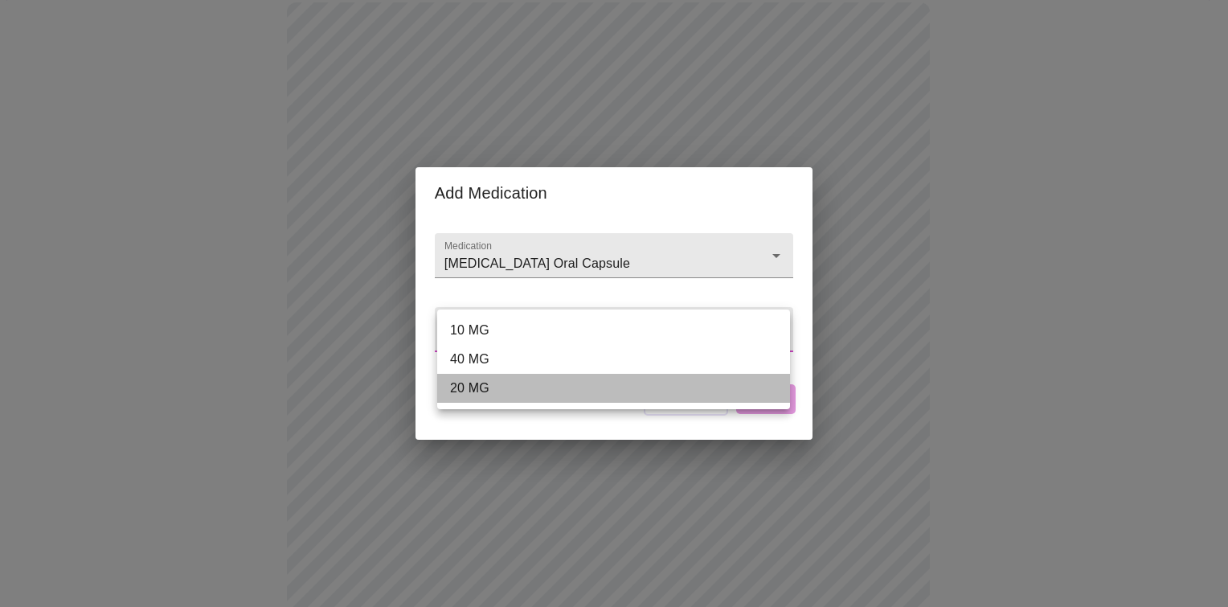
click at [543, 390] on li "20 MG" at bounding box center [613, 388] width 353 height 29
type input "20 MG"
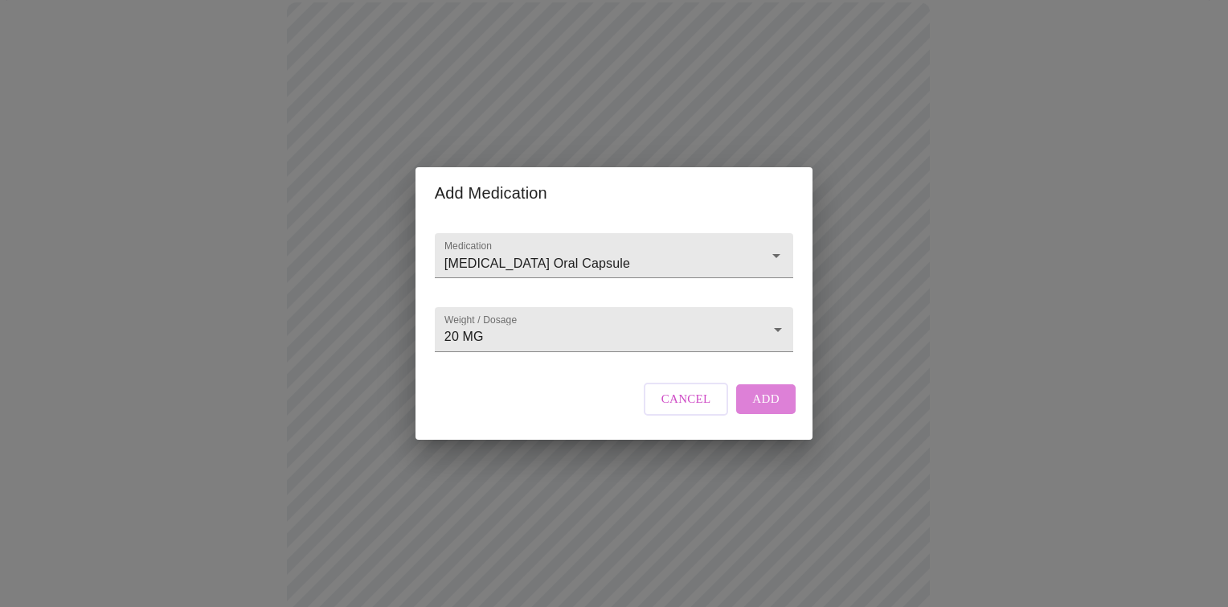
click at [764, 409] on span "Add" at bounding box center [765, 398] width 27 height 21
click at [575, 248] on input "Medication" at bounding box center [591, 263] width 300 height 30
click at [563, 290] on li "Seasonique Oral Tablet" at bounding box center [612, 287] width 353 height 29
type input "Seasonique Oral Tablet"
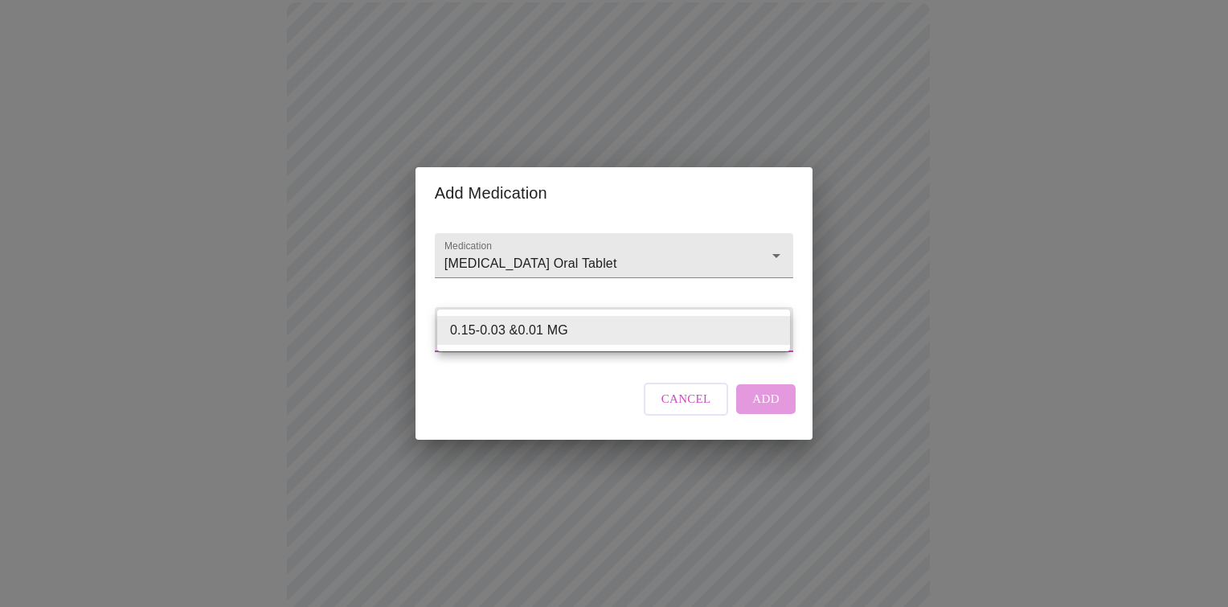
click at [680, 334] on body "MyMenopauseRx Appointments Messaging Labs Uploads Medications Community Refer a…" at bounding box center [613, 508] width 1215 height 1299
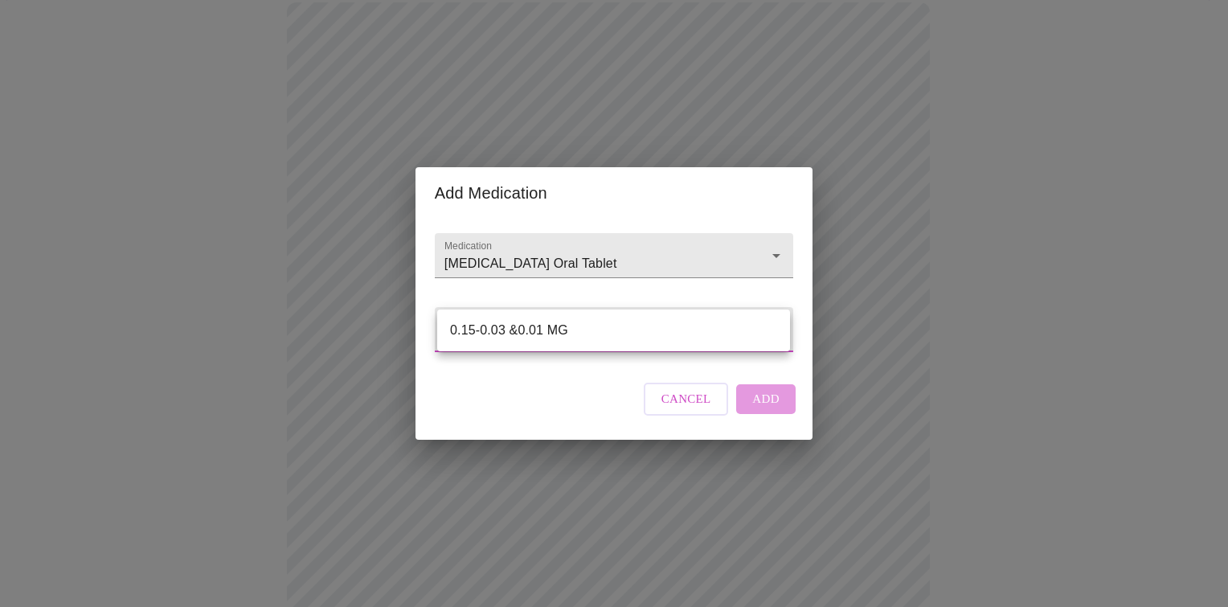
click at [582, 333] on li "0.15-0.03 &0.01 MG" at bounding box center [613, 330] width 353 height 29
type input "0.15-0.03 &0.01 MG"
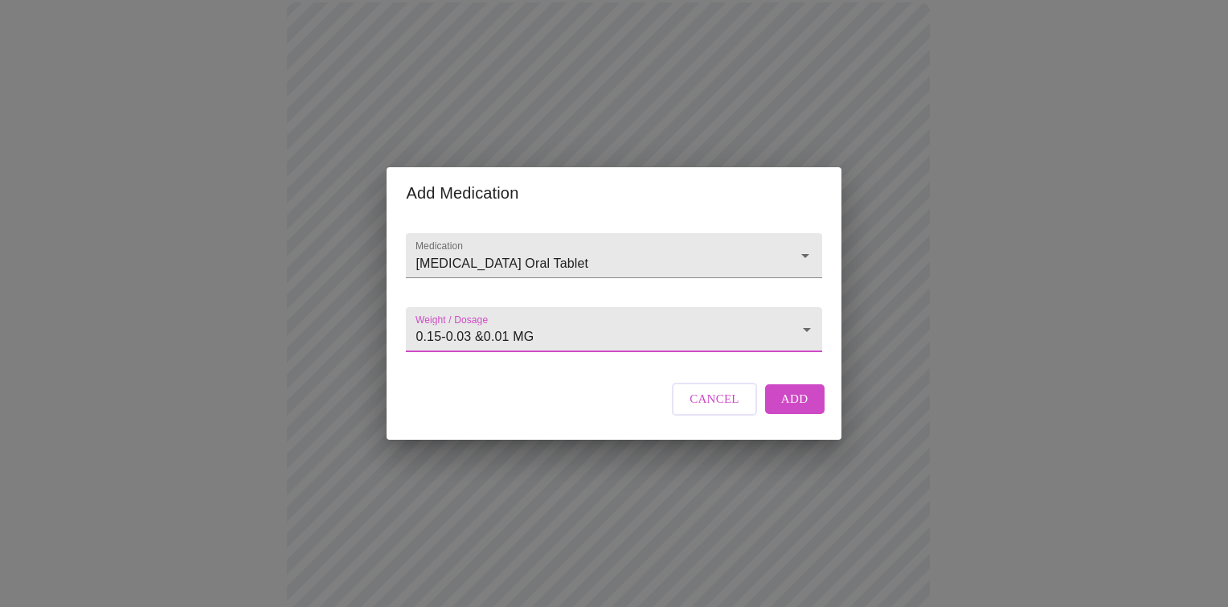
click at [497, 330] on body "MyMenopauseRx Appointments Messaging Labs Uploads Medications Community Refer a…" at bounding box center [613, 508] width 1215 height 1299
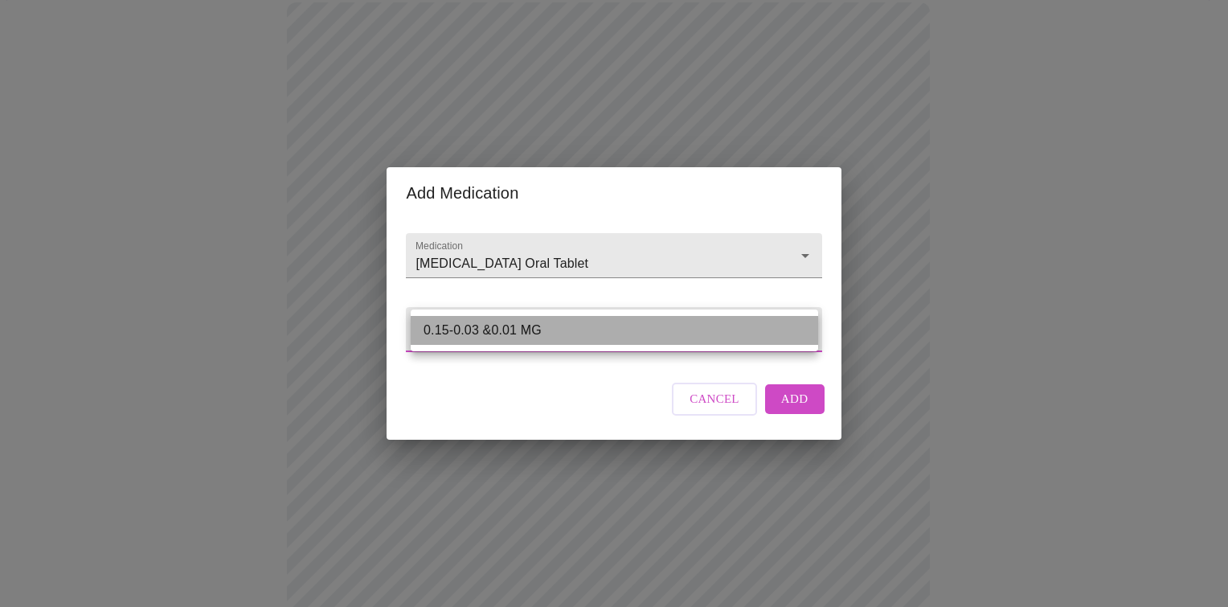
click at [564, 331] on li "0.15-0.03 &0.01 MG" at bounding box center [614, 330] width 407 height 29
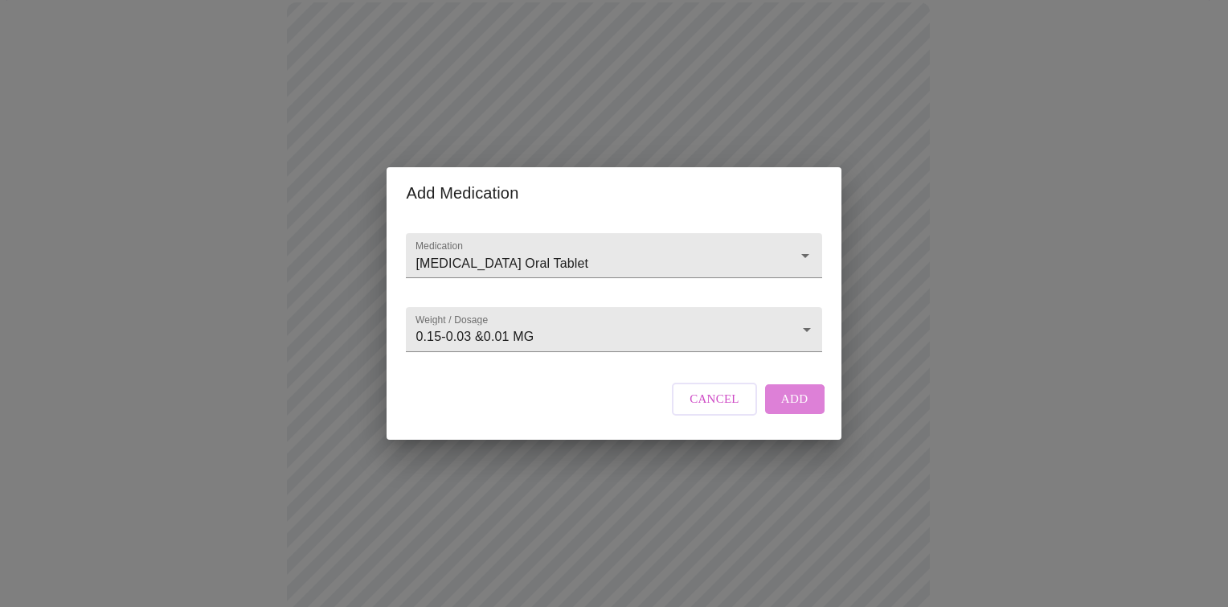
click at [787, 409] on span "Add" at bounding box center [794, 398] width 27 height 21
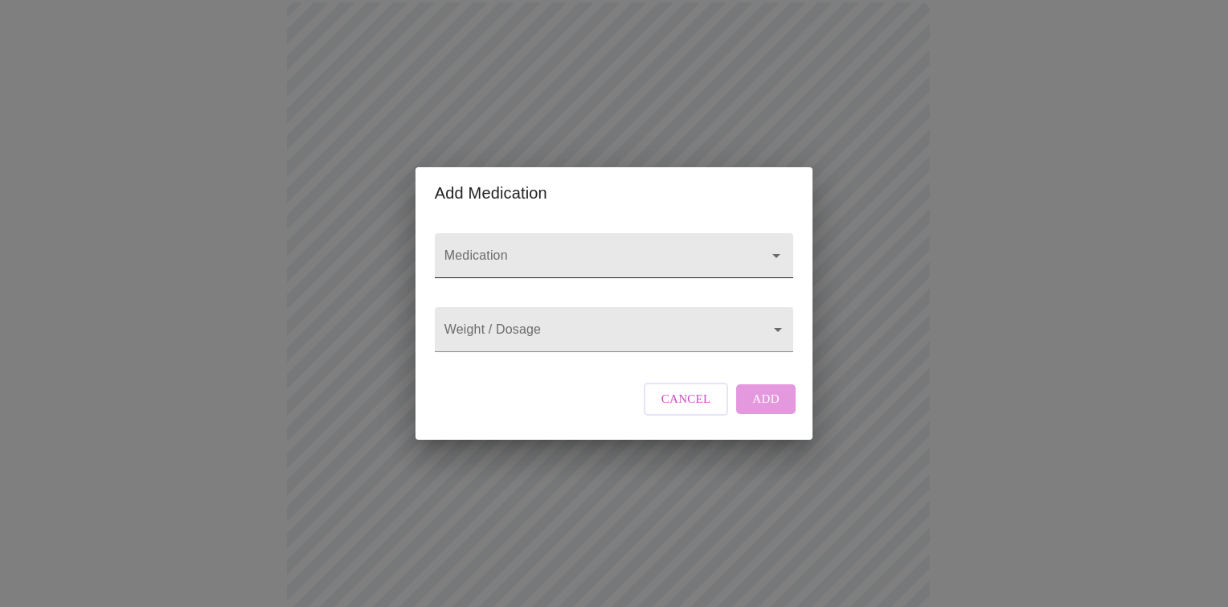
click at [514, 233] on div at bounding box center [614, 255] width 358 height 45
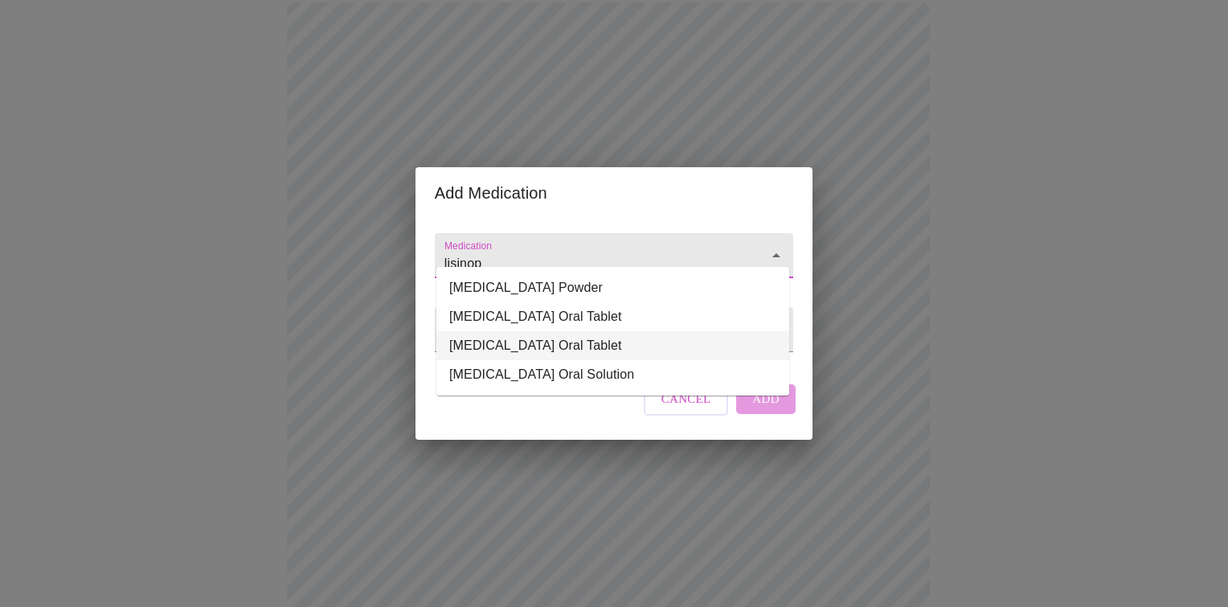
click at [538, 347] on li "Lisinopril-hydroCHLOROthiazide Oral Tablet" at bounding box center [612, 345] width 353 height 29
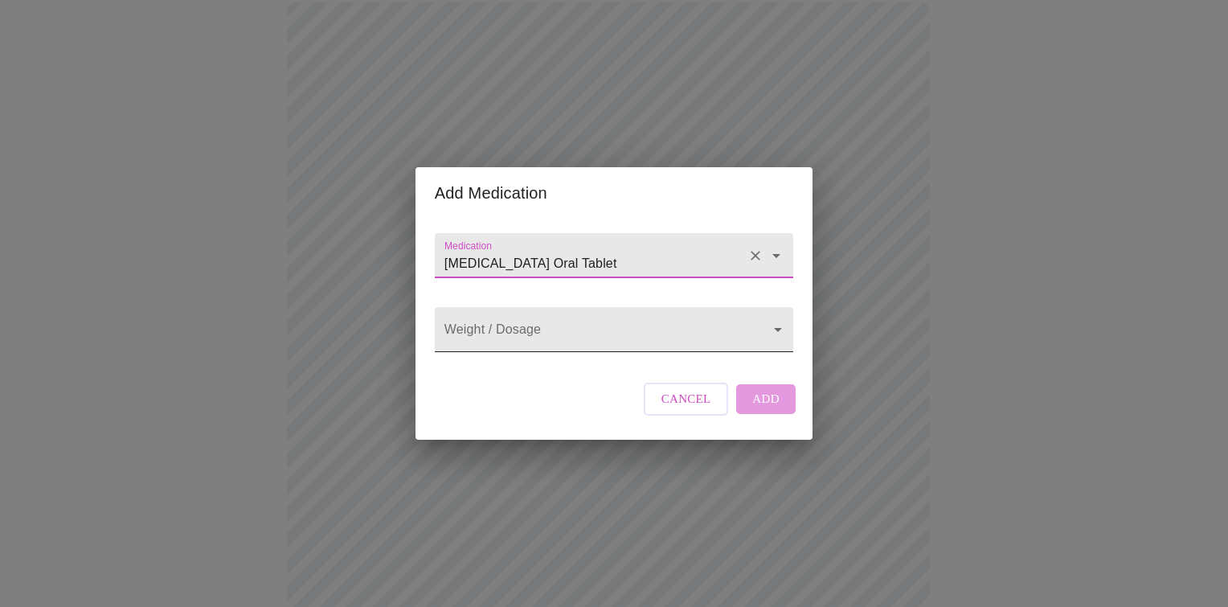
type input "Lisinopril-hydroCHLOROthiazide Oral Tablet"
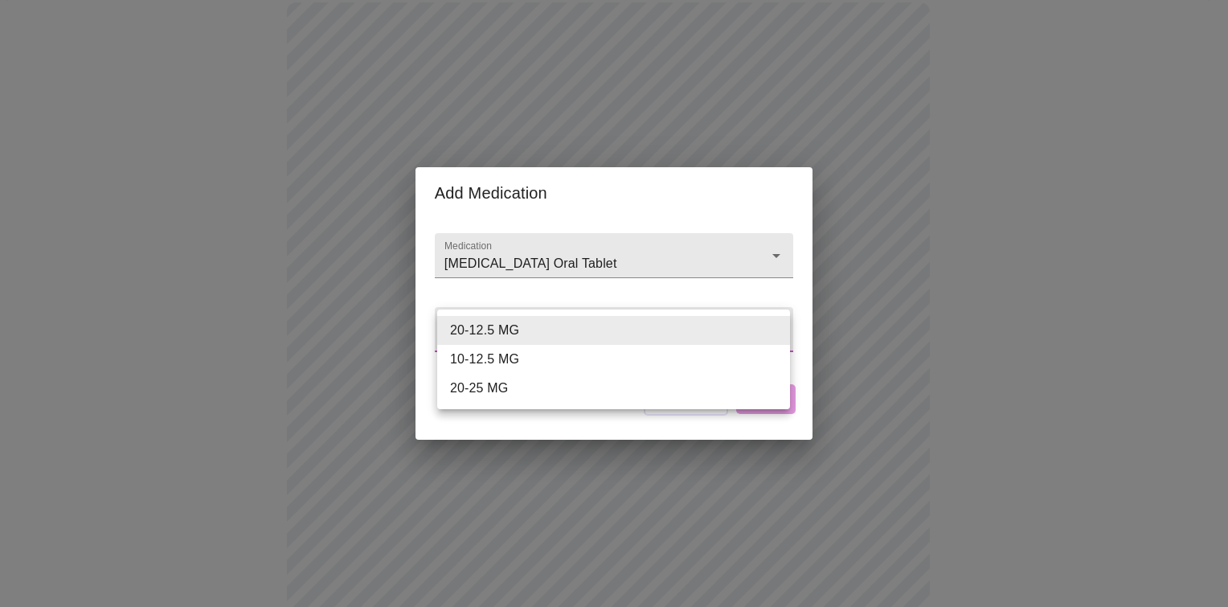
click at [762, 339] on body "MyMenopauseRx Appointments Messaging Labs Uploads Medications Community Refer a…" at bounding box center [613, 538] width 1215 height 1359
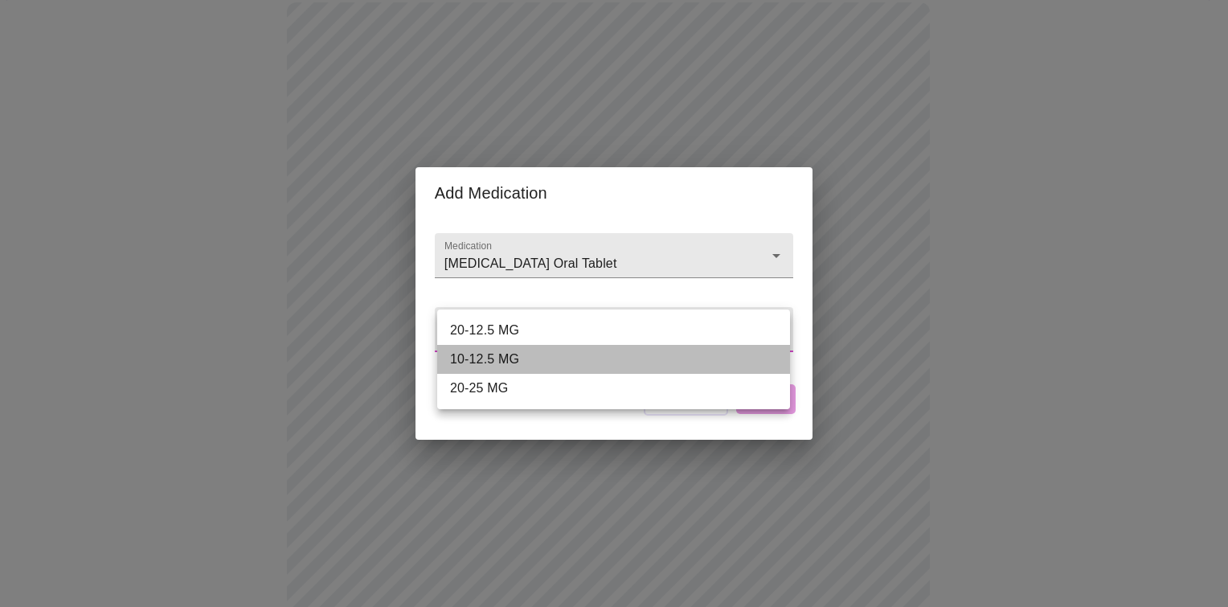
click at [533, 363] on li "10-12.5 MG" at bounding box center [613, 359] width 353 height 29
type input "10-12.5 MG"
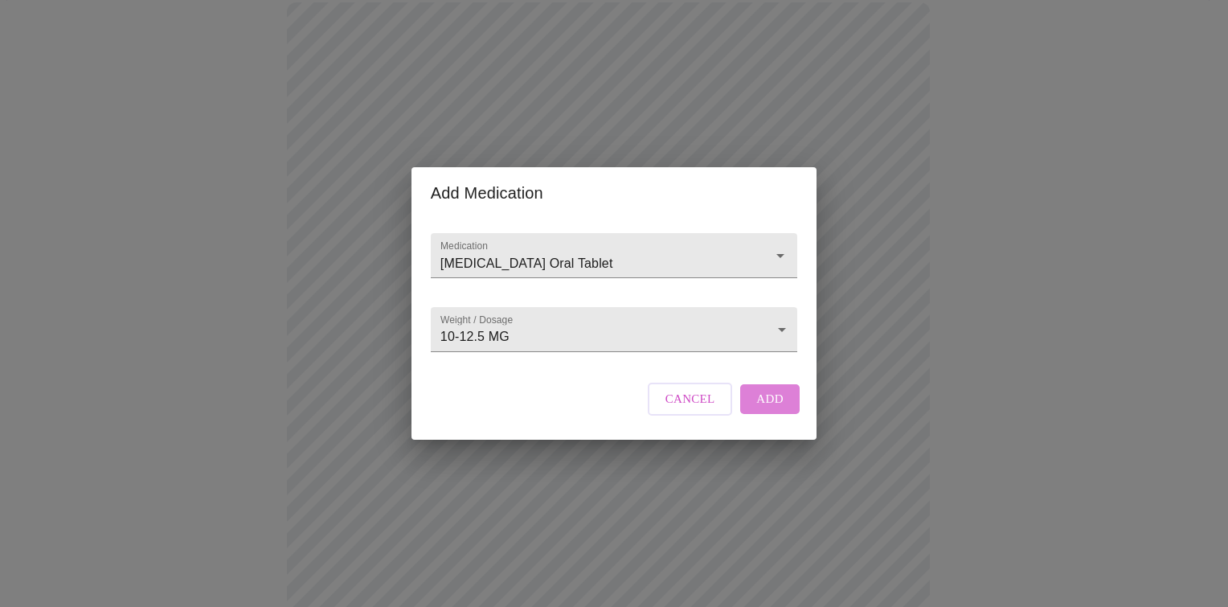
click at [770, 409] on span "Add" at bounding box center [769, 398] width 27 height 21
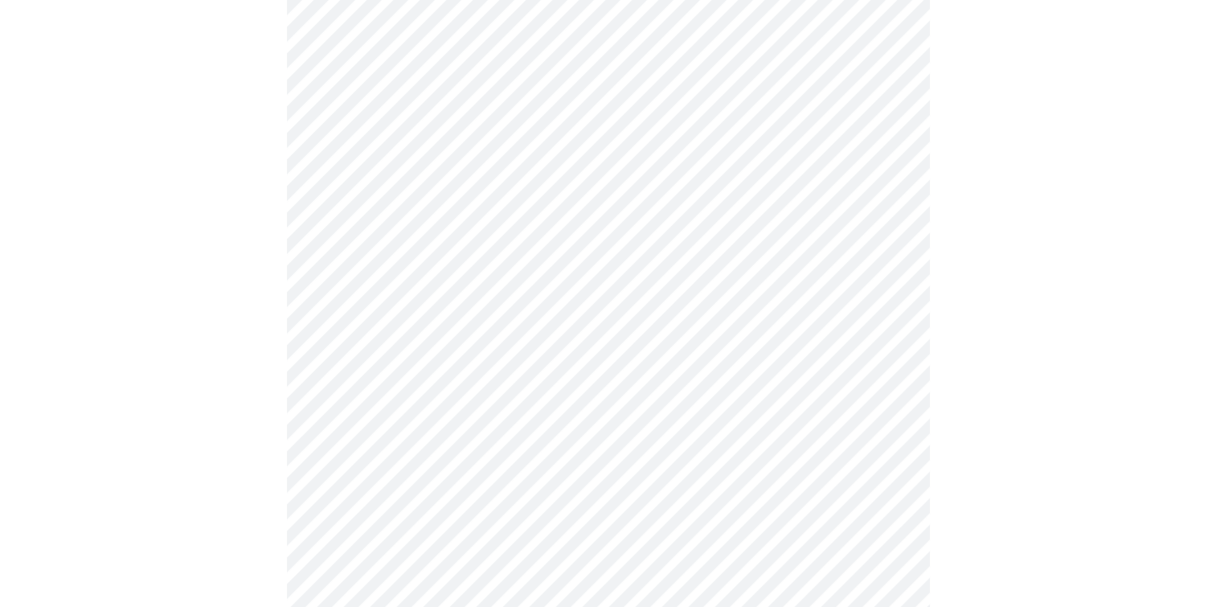
scroll to position [810, 0]
